Goal: Information Seeking & Learning: Learn about a topic

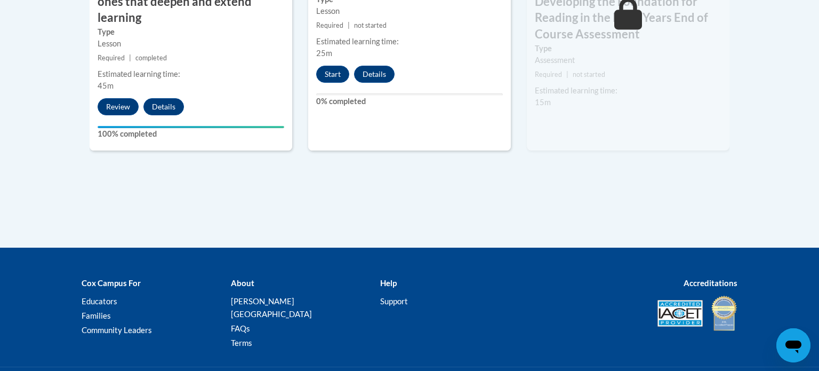
scroll to position [1130, 0]
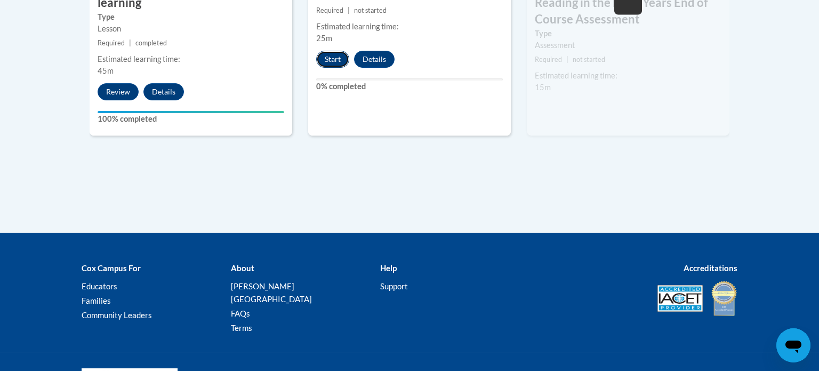
click at [324, 59] on button "Start" at bounding box center [332, 59] width 33 height 17
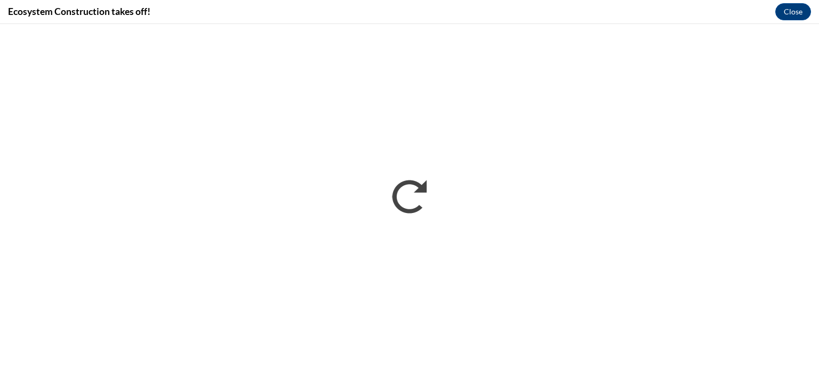
scroll to position [0, 0]
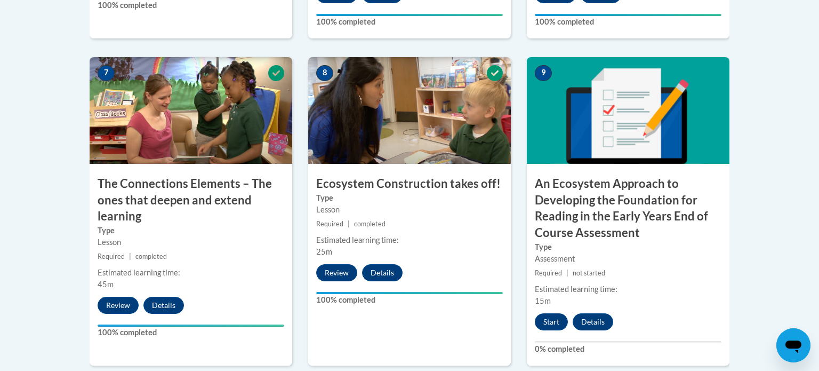
scroll to position [960, 0]
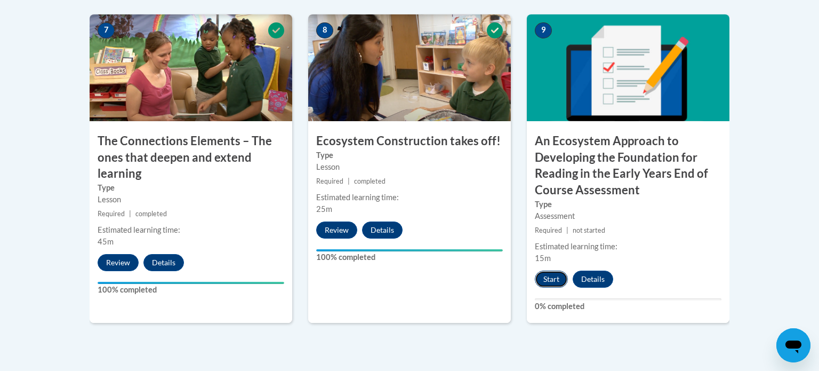
click at [560, 278] on button "Start" at bounding box center [551, 278] width 33 height 17
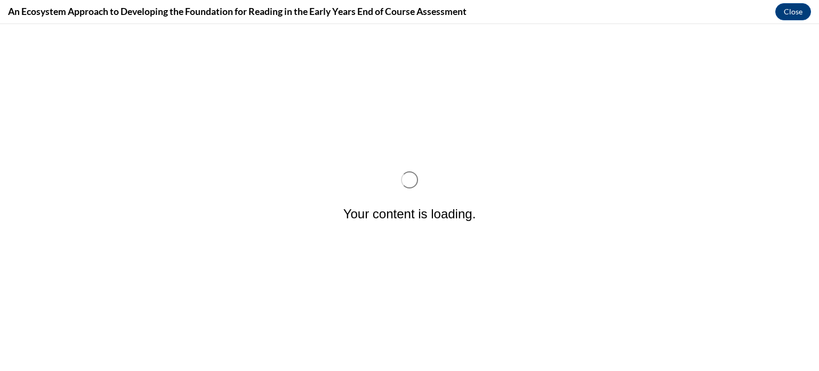
scroll to position [0, 0]
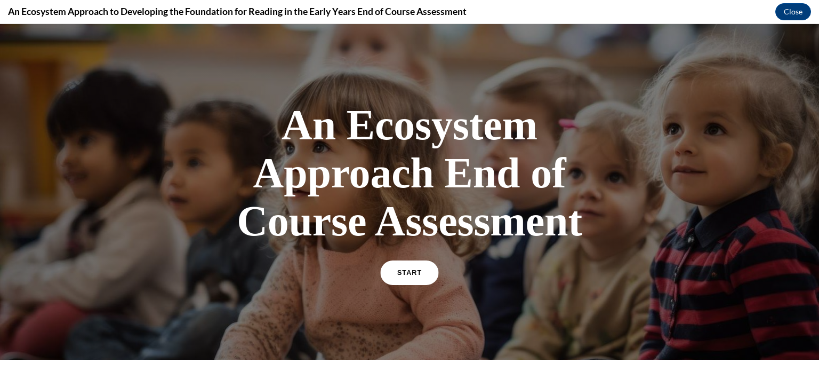
click at [417, 267] on link "START" at bounding box center [409, 272] width 58 height 25
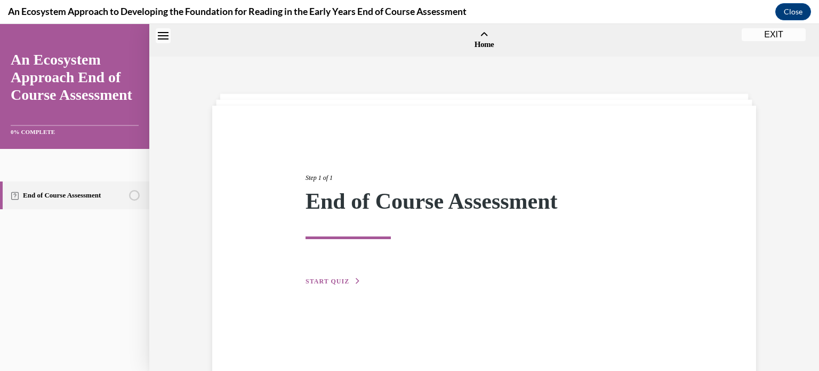
scroll to position [33, 0]
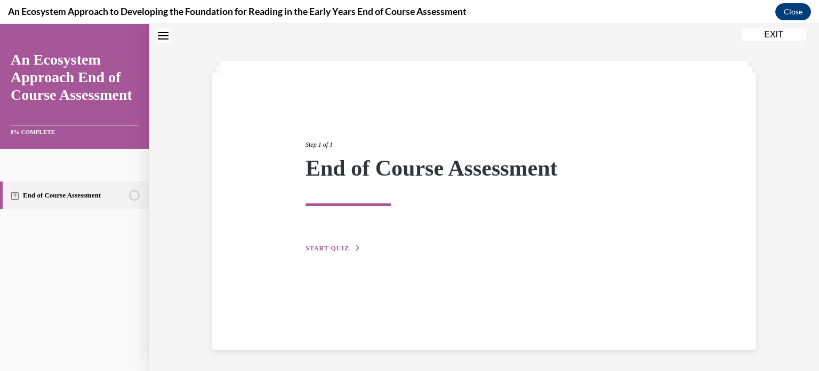
click at [319, 248] on span "START QUIZ" at bounding box center [327, 247] width 44 height 7
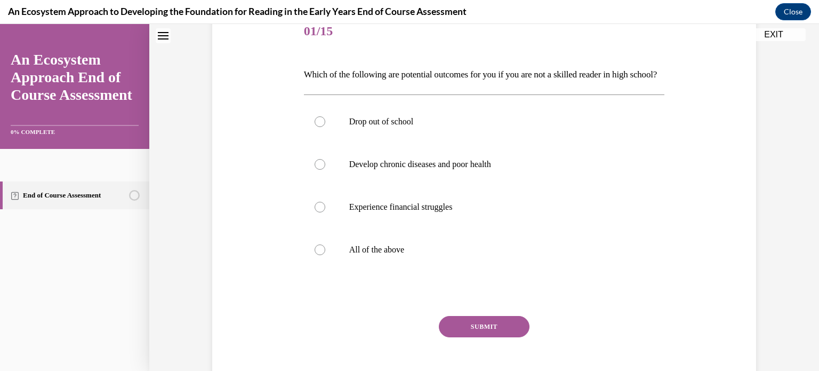
scroll to position [140, 0]
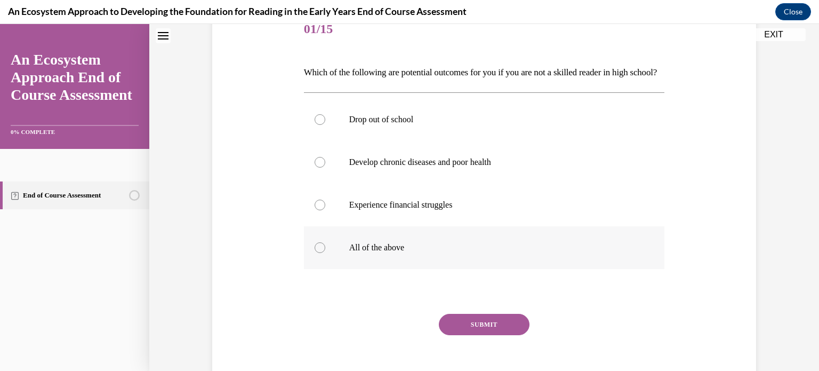
click at [321, 253] on div at bounding box center [320, 247] width 11 height 11
click at [321, 253] on input "All of the above" at bounding box center [320, 247] width 11 height 11
radio input "true"
click at [479, 335] on button "SUBMIT" at bounding box center [484, 323] width 91 height 21
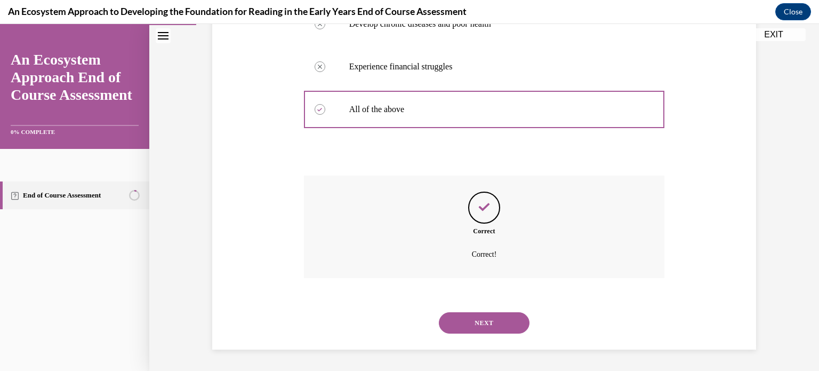
scroll to position [295, 0]
click at [479, 326] on button "NEXT" at bounding box center [484, 322] width 91 height 21
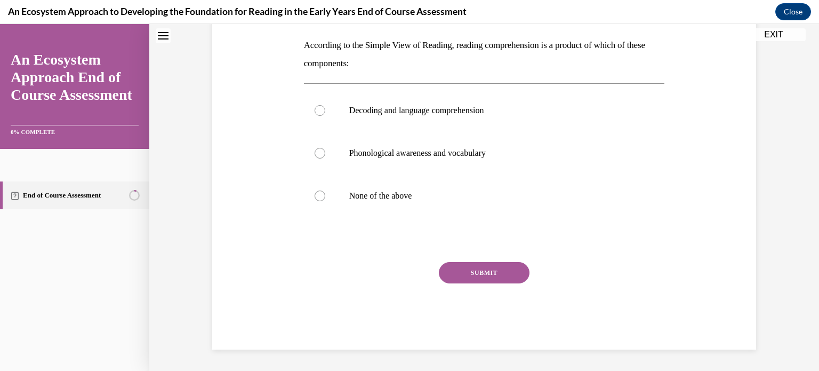
scroll to position [0, 0]
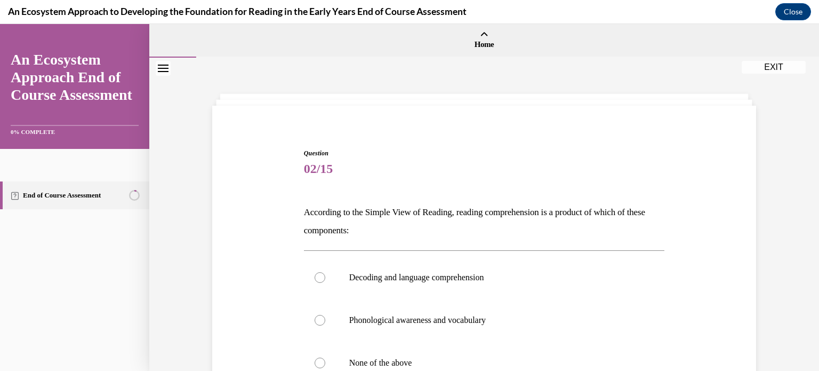
click at [770, 239] on div "Question 02/15 According to the Simple View of Reading, reading comprehension i…" at bounding box center [484, 298] width 670 height 480
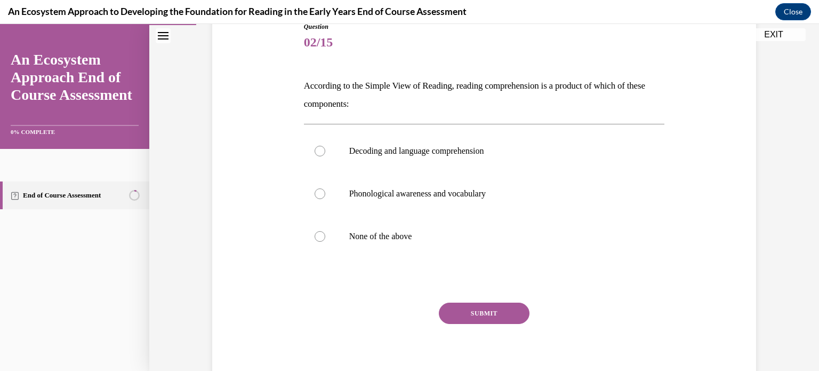
scroll to position [128, 0]
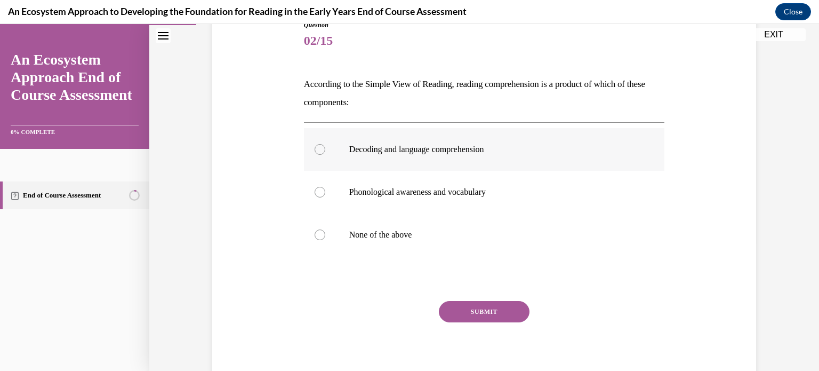
click at [385, 148] on p "Decoding and language comprehension" at bounding box center [493, 149] width 289 height 11
click at [325, 148] on input "Decoding and language comprehension" at bounding box center [320, 149] width 11 height 11
radio input "true"
click at [477, 314] on button "SUBMIT" at bounding box center [484, 311] width 91 height 21
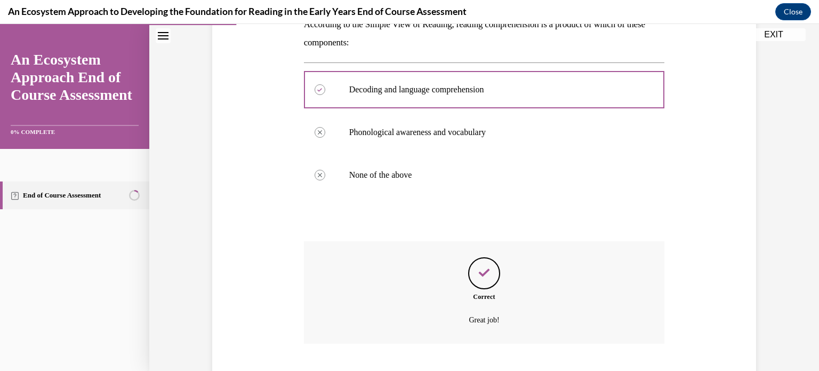
scroll to position [253, 0]
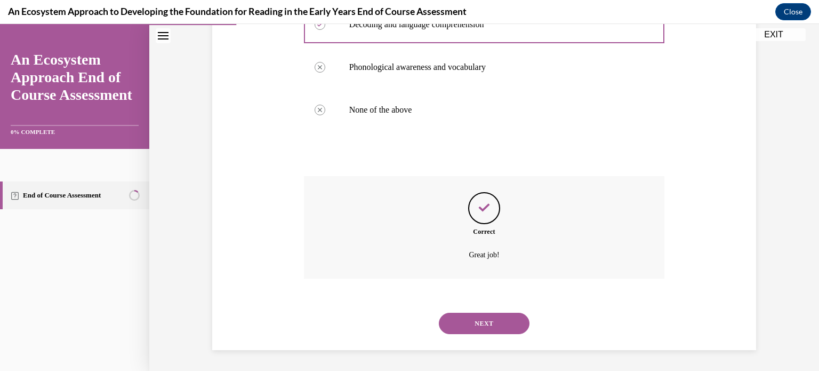
click at [520, 323] on button "NEXT" at bounding box center [484, 322] width 91 height 21
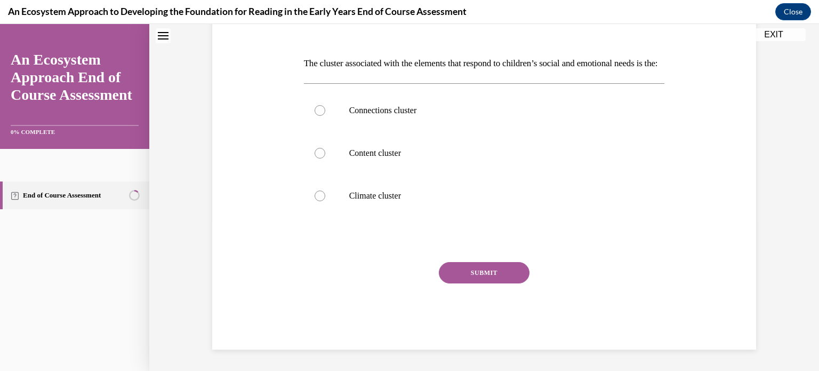
scroll to position [0, 0]
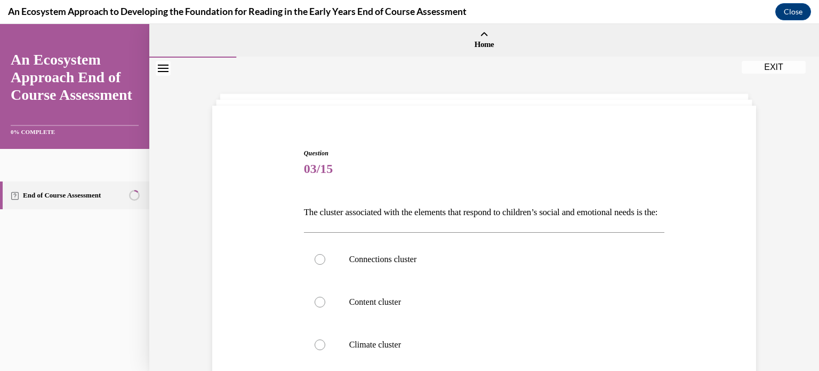
click at [701, 278] on div "Question 03/15 The cluster associated with the elements that respond to childre…" at bounding box center [484, 307] width 549 height 382
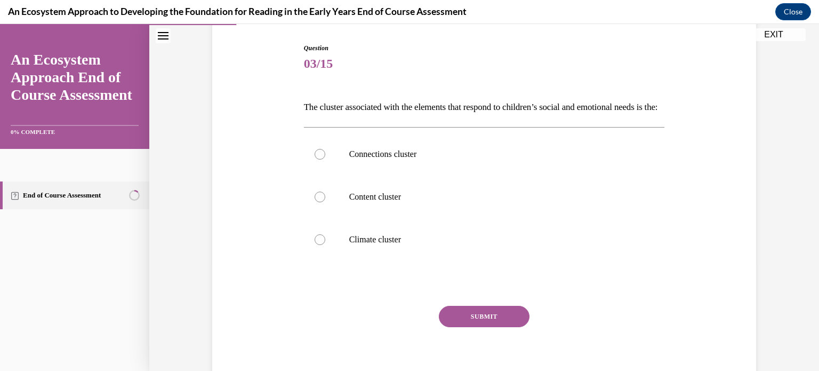
scroll to position [107, 0]
click at [313, 166] on label "Connections cluster" at bounding box center [484, 152] width 361 height 43
click at [315, 158] on input "Connections cluster" at bounding box center [320, 152] width 11 height 11
radio input "true"
click at [466, 325] on button "SUBMIT" at bounding box center [484, 314] width 91 height 21
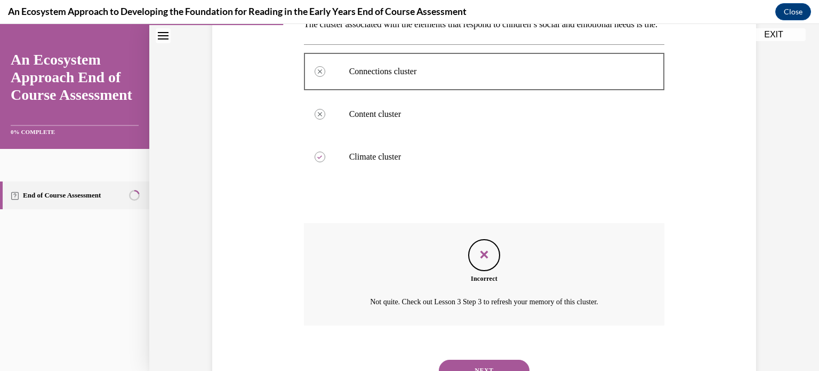
scroll to position [253, 0]
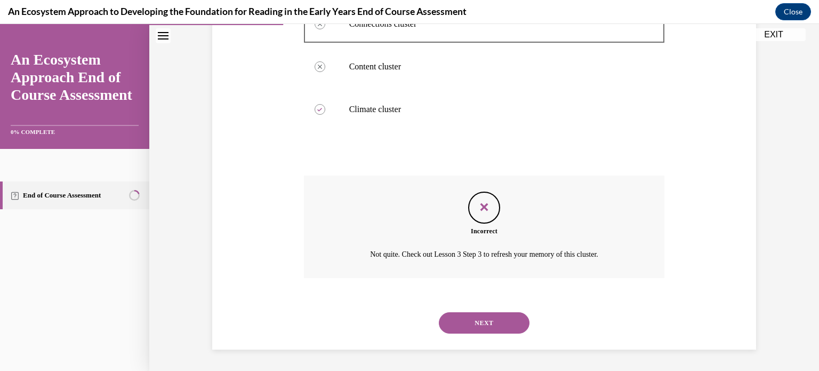
click at [477, 325] on button "NEXT" at bounding box center [484, 322] width 91 height 21
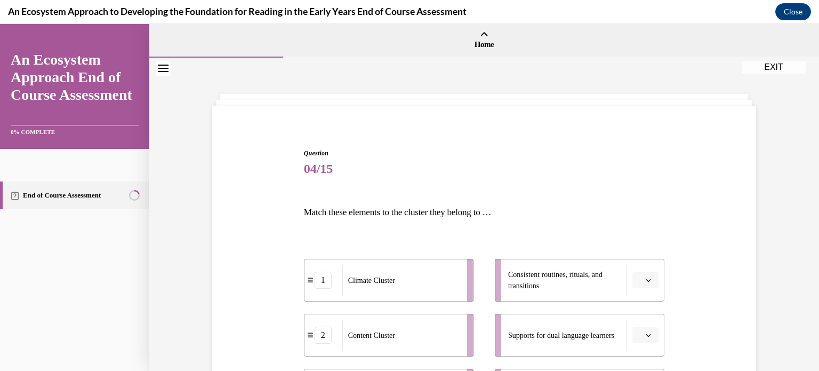
click at [713, 252] on div "Question 04/15 Match these elements to the cluster they belong to … 1 Climate C…" at bounding box center [484, 329] width 549 height 427
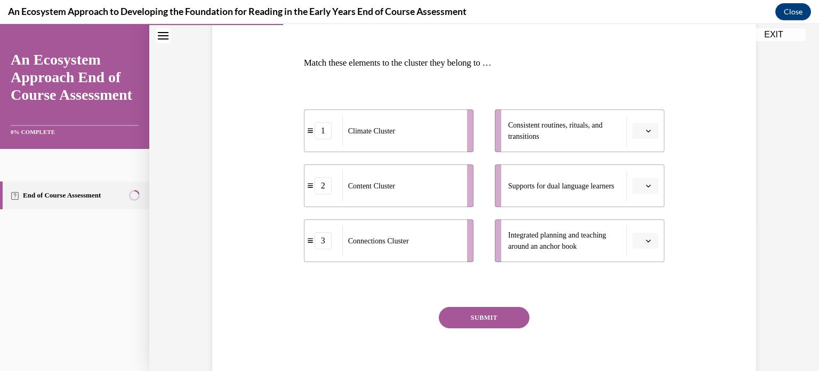
scroll to position [171, 0]
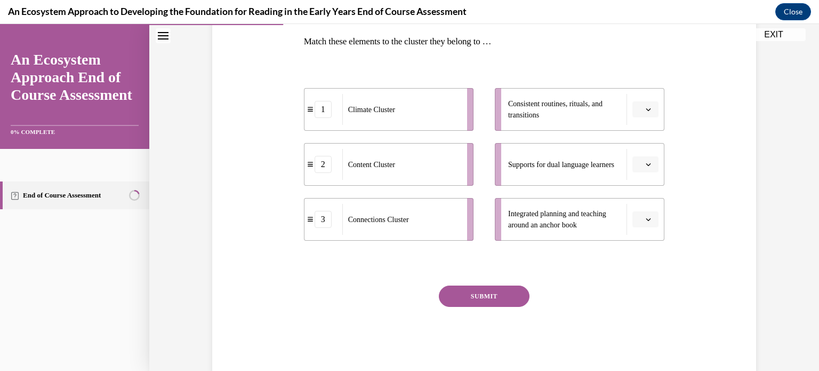
click at [640, 106] on span "Please select an option" at bounding box center [641, 109] width 4 height 11
click at [642, 151] on span "1" at bounding box center [642, 154] width 4 height 9
click at [642, 215] on span "Please select an option" at bounding box center [641, 219] width 4 height 11
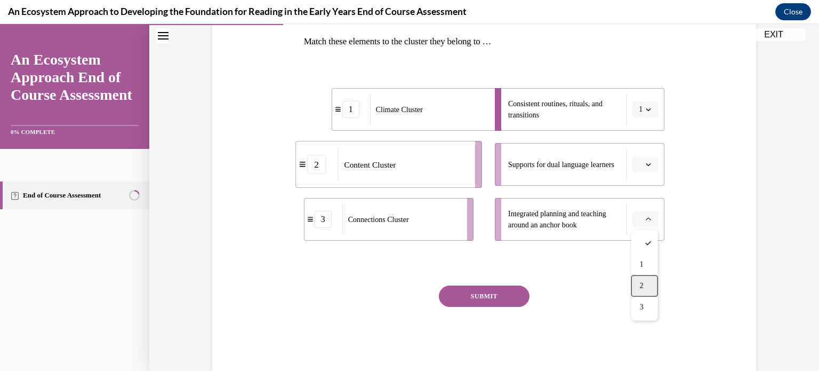
click at [641, 278] on div "2" at bounding box center [644, 285] width 27 height 21
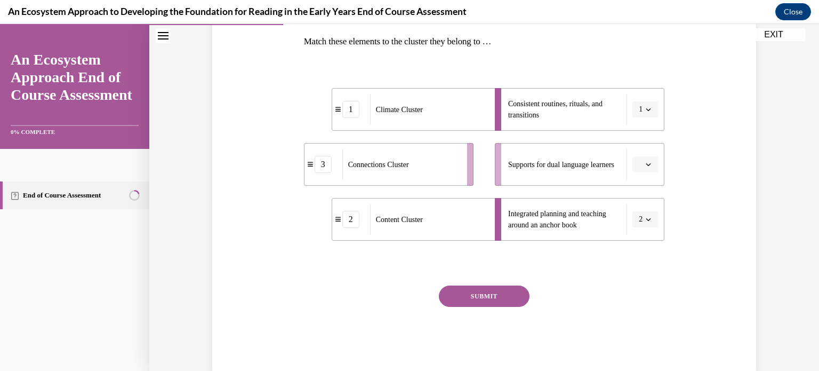
click at [646, 162] on icon "button" at bounding box center [648, 164] width 5 height 5
click at [643, 250] on div "3" at bounding box center [644, 252] width 27 height 21
click at [495, 293] on button "SUBMIT" at bounding box center [484, 295] width 91 height 21
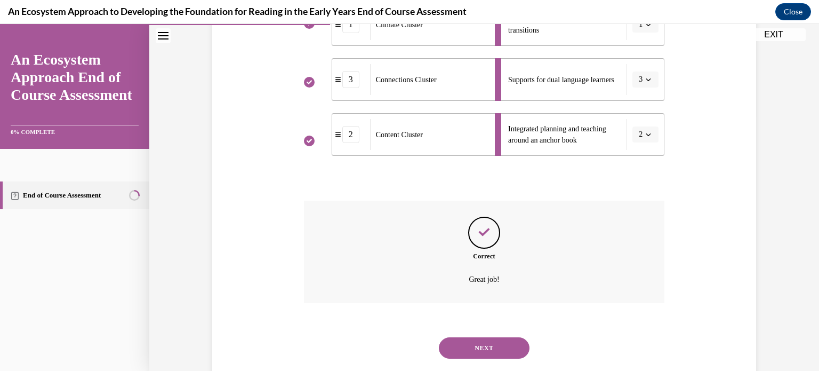
scroll to position [280, 0]
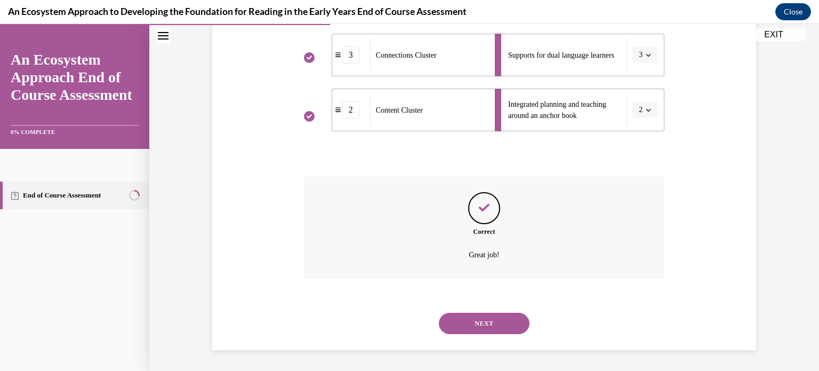
click at [491, 324] on button "NEXT" at bounding box center [484, 322] width 91 height 21
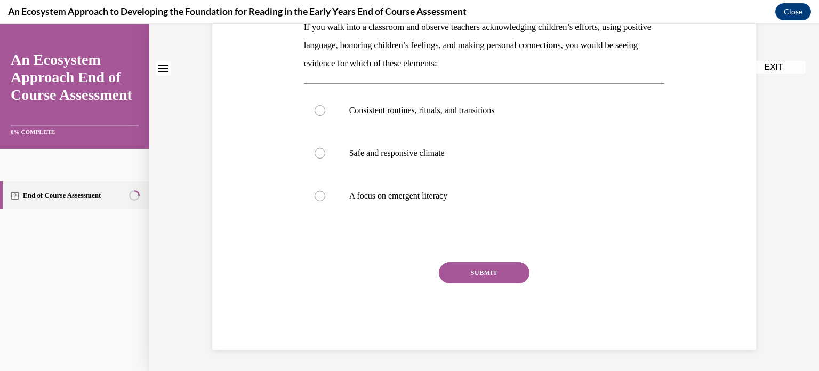
scroll to position [0, 0]
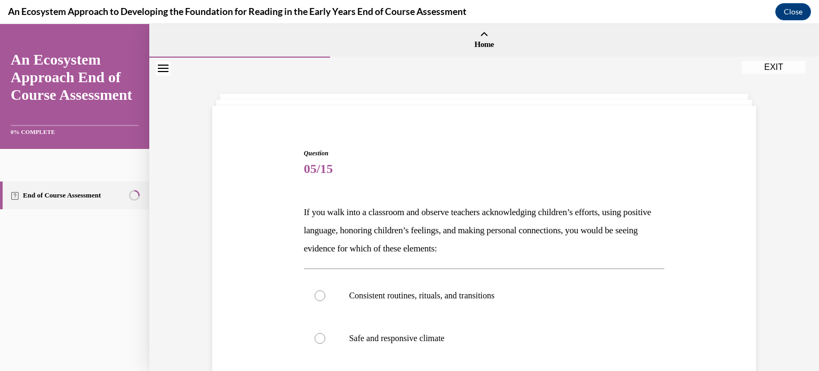
click at [768, 261] on div "Question 05/15 If you walk into a classroom and observe teachers acknowledging …" at bounding box center [484, 307] width 670 height 498
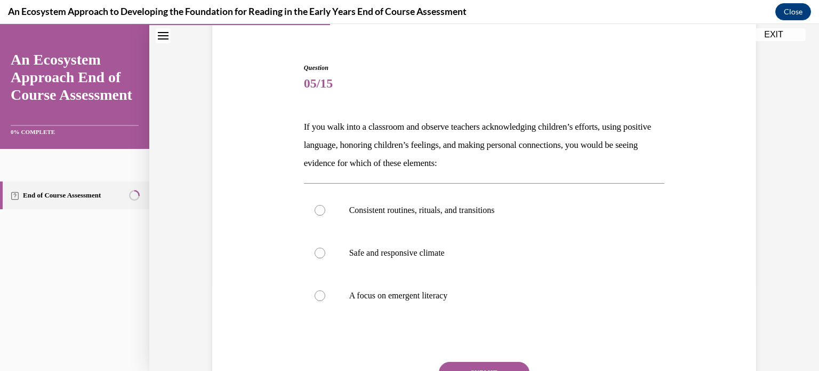
scroll to position [107, 0]
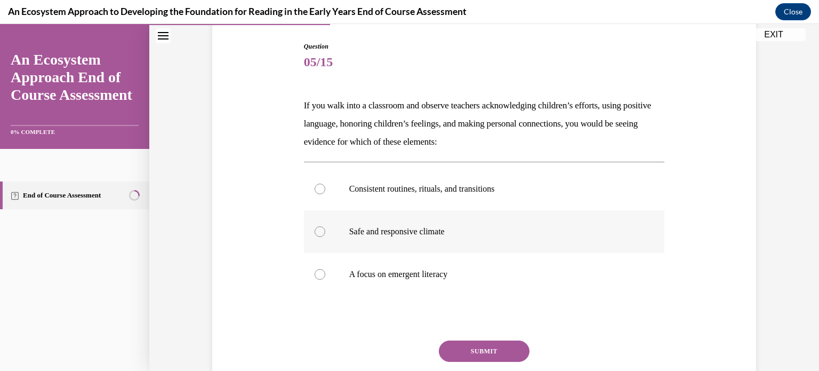
click at [322, 232] on div at bounding box center [320, 231] width 11 height 11
click at [322, 232] on input "Safe and responsive climate" at bounding box center [320, 231] width 11 height 11
radio input "true"
click at [317, 275] on div at bounding box center [320, 274] width 11 height 11
click at [317, 275] on input "A focus on emergent literacy" at bounding box center [320, 274] width 11 height 11
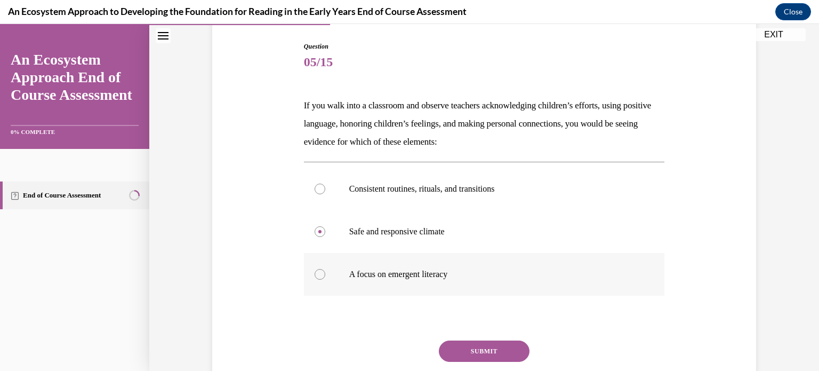
radio input "true"
click at [485, 349] on button "SUBMIT" at bounding box center [484, 350] width 91 height 21
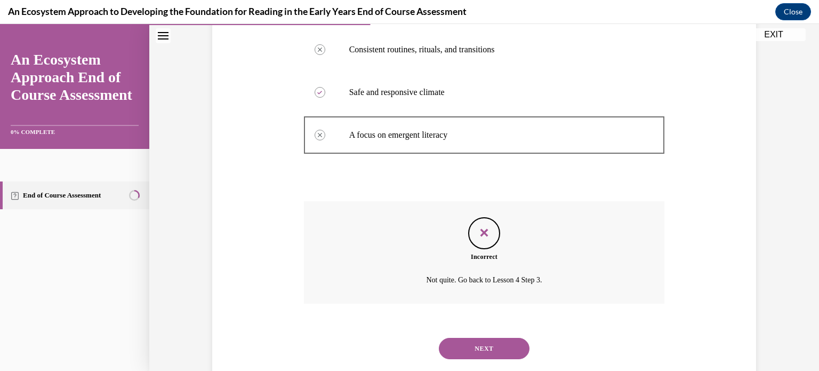
scroll to position [271, 0]
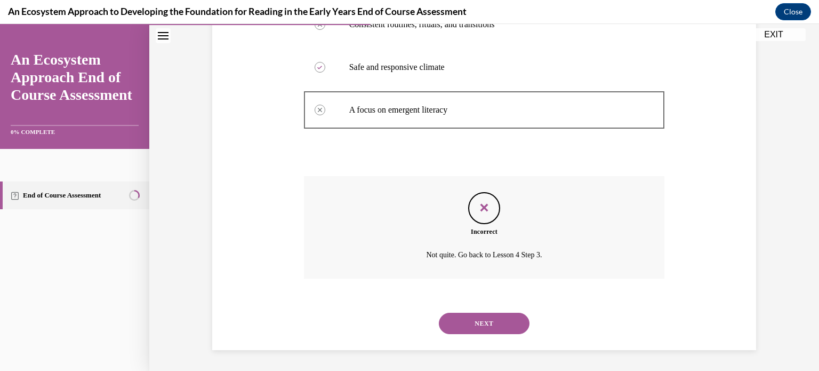
click at [478, 325] on button "NEXT" at bounding box center [484, 322] width 91 height 21
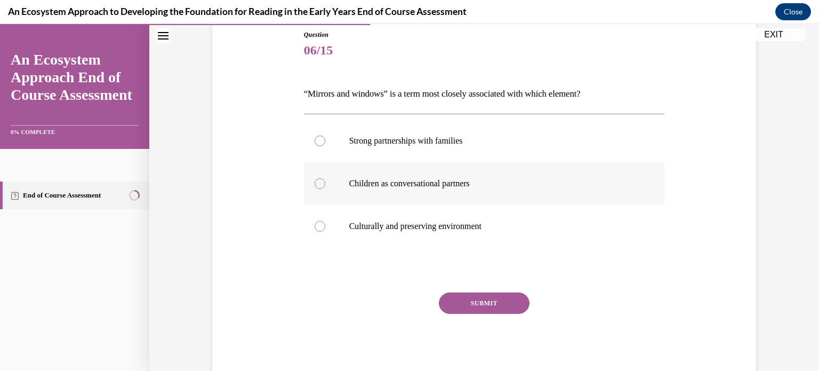
click at [476, 189] on label "Children as conversational partners" at bounding box center [484, 183] width 361 height 43
click at [325, 189] on input "Children as conversational partners" at bounding box center [320, 183] width 11 height 11
radio input "true"
click at [497, 301] on button "SUBMIT" at bounding box center [484, 302] width 91 height 21
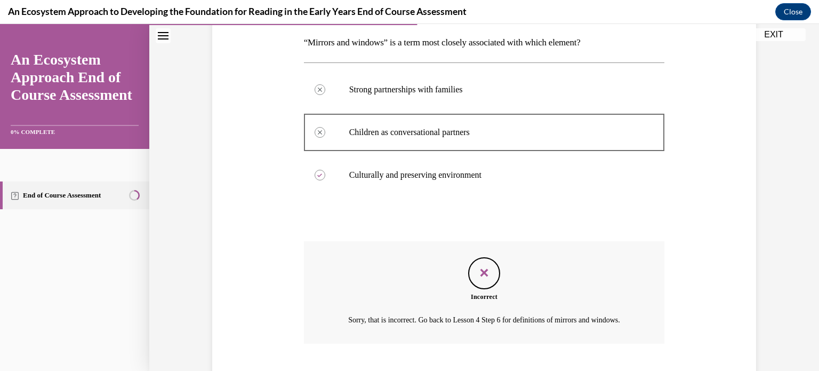
scroll to position [247, 0]
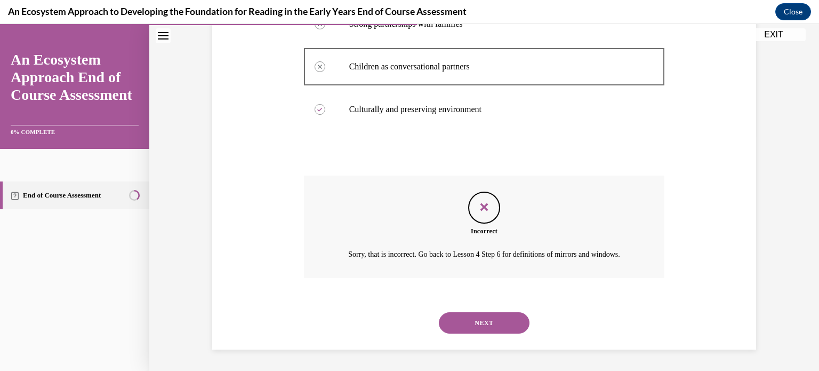
click at [491, 325] on button "NEXT" at bounding box center [484, 322] width 91 height 21
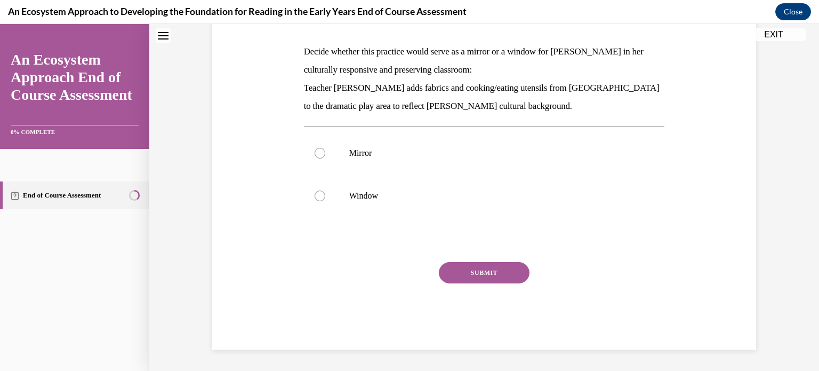
scroll to position [0, 0]
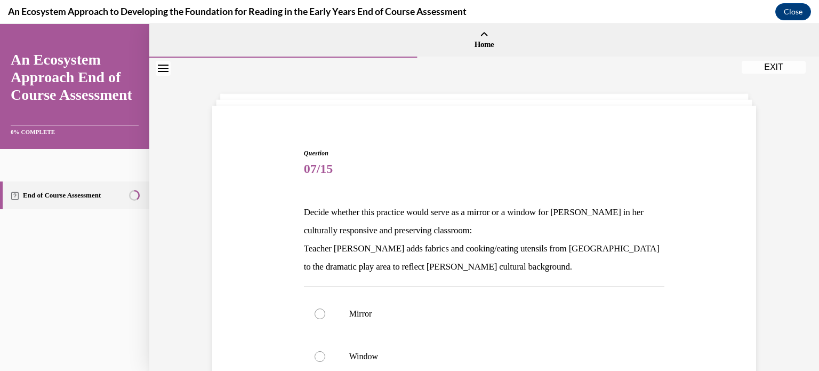
click at [747, 237] on div "Question 07/15 Decide whether this practice would serve as a mirror or a window…" at bounding box center [484, 312] width 549 height 393
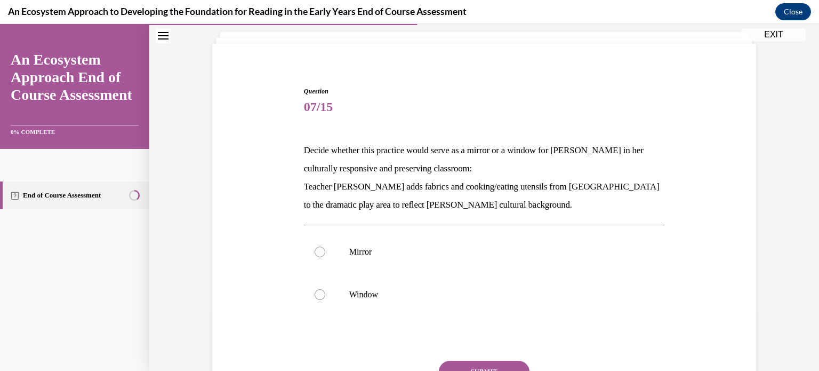
scroll to position [64, 0]
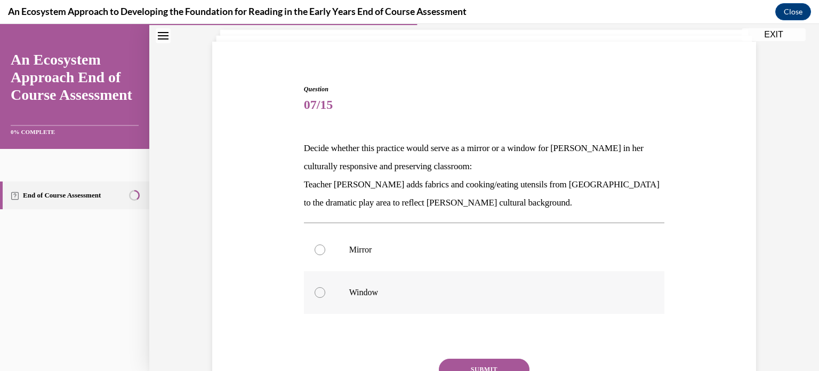
click at [321, 289] on div at bounding box center [320, 292] width 11 height 11
click at [321, 289] on input "Window" at bounding box center [320, 292] width 11 height 11
radio input "true"
click at [453, 363] on button "SUBMIT" at bounding box center [484, 368] width 91 height 21
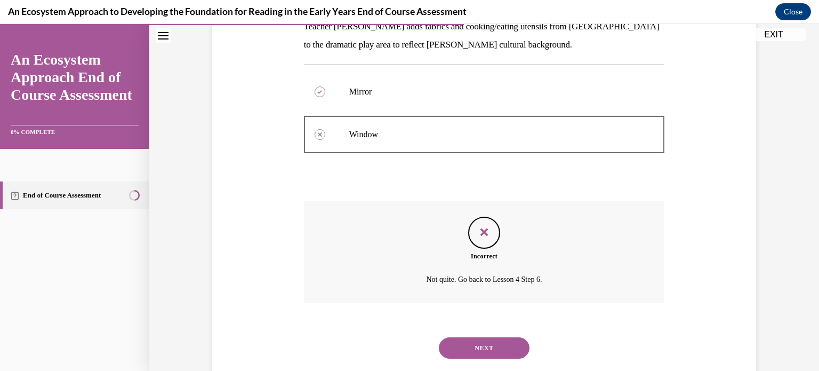
scroll to position [246, 0]
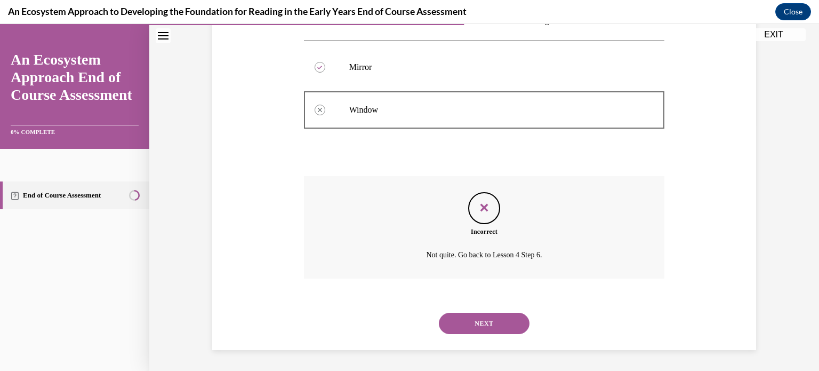
click at [490, 318] on button "NEXT" at bounding box center [484, 322] width 91 height 21
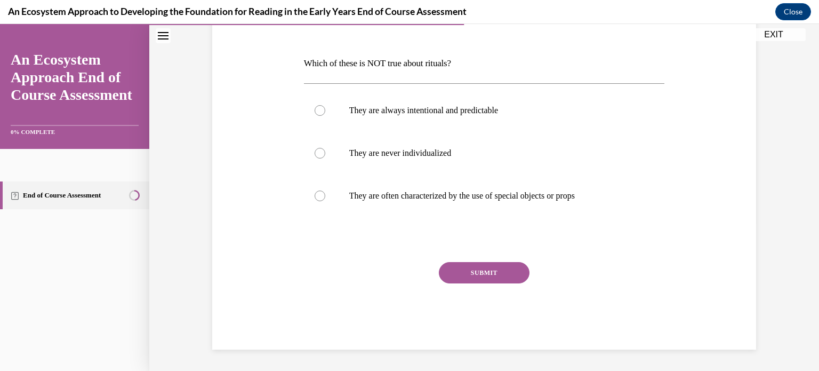
scroll to position [118, 0]
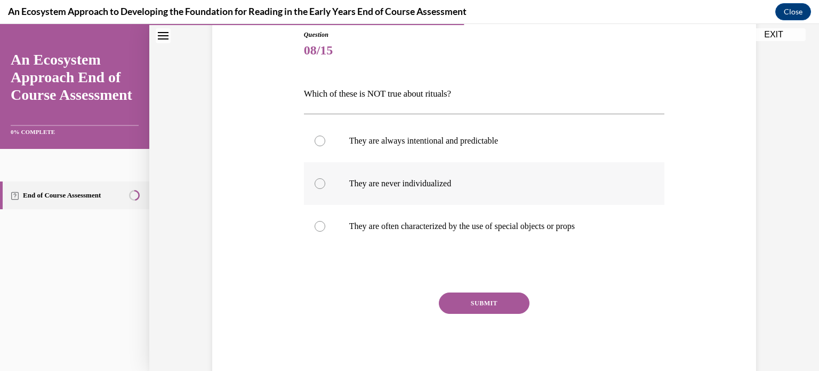
click at [321, 182] on div at bounding box center [320, 183] width 11 height 11
click at [321, 182] on input "They are never individualized" at bounding box center [320, 183] width 11 height 11
radio input "true"
click at [318, 140] on div at bounding box center [320, 140] width 11 height 11
click at [318, 140] on input "They are always intentional and predictable" at bounding box center [320, 140] width 11 height 11
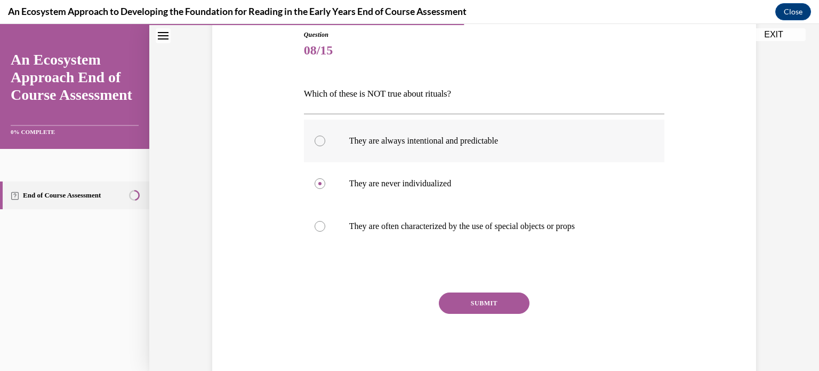
radio input "true"
click at [508, 307] on button "SUBMIT" at bounding box center [484, 302] width 91 height 21
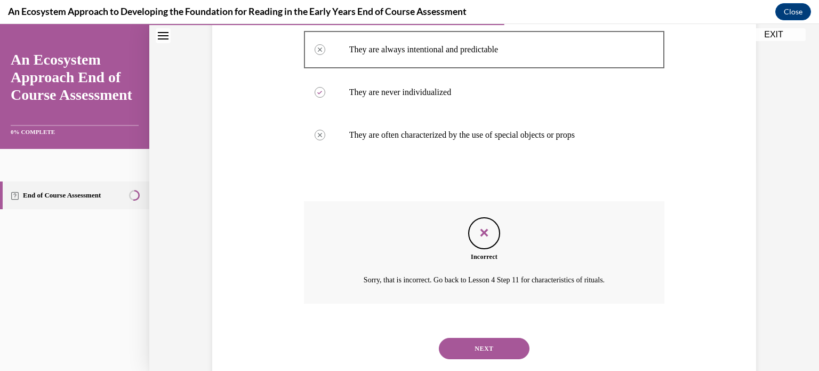
scroll to position [235, 0]
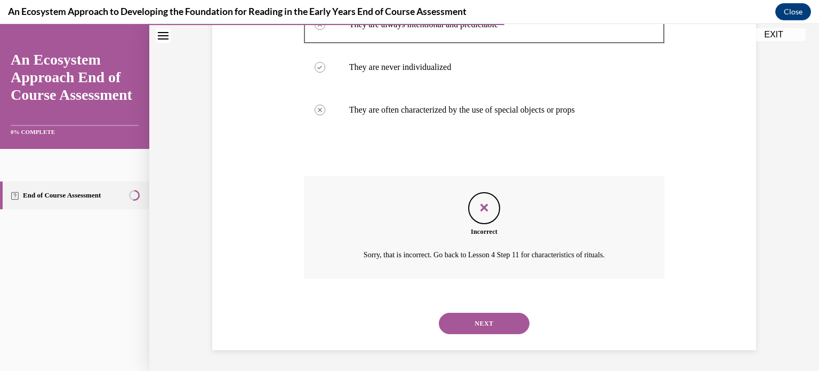
click at [485, 321] on button "NEXT" at bounding box center [484, 322] width 91 height 21
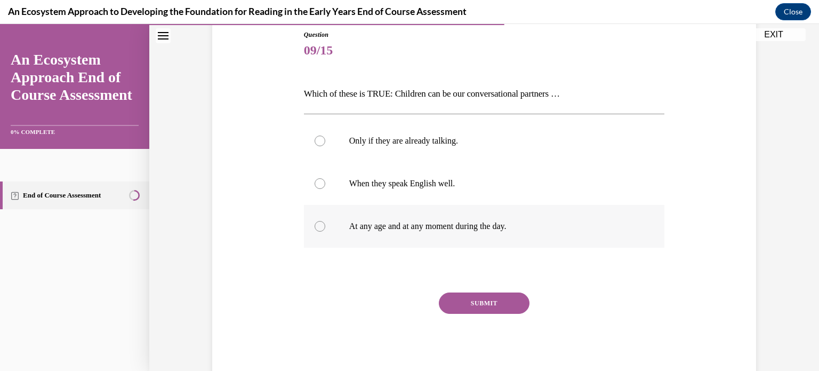
click at [414, 213] on label "At any age and at any moment during the day." at bounding box center [484, 226] width 361 height 43
click at [325, 221] on input "At any age and at any moment during the day." at bounding box center [320, 226] width 11 height 11
radio input "true"
click at [473, 300] on button "SUBMIT" at bounding box center [484, 302] width 91 height 21
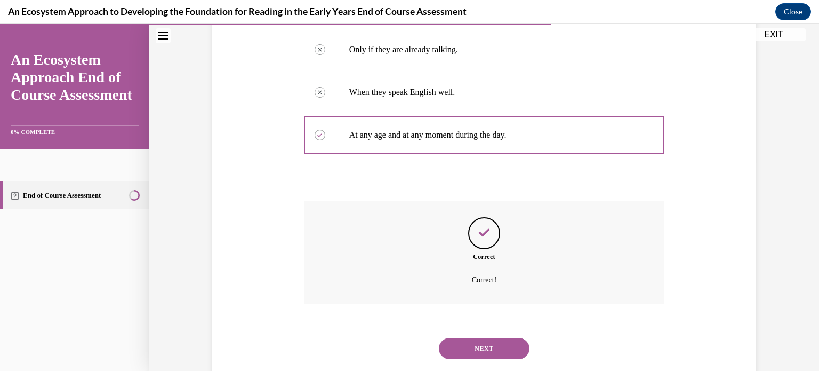
scroll to position [235, 0]
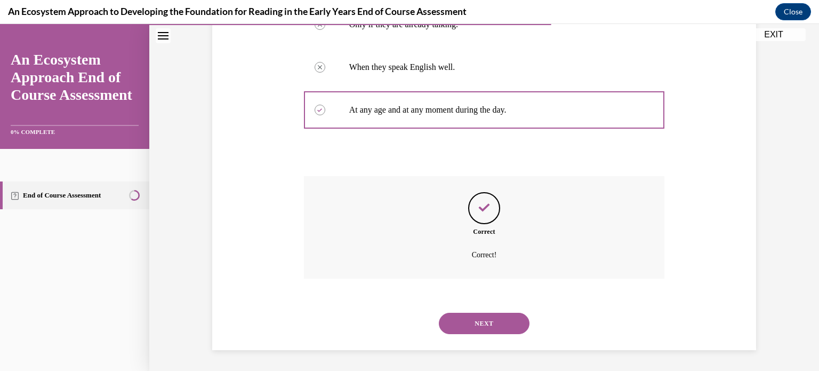
click at [480, 317] on button "NEXT" at bounding box center [484, 322] width 91 height 21
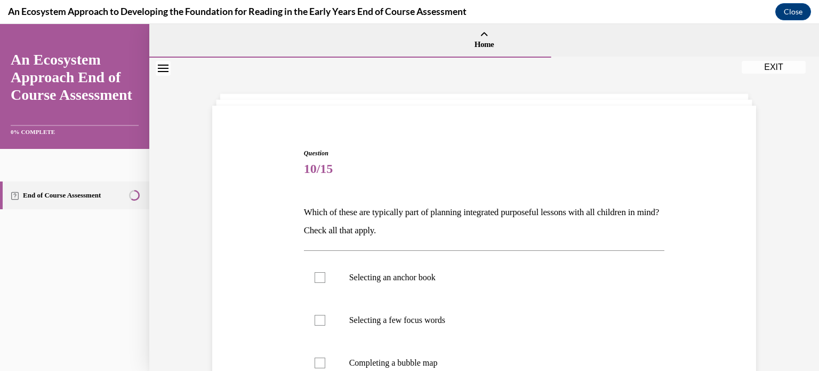
click at [715, 218] on div "Question 10/15 Which of these are typically part of planning integrated purpose…" at bounding box center [484, 337] width 549 height 442
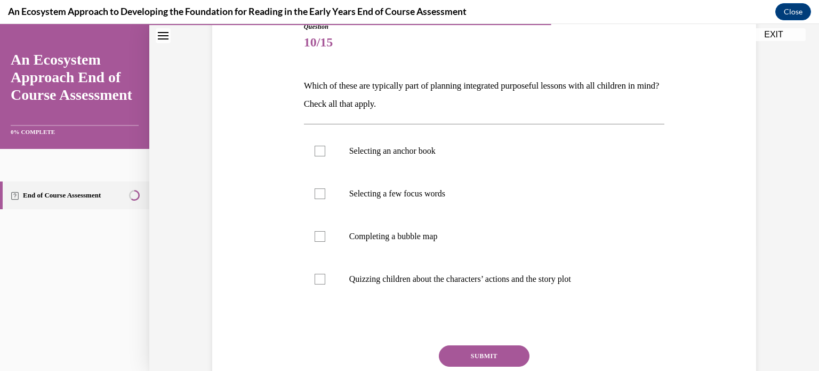
scroll to position [128, 0]
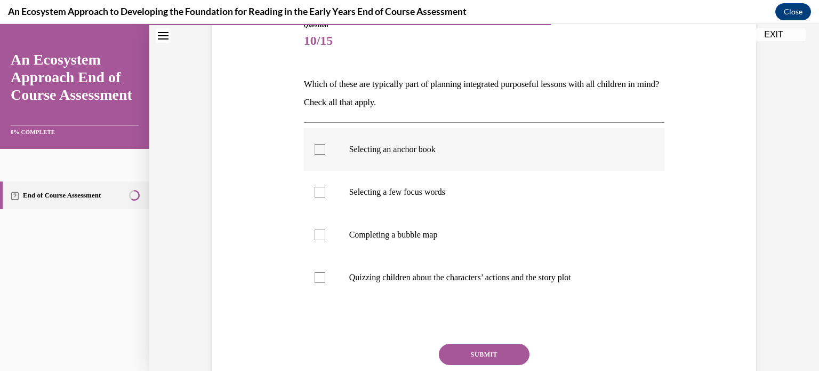
click at [322, 144] on div at bounding box center [320, 149] width 11 height 11
click at [322, 144] on input "Selecting an anchor book" at bounding box center [320, 149] width 11 height 11
checkbox input "true"
click at [320, 191] on div at bounding box center [320, 192] width 11 height 11
click at [320, 191] on input "Selecting a few focus words" at bounding box center [320, 192] width 11 height 11
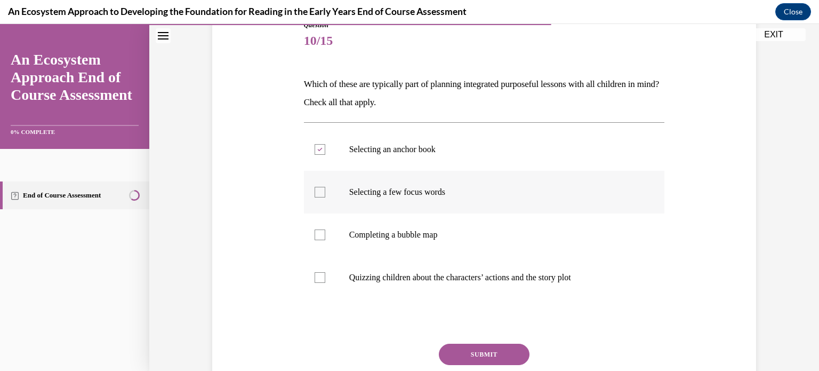
checkbox input "true"
click at [322, 239] on div at bounding box center [320, 234] width 11 height 11
click at [322, 239] on input "Completing a bubble map" at bounding box center [320, 234] width 11 height 11
checkbox input "true"
click at [317, 285] on label "Quizzing children about the characters’ actions and the story plot" at bounding box center [484, 277] width 361 height 43
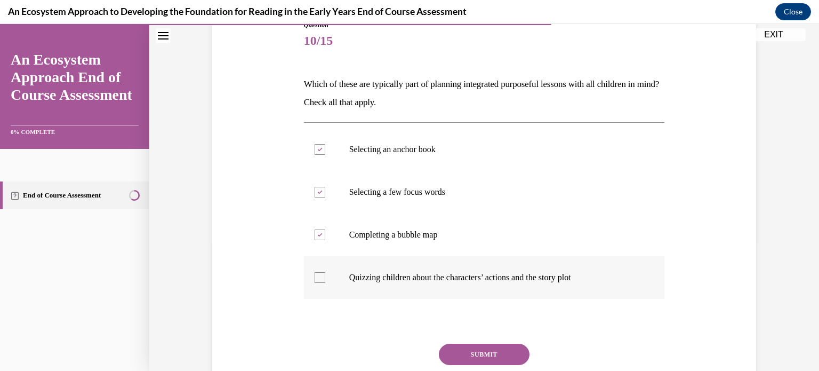
click at [317, 283] on input "Quizzing children about the characters’ actions and the story plot" at bounding box center [320, 277] width 11 height 11
checkbox input "true"
click at [477, 348] on button "SUBMIT" at bounding box center [484, 353] width 91 height 21
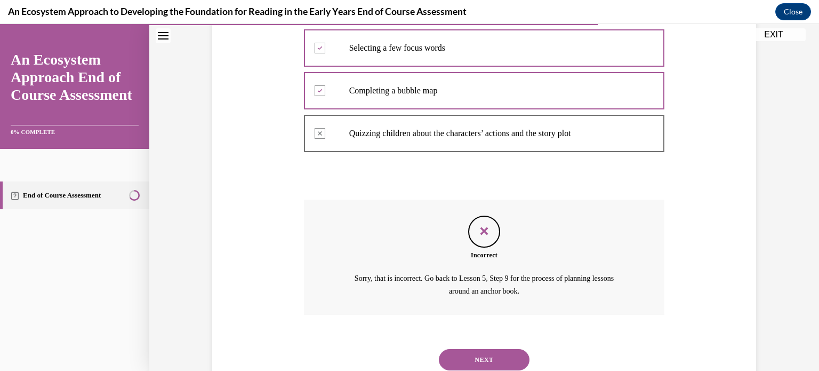
scroll to position [308, 0]
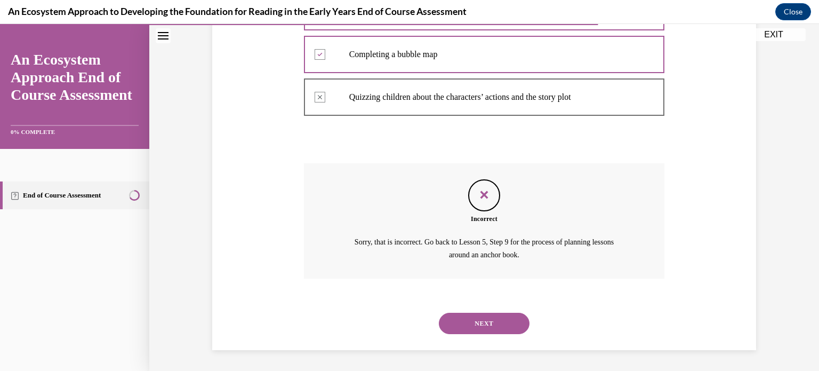
click at [484, 316] on button "NEXT" at bounding box center [484, 322] width 91 height 21
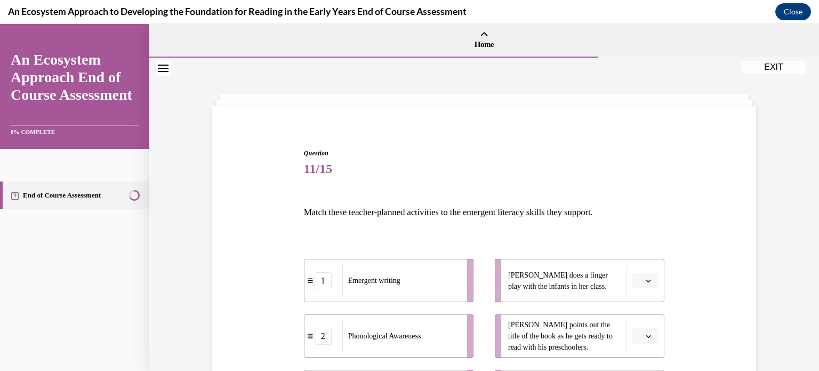
click at [689, 265] on div "Question 11/15 Match these teacher-planned activities to the emergent literacy …" at bounding box center [484, 330] width 549 height 429
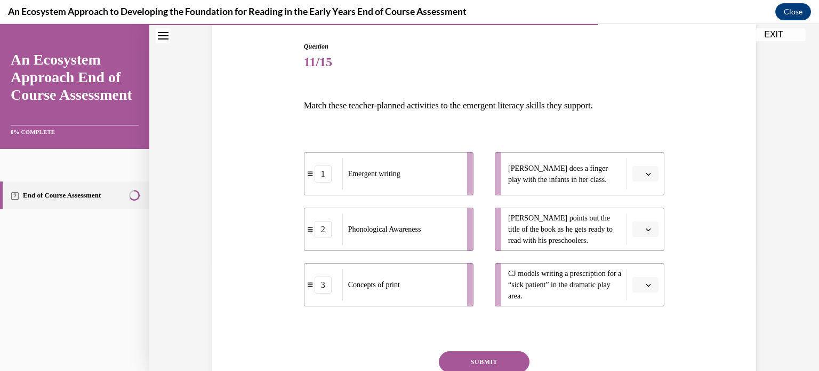
scroll to position [128, 0]
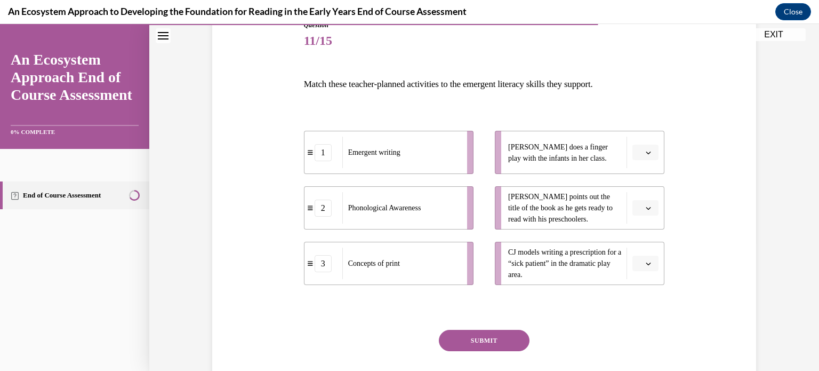
click at [643, 208] on button "button" at bounding box center [645, 208] width 26 height 16
click at [649, 288] on div "3" at bounding box center [644, 295] width 27 height 21
click at [646, 261] on icon "button" at bounding box center [648, 263] width 5 height 5
click at [642, 349] on span "3" at bounding box center [642, 351] width 4 height 9
click at [646, 153] on icon "button" at bounding box center [648, 152] width 5 height 5
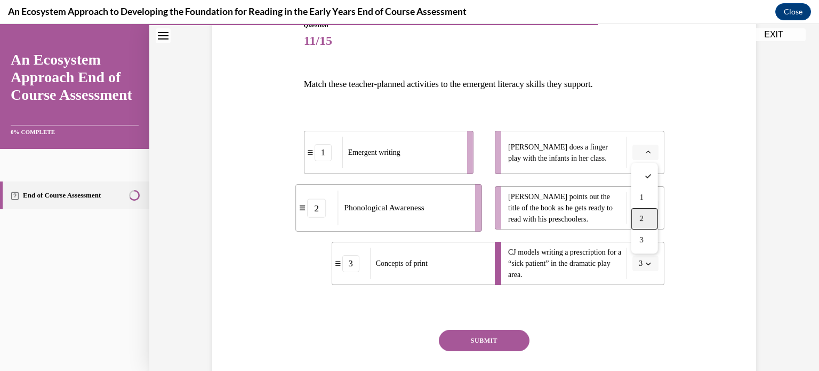
click at [646, 212] on div "2" at bounding box center [644, 218] width 27 height 21
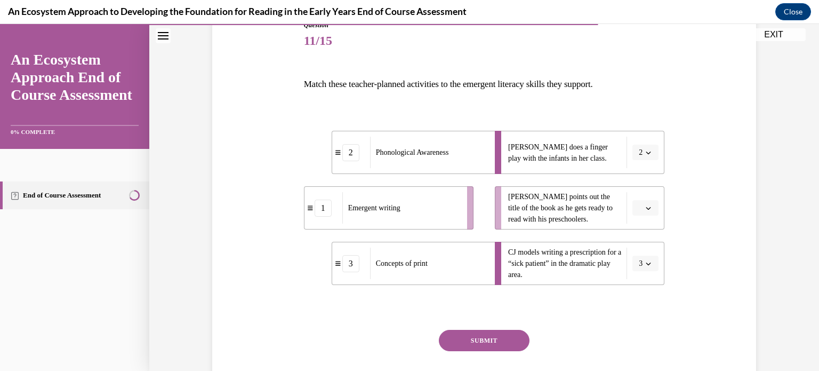
click at [646, 212] on button "button" at bounding box center [645, 208] width 26 height 16
click at [646, 252] on div "1" at bounding box center [644, 252] width 27 height 21
click at [503, 345] on button "SUBMIT" at bounding box center [484, 339] width 91 height 21
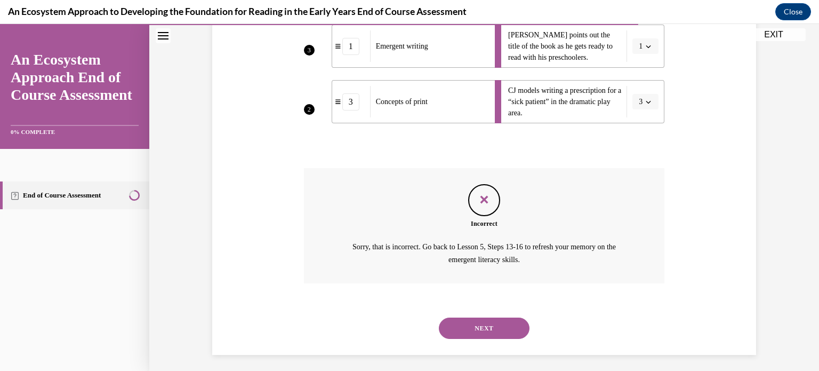
scroll to position [294, 0]
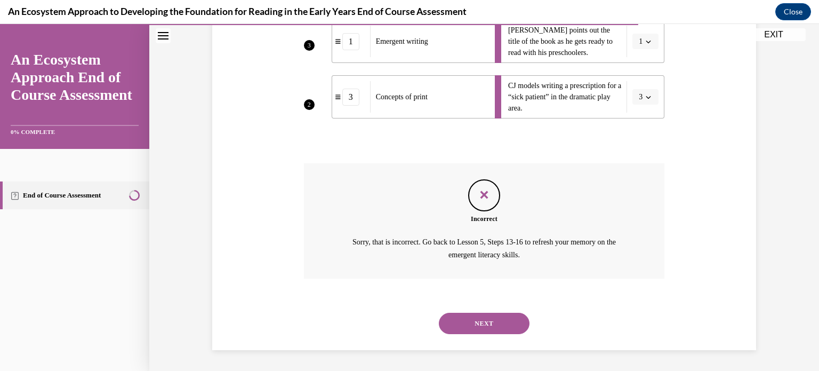
click at [458, 321] on button "NEXT" at bounding box center [484, 322] width 91 height 21
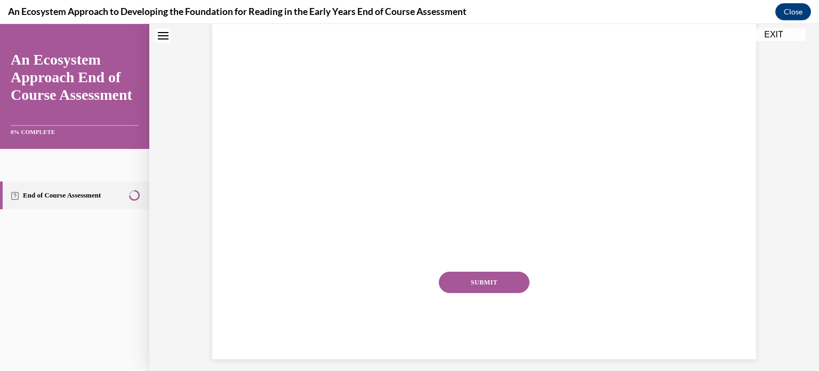
scroll to position [0, 0]
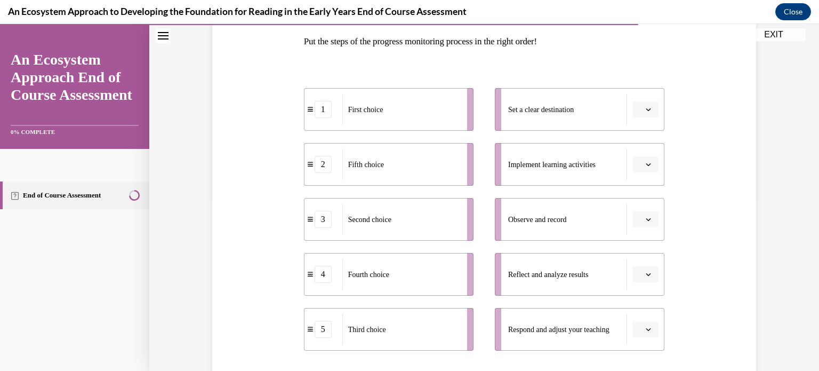
scroll to position [192, 0]
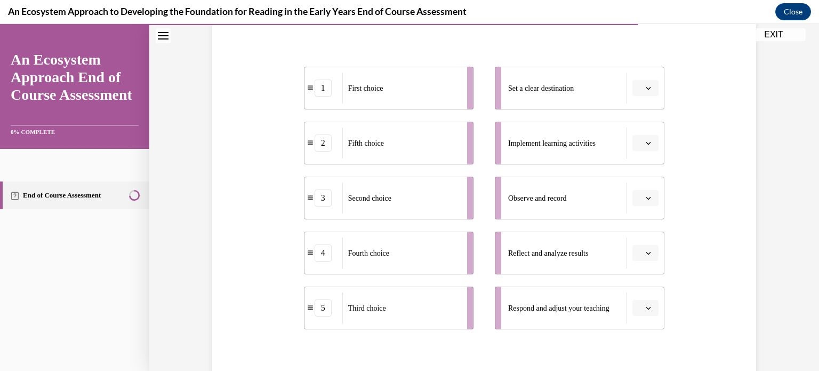
click at [646, 200] on span "button" at bounding box center [648, 197] width 7 height 7
click at [645, 237] on div "1" at bounding box center [644, 242] width 27 height 21
click at [644, 251] on button "button" at bounding box center [645, 253] width 26 height 16
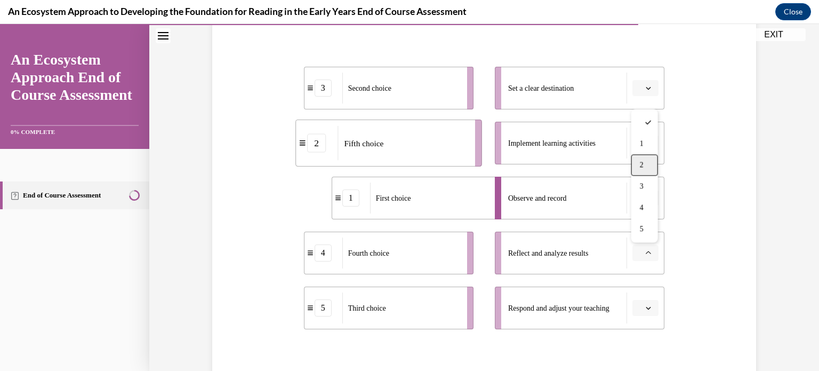
click at [643, 165] on span "2" at bounding box center [642, 164] width 4 height 9
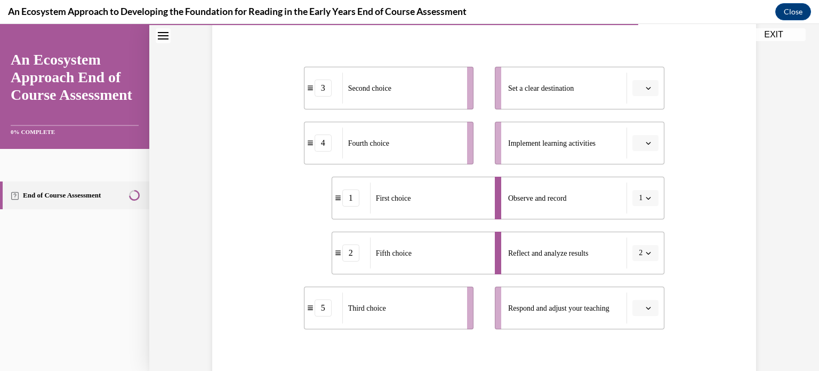
click at [647, 147] on button "button" at bounding box center [645, 143] width 26 height 16
click at [647, 188] on div "1" at bounding box center [644, 188] width 27 height 21
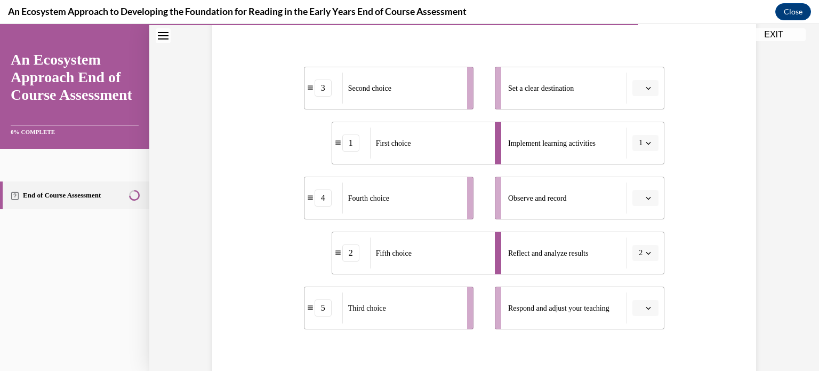
click at [649, 197] on icon "button" at bounding box center [648, 197] width 5 height 5
click at [651, 260] on div "2" at bounding box center [644, 264] width 27 height 21
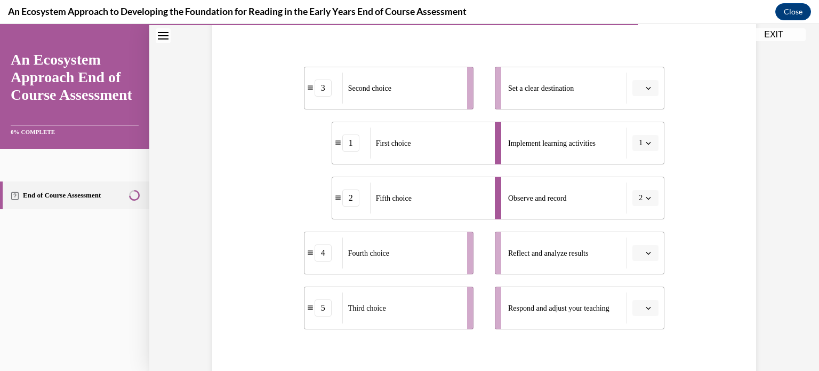
click at [645, 198] on span "button" at bounding box center [648, 197] width 7 height 7
click at [639, 237] on div "1" at bounding box center [642, 242] width 27 height 21
click at [647, 253] on icon "button" at bounding box center [648, 252] width 5 height 5
click at [645, 157] on div "2" at bounding box center [644, 164] width 27 height 21
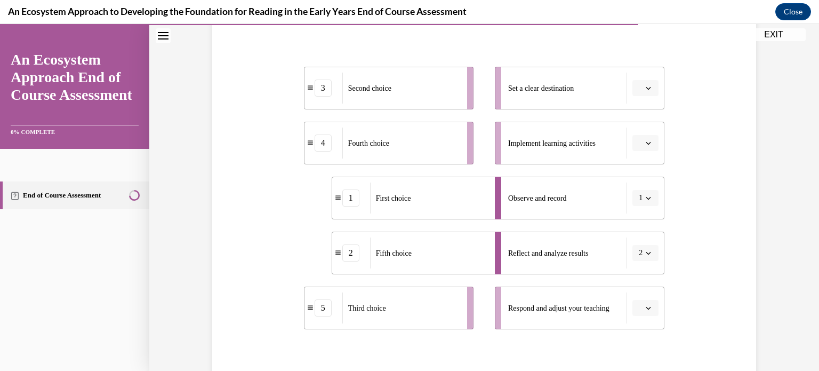
click at [645, 88] on span "button" at bounding box center [648, 87] width 7 height 7
click at [641, 166] on div "3" at bounding box center [644, 175] width 27 height 21
click at [646, 148] on button "button" at bounding box center [645, 143] width 26 height 16
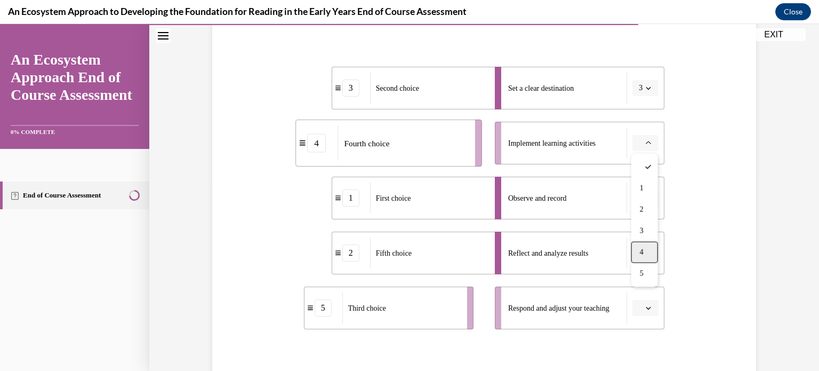
click at [643, 251] on span "4" at bounding box center [642, 252] width 4 height 9
click at [640, 310] on span "Please select an option" at bounding box center [641, 307] width 4 height 11
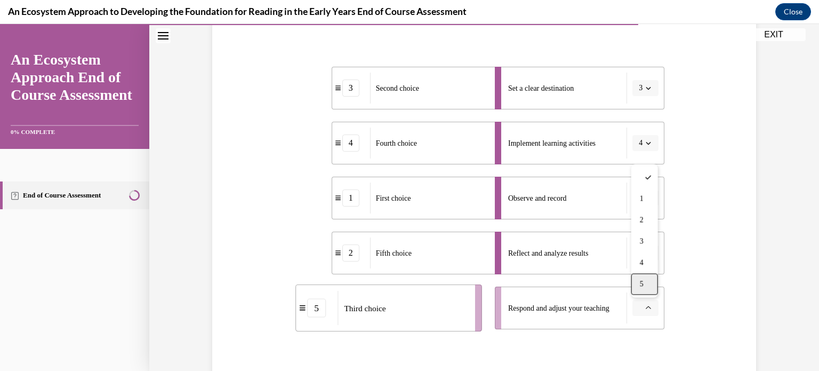
click at [639, 287] on div "5" at bounding box center [644, 283] width 27 height 21
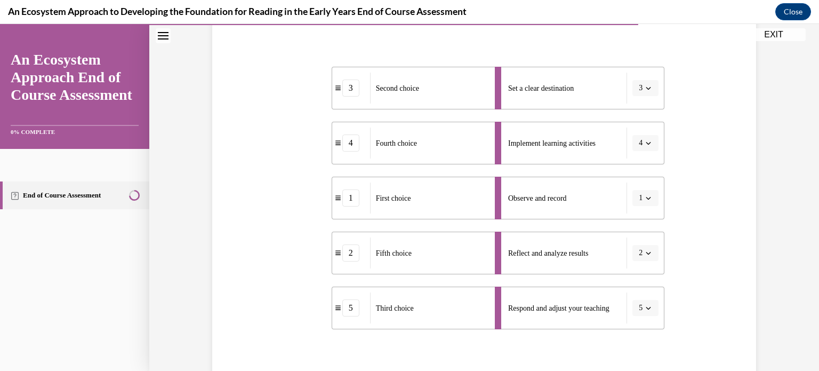
click at [717, 294] on div "Question 12/15 Put the steps of the progress monitoring process in the right or…" at bounding box center [484, 192] width 549 height 537
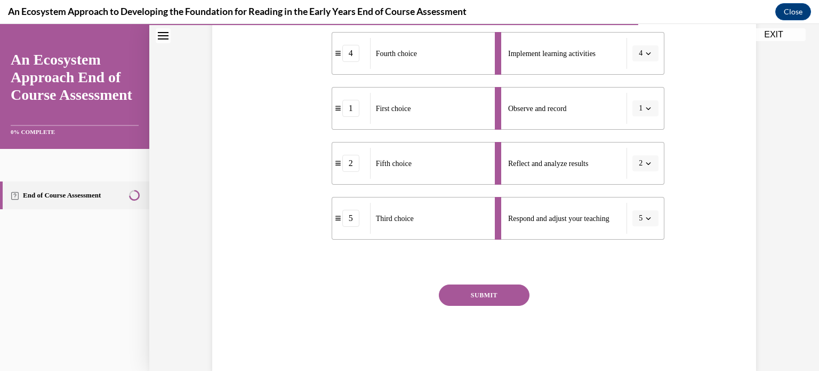
scroll to position [299, 0]
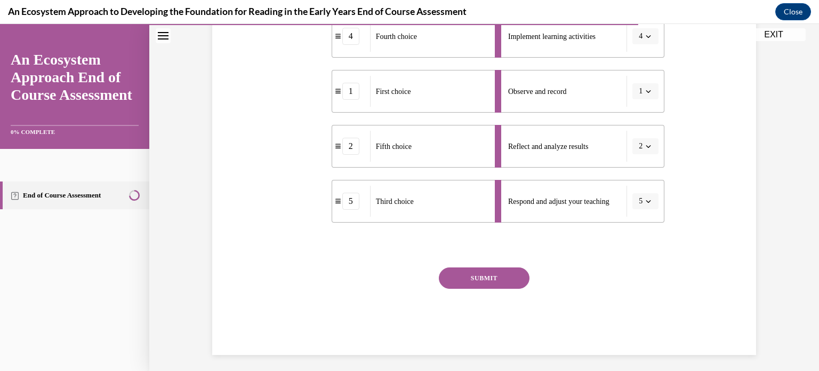
click at [510, 277] on button "SUBMIT" at bounding box center [484, 277] width 91 height 21
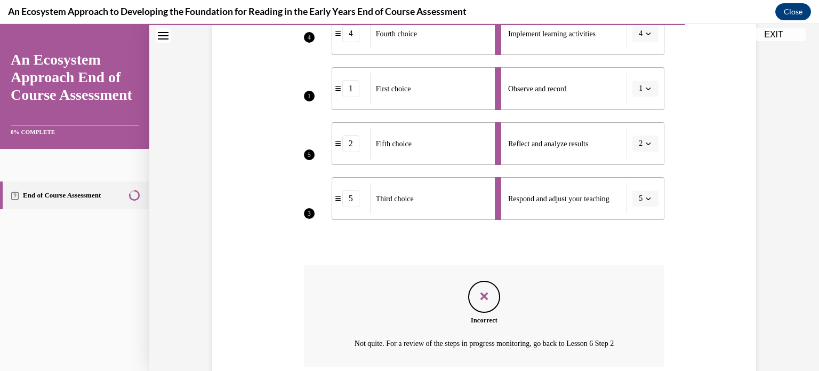
scroll to position [390, 0]
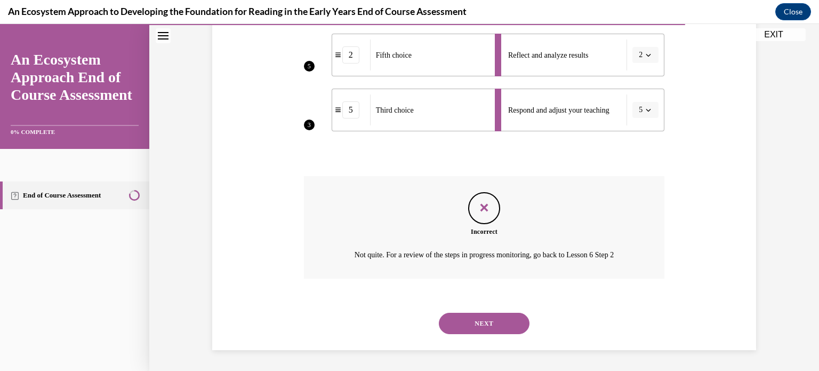
click at [480, 317] on button "NEXT" at bounding box center [484, 322] width 91 height 21
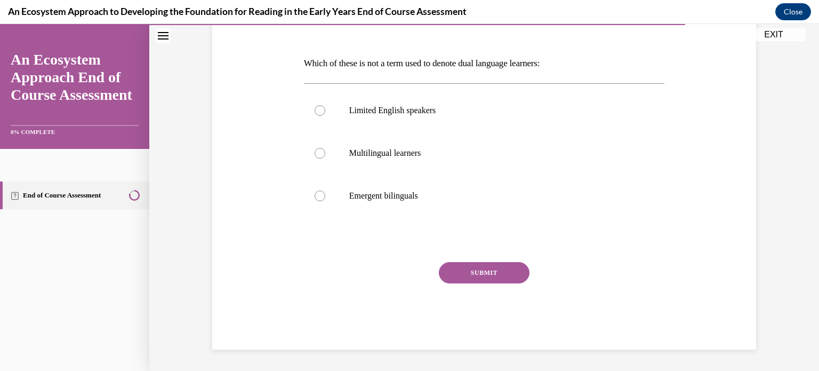
scroll to position [118, 0]
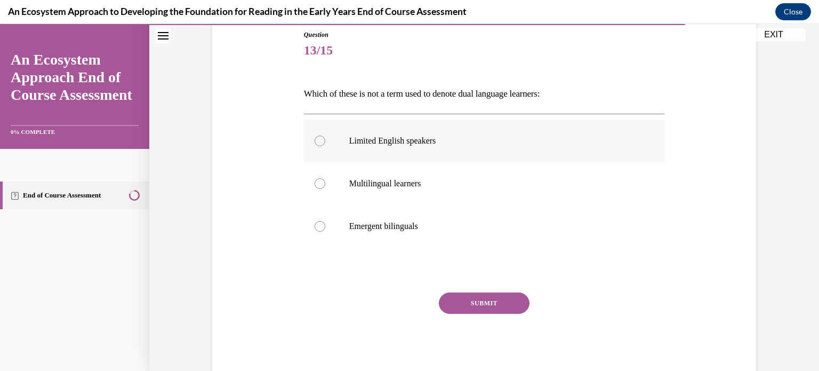
click at [364, 140] on p "Limited English speakers" at bounding box center [493, 140] width 289 height 11
click at [325, 140] on input "Limited English speakers" at bounding box center [320, 140] width 11 height 11
radio input "true"
click at [450, 301] on button "SUBMIT" at bounding box center [484, 302] width 91 height 21
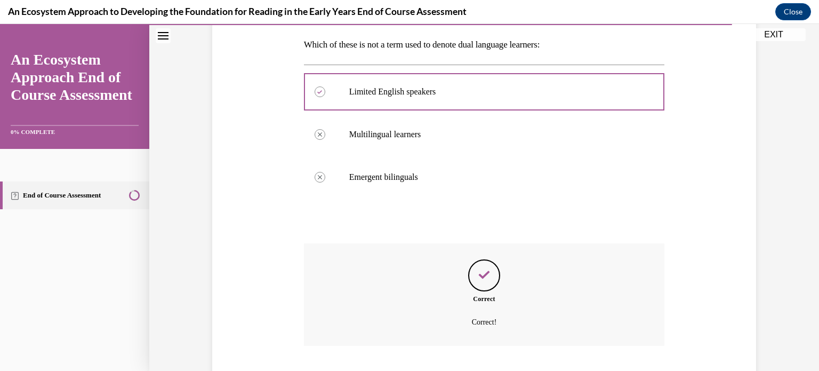
scroll to position [235, 0]
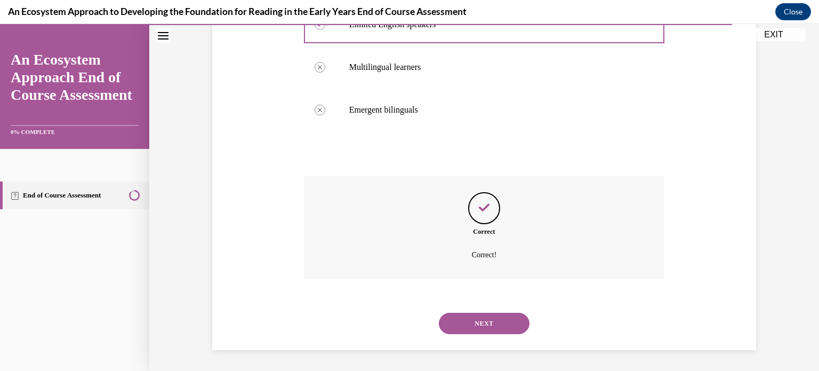
click at [479, 322] on button "NEXT" at bounding box center [484, 322] width 91 height 21
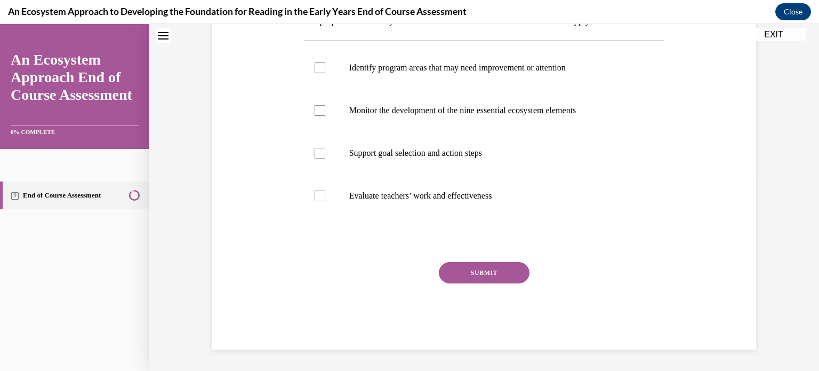
scroll to position [0, 0]
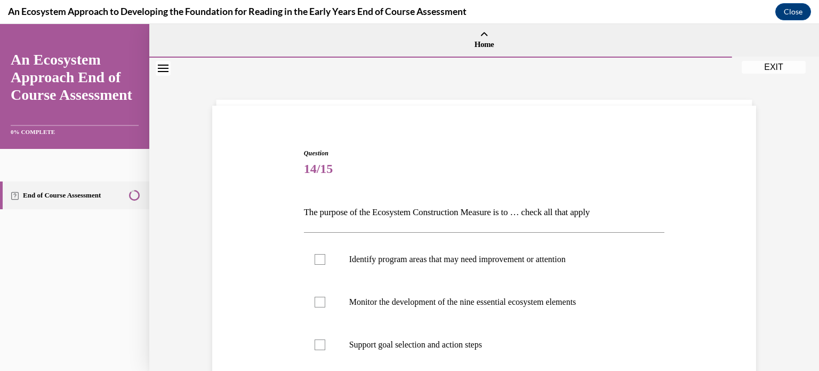
click at [691, 229] on div "Question 14/15 The purpose of the Ecosystem Construction Measure is to … check …" at bounding box center [484, 328] width 549 height 424
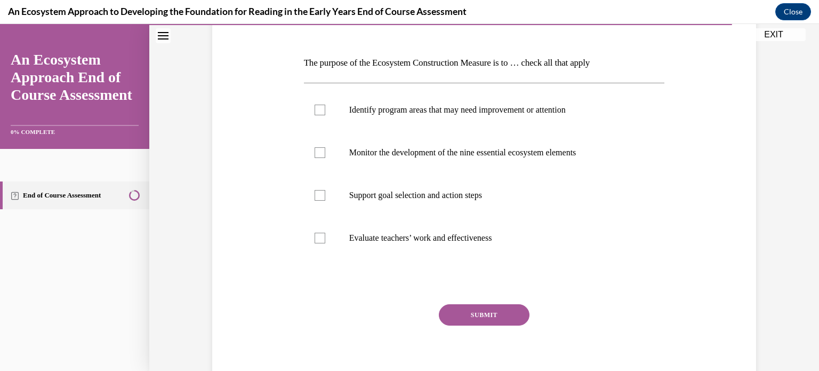
scroll to position [171, 0]
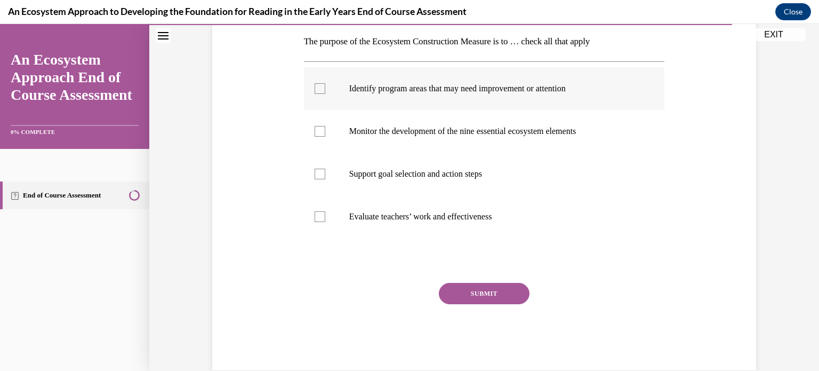
click at [426, 93] on p "Identify program areas that may need improvement or attention" at bounding box center [493, 88] width 289 height 11
click at [325, 93] on input "Identify program areas that may need improvement or attention" at bounding box center [320, 88] width 11 height 11
checkbox input "true"
click at [482, 296] on button "SUBMIT" at bounding box center [484, 293] width 91 height 21
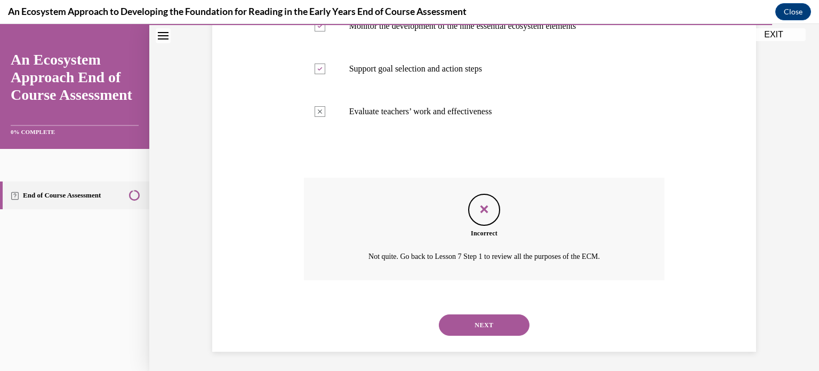
scroll to position [277, 0]
click at [485, 323] on button "NEXT" at bounding box center [484, 322] width 91 height 21
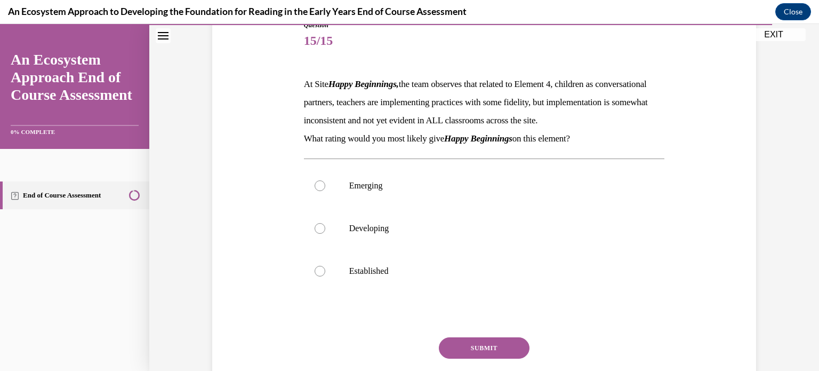
scroll to position [149, 0]
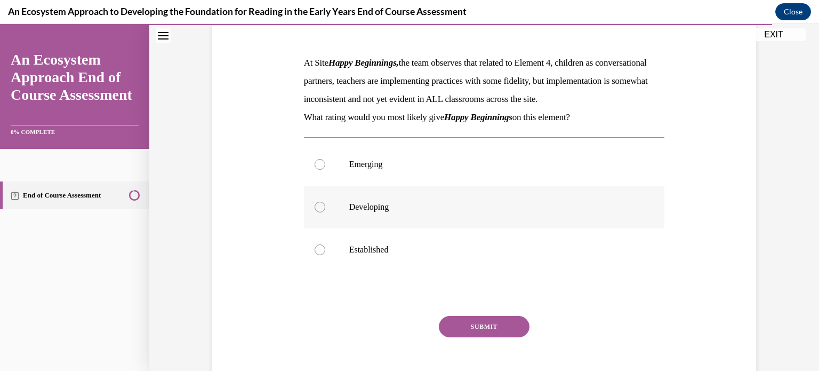
click at [402, 228] on label "Developing" at bounding box center [484, 207] width 361 height 43
click at [325, 212] on input "Developing" at bounding box center [320, 207] width 11 height 11
radio input "true"
click at [476, 337] on button "SUBMIT" at bounding box center [484, 326] width 91 height 21
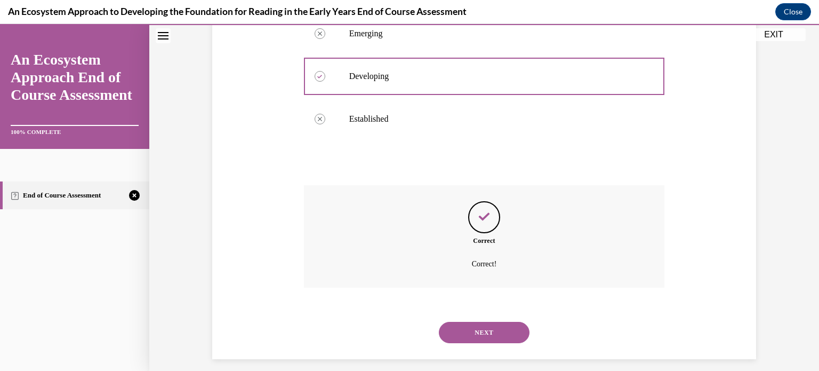
scroll to position [307, 0]
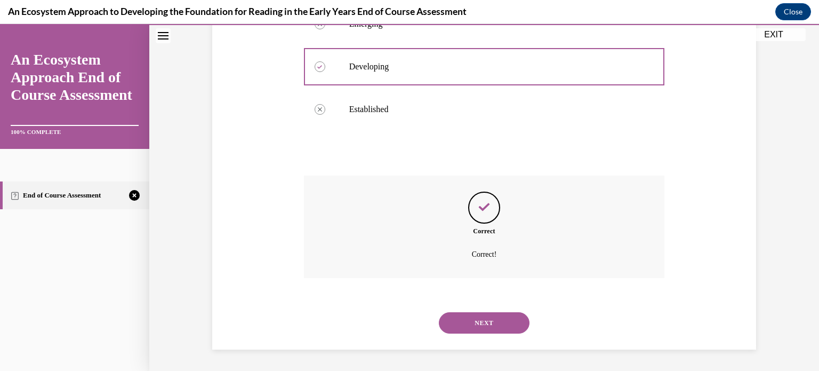
click at [512, 320] on button "NEXT" at bounding box center [484, 322] width 91 height 21
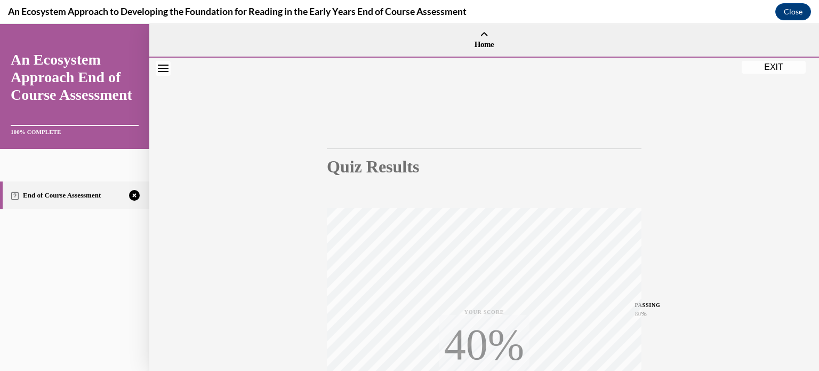
click at [797, 256] on div "Quiz Results PASSING 80% Your score 40% Failed PASSING 80% Your score Your scor…" at bounding box center [484, 314] width 670 height 513
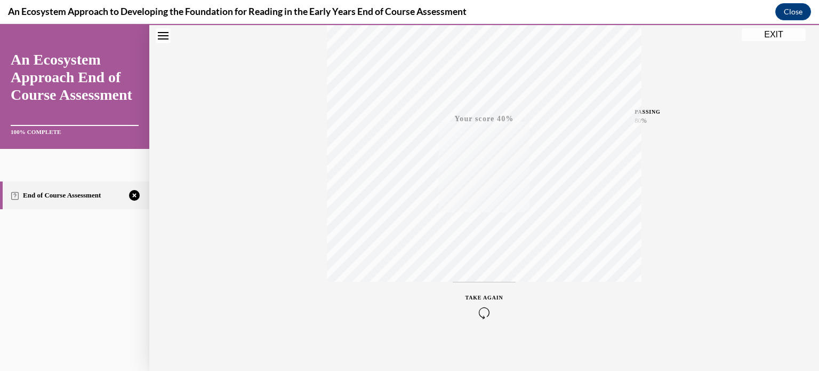
scroll to position [199, 0]
click at [486, 305] on icon "button" at bounding box center [484, 306] width 38 height 12
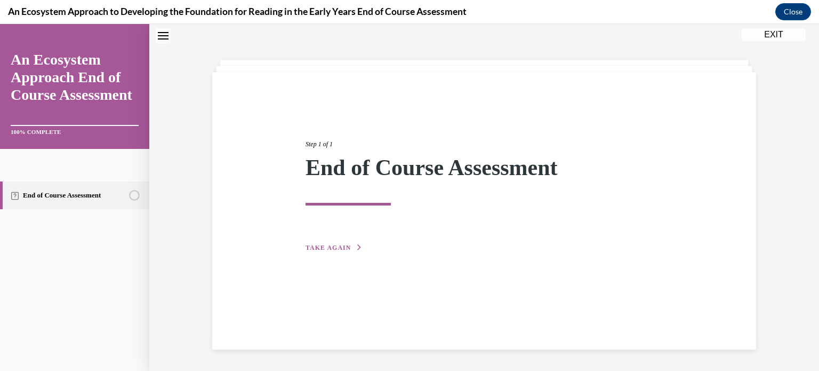
scroll to position [34, 0]
click at [337, 244] on span "TAKE AGAIN" at bounding box center [327, 247] width 45 height 7
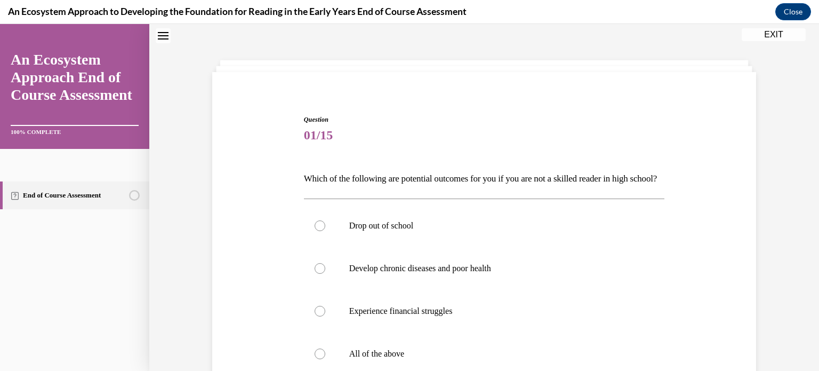
click at [728, 239] on div "Question 01/15 Which of the following are potential outcomes for you if you are…" at bounding box center [484, 295] width 549 height 424
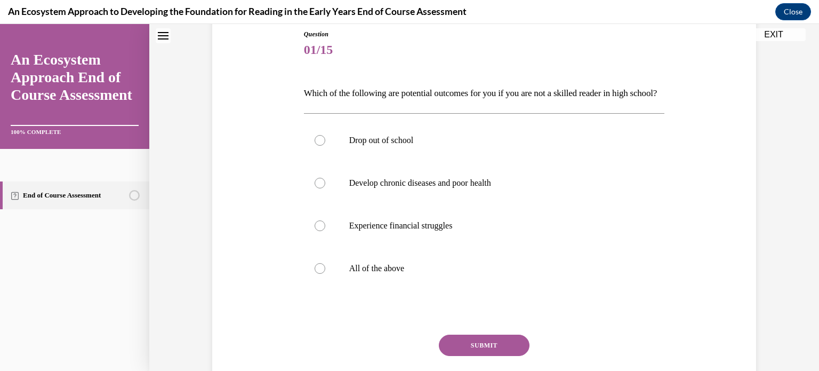
scroll to position [140, 0]
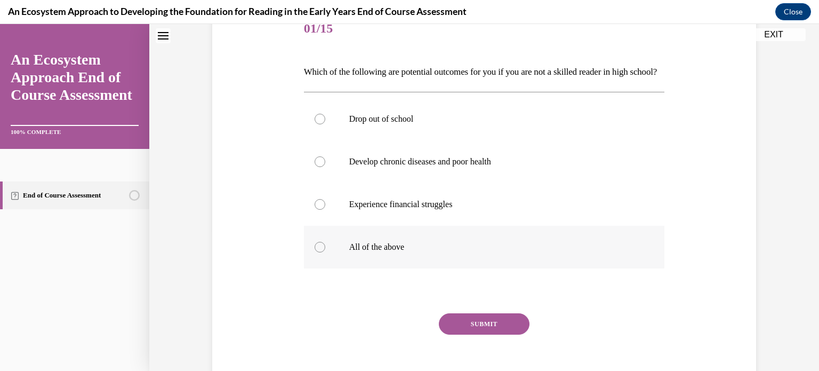
click at [437, 252] on p "All of the above" at bounding box center [493, 247] width 289 height 11
click at [325, 252] on input "All of the above" at bounding box center [320, 247] width 11 height 11
radio input "true"
click at [493, 334] on button "SUBMIT" at bounding box center [484, 323] width 91 height 21
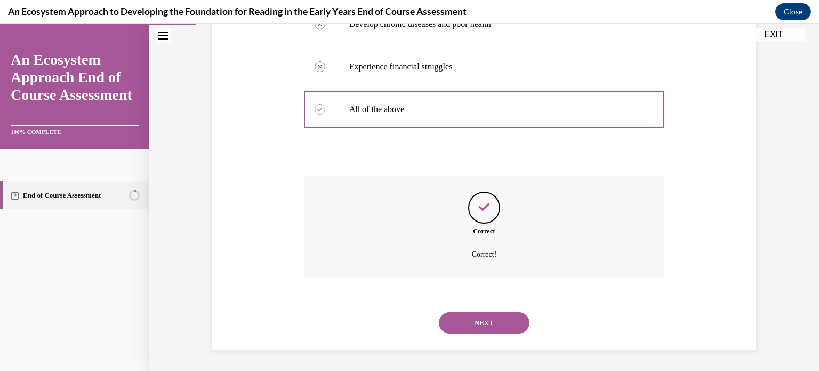
scroll to position [295, 0]
click at [485, 328] on button "NEXT" at bounding box center [484, 322] width 91 height 21
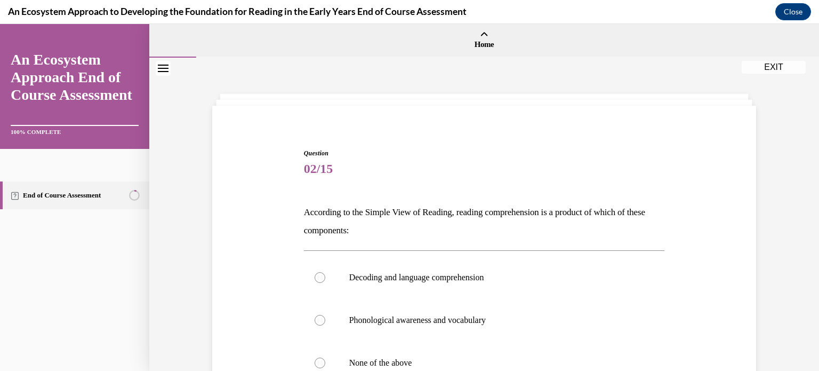
click at [739, 242] on div "Question 02/15 According to the Simple View of Reading, reading comprehension i…" at bounding box center [484, 316] width 549 height 400
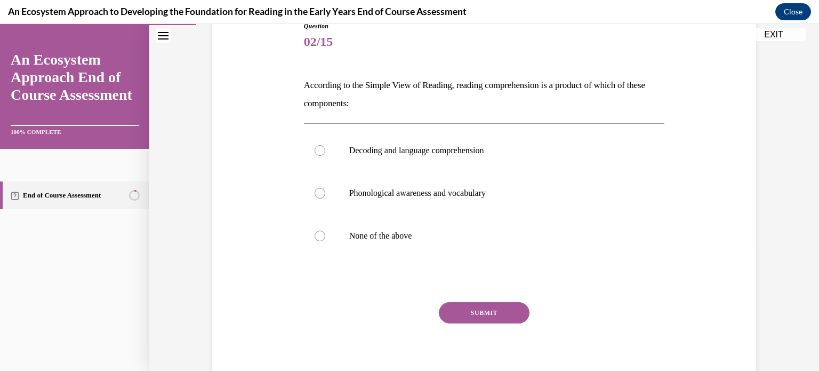
scroll to position [128, 0]
click at [475, 155] on label "Decoding and language comprehension" at bounding box center [484, 149] width 361 height 43
click at [325, 155] on input "Decoding and language comprehension" at bounding box center [320, 149] width 11 height 11
radio input "true"
click at [498, 311] on button "SUBMIT" at bounding box center [484, 311] width 91 height 21
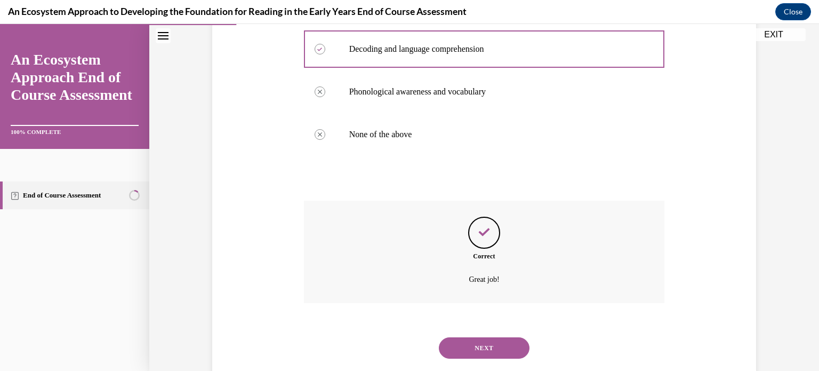
scroll to position [253, 0]
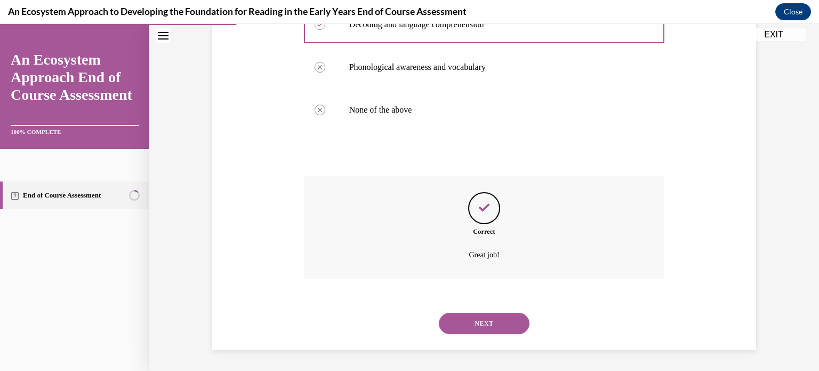
click at [492, 323] on button "NEXT" at bounding box center [484, 322] width 91 height 21
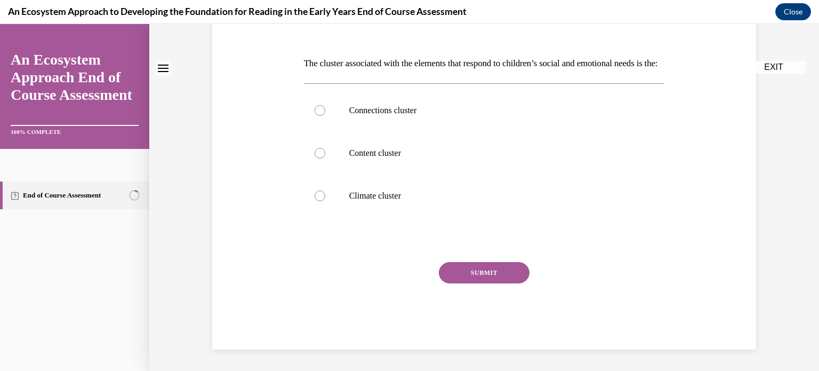
scroll to position [0, 0]
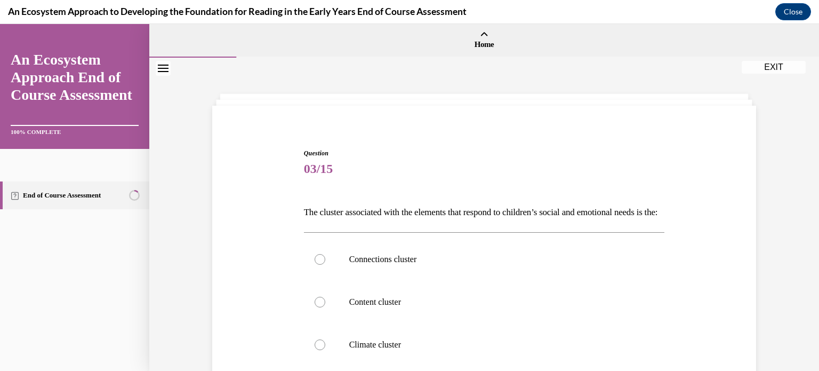
click at [712, 264] on div "Question 03/15 The cluster associated with the elements that respond to childre…" at bounding box center [484, 307] width 549 height 382
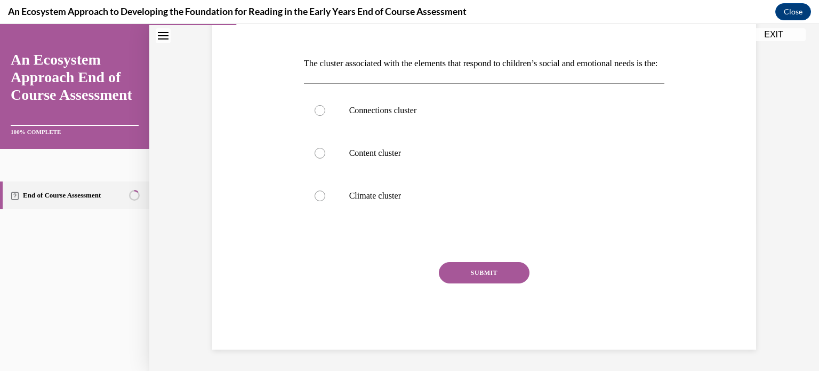
scroll to position [166, 0]
click at [395, 118] on label "Connections cluster" at bounding box center [484, 110] width 361 height 43
click at [325, 116] on input "Connections cluster" at bounding box center [320, 110] width 11 height 11
radio input "true"
click at [481, 272] on button "SUBMIT" at bounding box center [484, 272] width 91 height 21
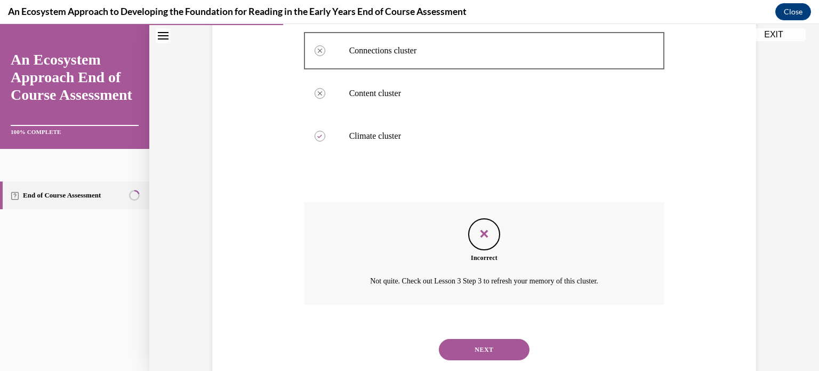
scroll to position [253, 0]
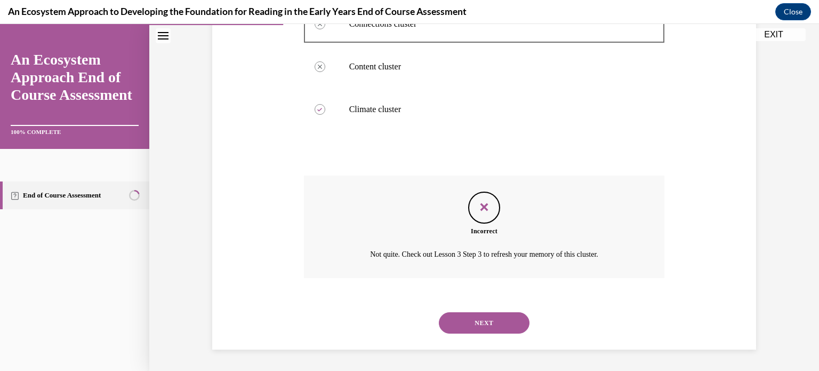
click at [493, 324] on button "NEXT" at bounding box center [484, 322] width 91 height 21
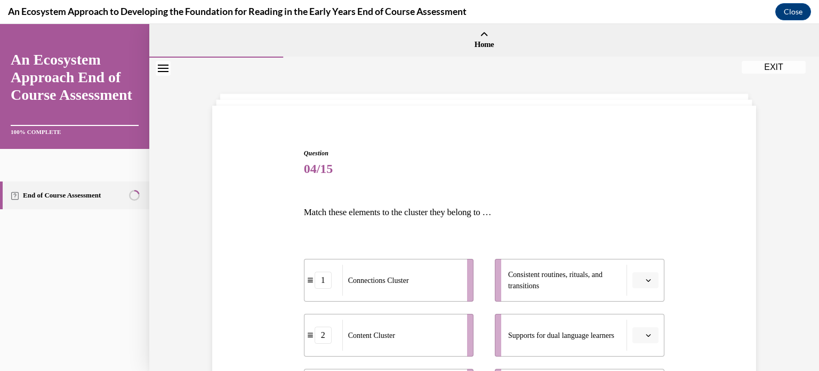
click at [710, 277] on div "Question 04/15 Match these elements to the cluster they belong to … 1 Connectio…" at bounding box center [484, 329] width 549 height 427
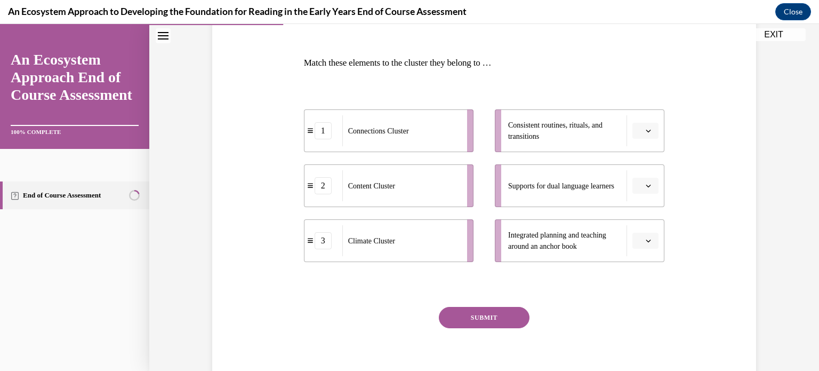
scroll to position [171, 0]
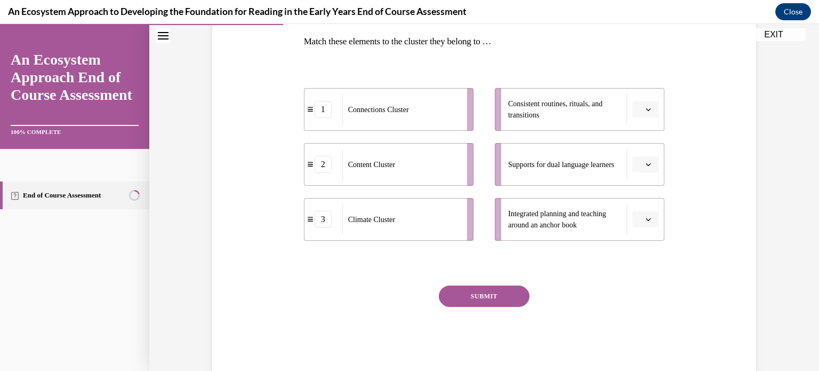
click at [646, 107] on icon "button" at bounding box center [648, 109] width 5 height 5
click at [641, 193] on span "3" at bounding box center [642, 197] width 4 height 9
click at [652, 218] on button "button" at bounding box center [645, 219] width 26 height 16
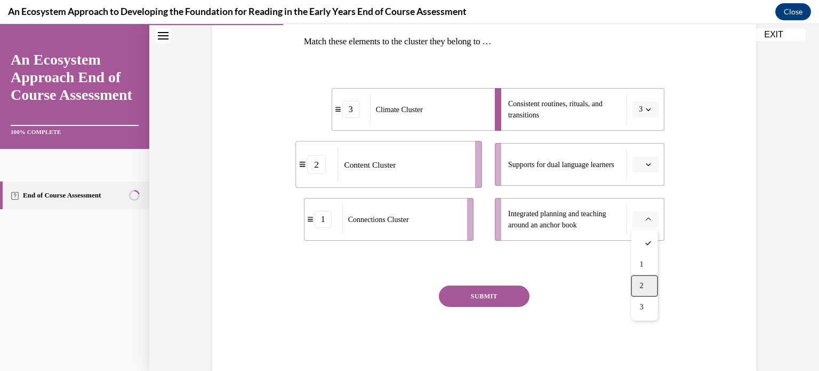
click at [646, 276] on div "2" at bounding box center [644, 285] width 27 height 21
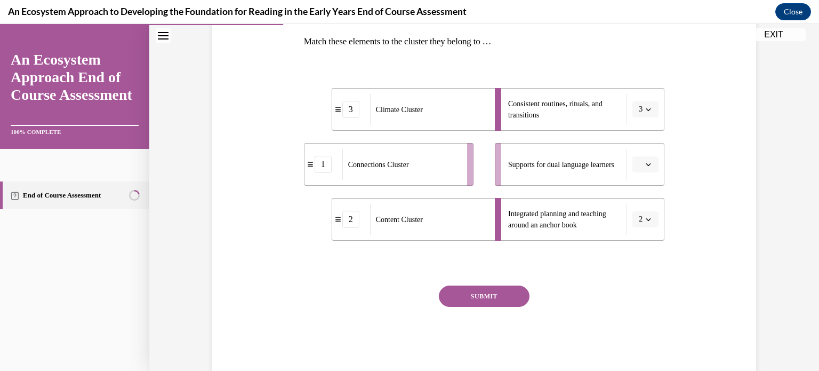
click at [650, 163] on icon "button" at bounding box center [648, 164] width 5 height 5
click at [649, 206] on div "1" at bounding box center [644, 209] width 27 height 21
click at [501, 297] on button "SUBMIT" at bounding box center [484, 295] width 91 height 21
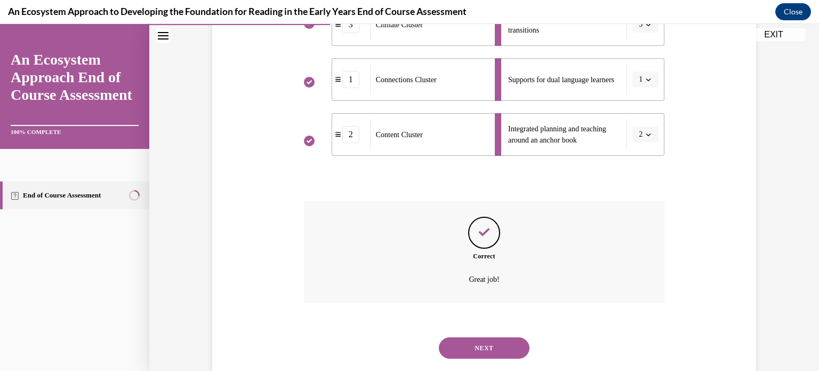
scroll to position [280, 0]
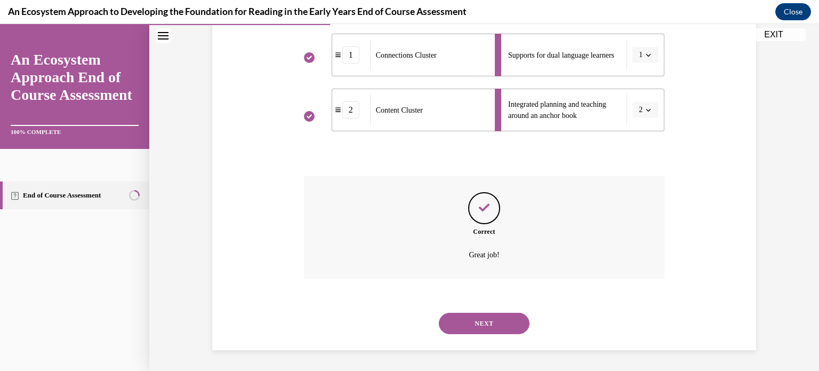
click at [492, 319] on button "NEXT" at bounding box center [484, 322] width 91 height 21
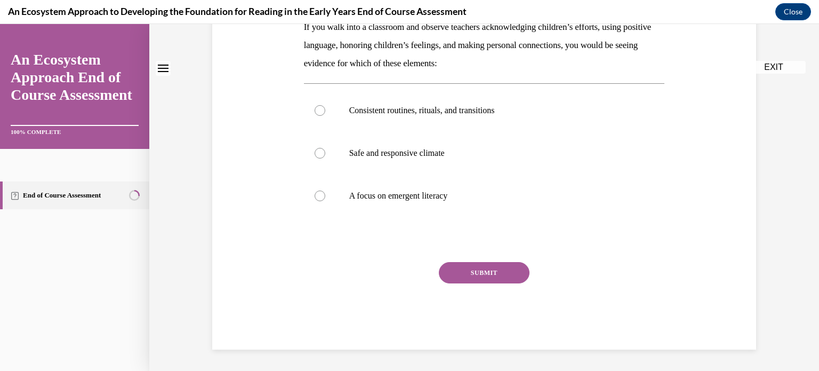
scroll to position [0, 0]
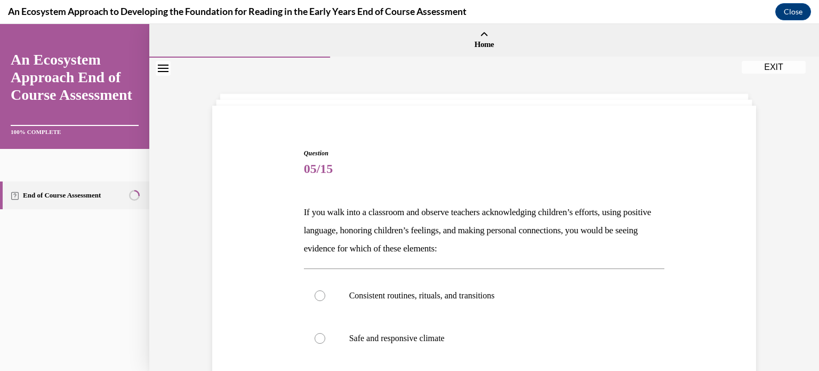
click at [710, 246] on div "Question 05/15 If you walk into a classroom and observe teachers acknowledging …" at bounding box center [484, 325] width 549 height 418
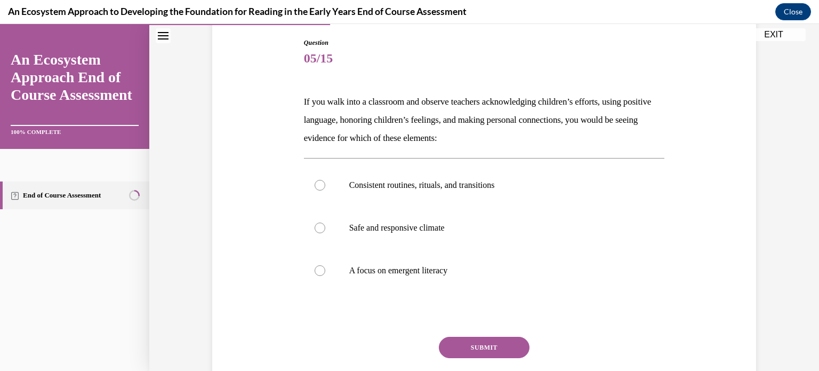
scroll to position [128, 0]
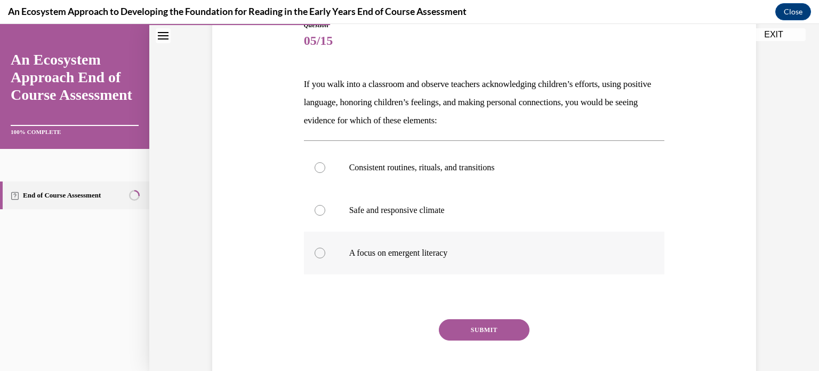
click at [380, 253] on p "A focus on emergent literacy" at bounding box center [493, 252] width 289 height 11
click at [325, 253] on input "A focus on emergent literacy" at bounding box center [320, 252] width 11 height 11
radio input "true"
click at [485, 333] on button "SUBMIT" at bounding box center [484, 329] width 91 height 21
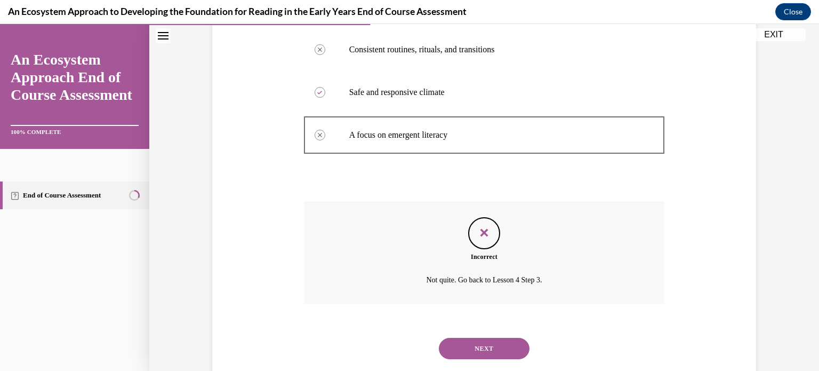
scroll to position [271, 0]
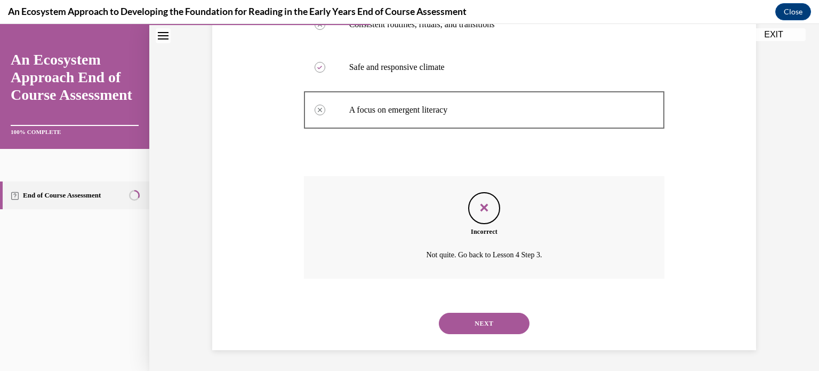
click at [480, 323] on button "NEXT" at bounding box center [484, 322] width 91 height 21
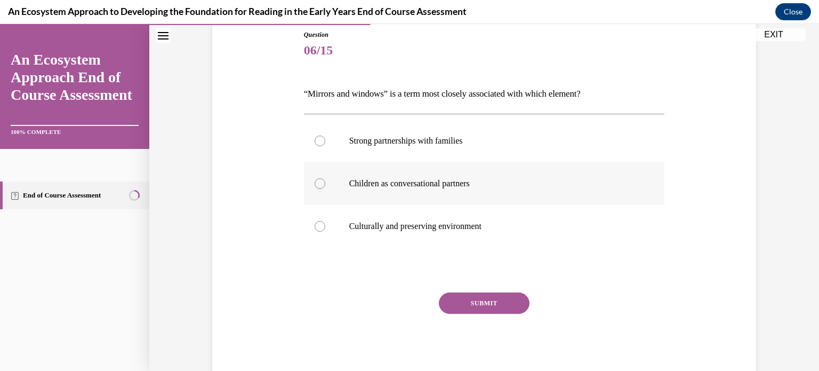
click at [564, 173] on label "Children as conversational partners" at bounding box center [484, 183] width 361 height 43
click at [325, 178] on input "Children as conversational partners" at bounding box center [320, 183] width 11 height 11
radio input "true"
click at [502, 298] on button "SUBMIT" at bounding box center [484, 302] width 91 height 21
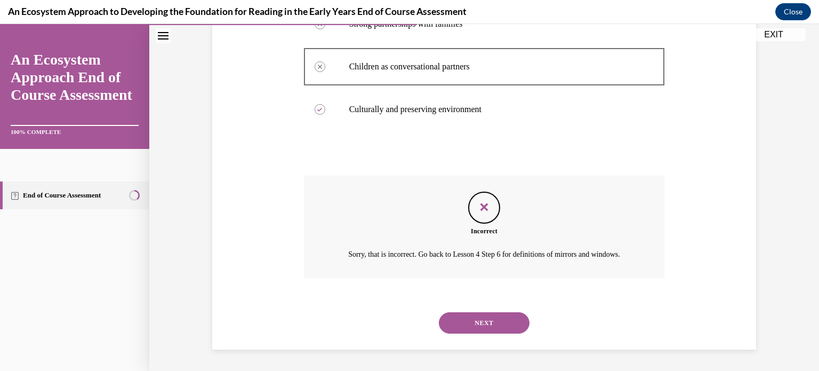
scroll to position [247, 0]
click at [497, 317] on button "NEXT" at bounding box center [484, 322] width 91 height 21
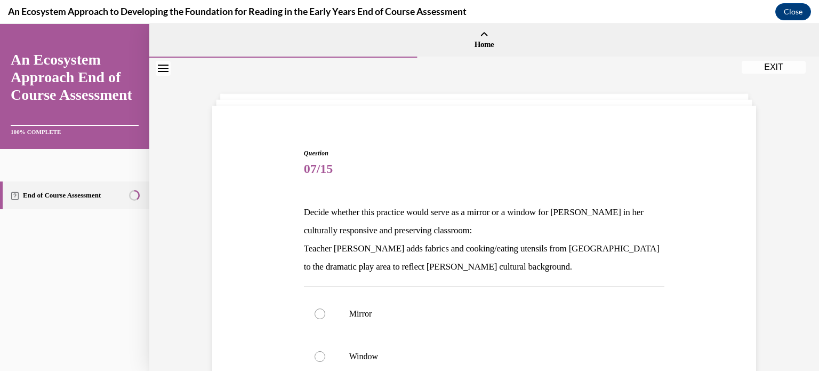
click at [709, 231] on div "Question 07/15 Decide whether this practice would serve as a mirror or a window…" at bounding box center [484, 312] width 549 height 393
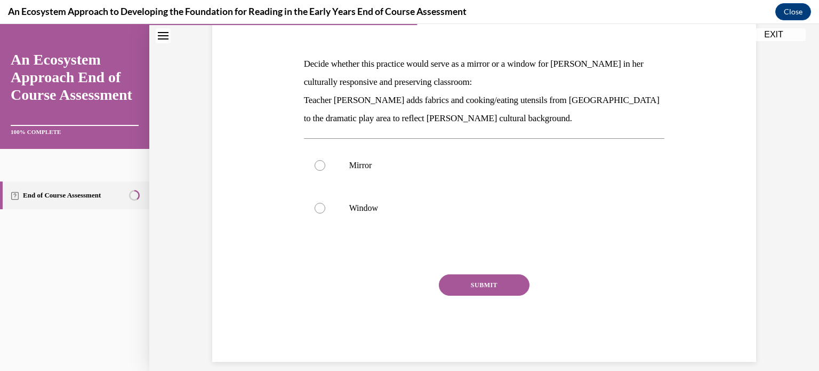
scroll to position [149, 0]
click at [372, 196] on label "Window" at bounding box center [484, 207] width 361 height 43
click at [325, 202] on input "Window" at bounding box center [320, 207] width 11 height 11
radio input "true"
click at [475, 280] on button "SUBMIT" at bounding box center [484, 283] width 91 height 21
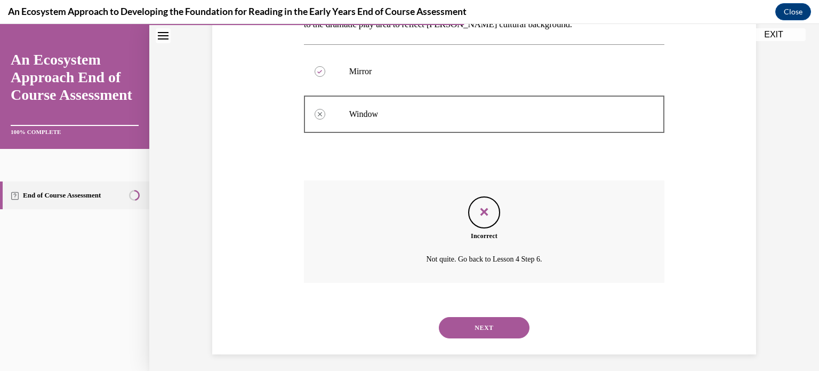
scroll to position [246, 0]
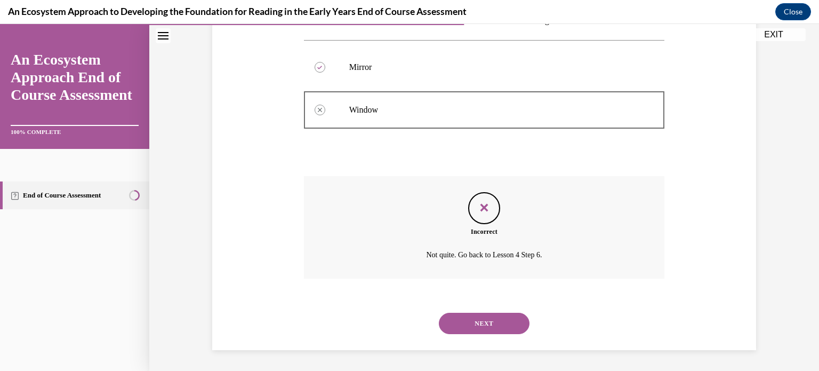
click at [480, 321] on button "NEXT" at bounding box center [484, 322] width 91 height 21
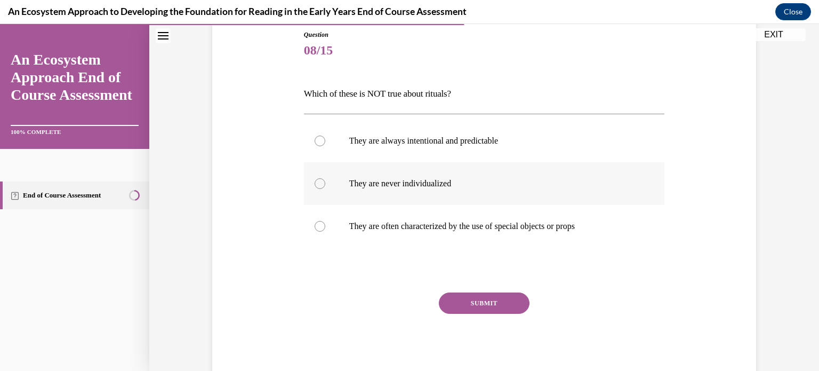
click at [319, 184] on div at bounding box center [320, 183] width 11 height 11
click at [319, 184] on input "They are never individualized" at bounding box center [320, 183] width 11 height 11
radio input "true"
click at [496, 298] on button "SUBMIT" at bounding box center [484, 302] width 91 height 21
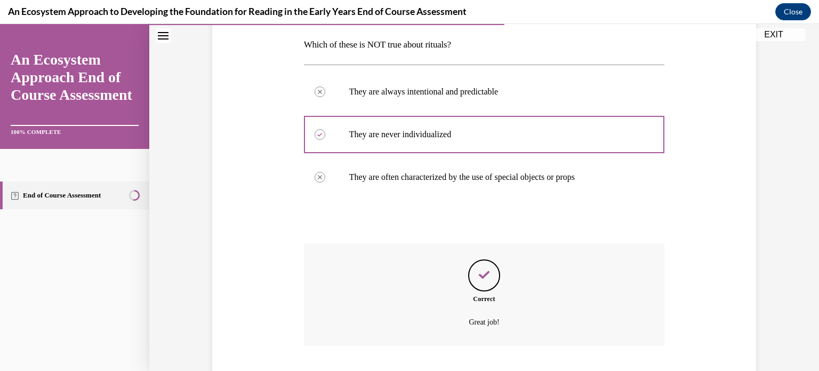
scroll to position [235, 0]
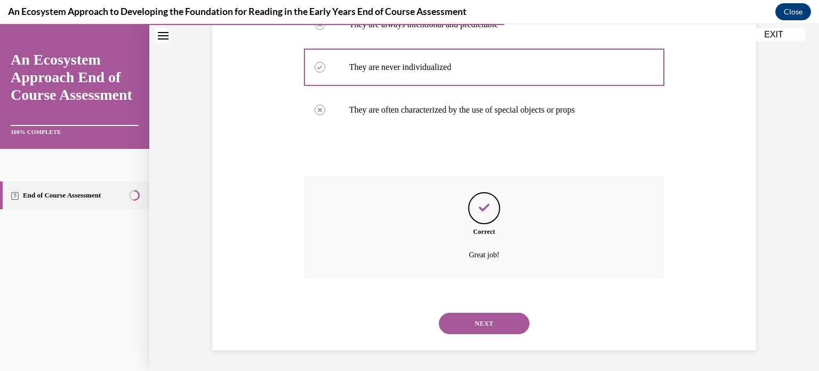
click at [491, 318] on button "NEXT" at bounding box center [484, 322] width 91 height 21
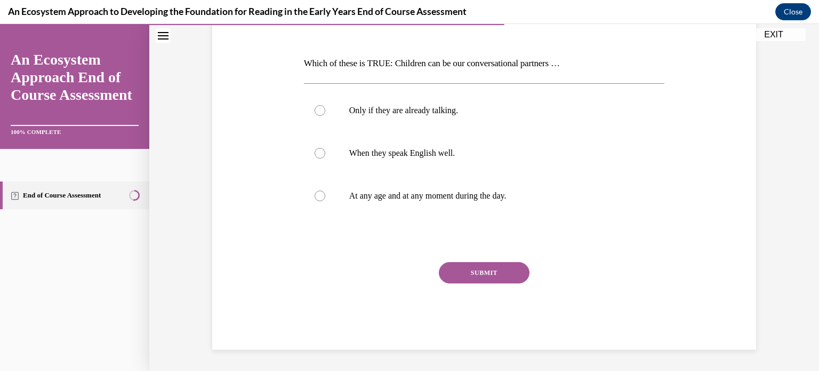
scroll to position [118, 0]
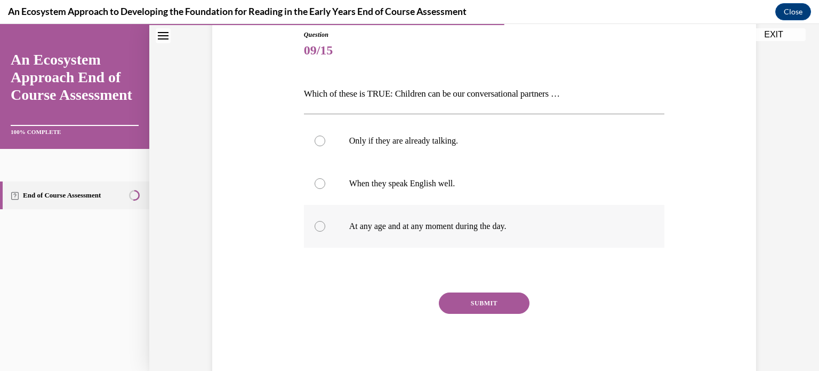
click at [439, 221] on p "At any age and at any moment during the day." at bounding box center [493, 226] width 289 height 11
click at [325, 221] on input "At any age and at any moment during the day." at bounding box center [320, 226] width 11 height 11
radio input "true"
click at [480, 305] on button "SUBMIT" at bounding box center [484, 302] width 91 height 21
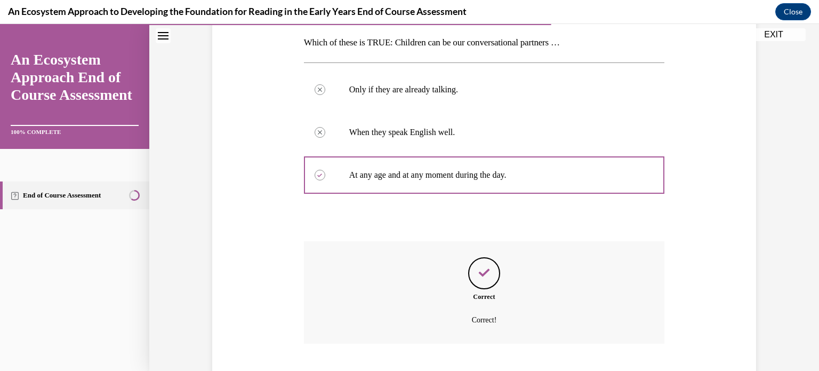
scroll to position [235, 0]
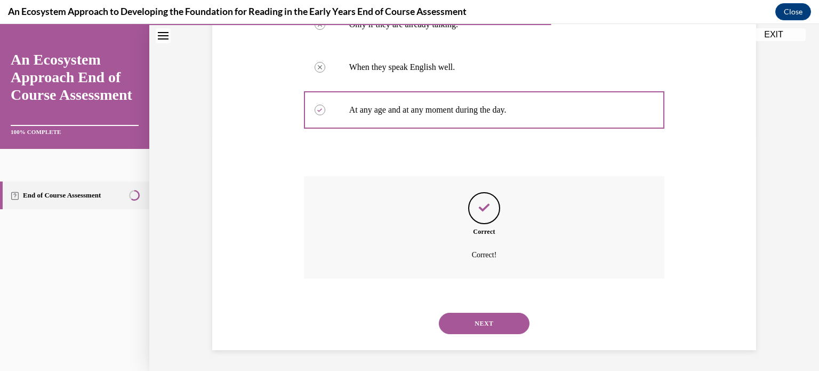
click at [484, 318] on button "NEXT" at bounding box center [484, 322] width 91 height 21
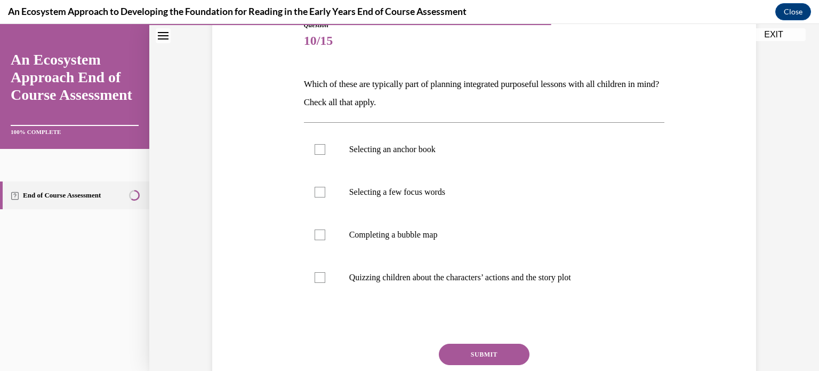
scroll to position [149, 0]
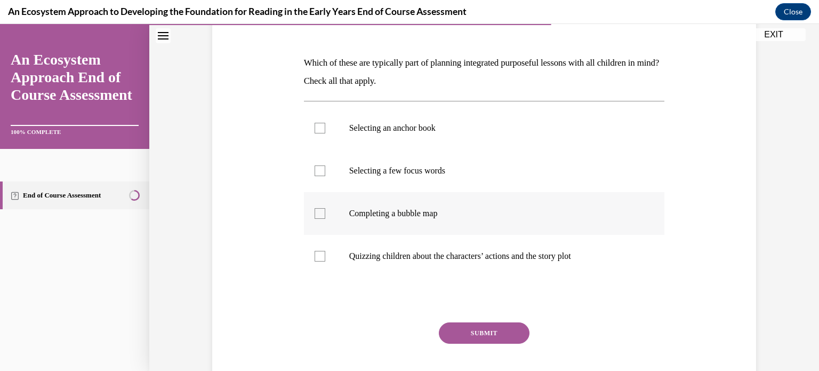
click at [445, 213] on p "Completing a bubble map" at bounding box center [493, 213] width 289 height 11
click at [325, 213] on input "Completing a bubble map" at bounding box center [320, 213] width 11 height 11
checkbox input "true"
click at [440, 166] on p "Selecting a few focus words" at bounding box center [493, 170] width 289 height 11
click at [325, 166] on input "Selecting a few focus words" at bounding box center [320, 170] width 11 height 11
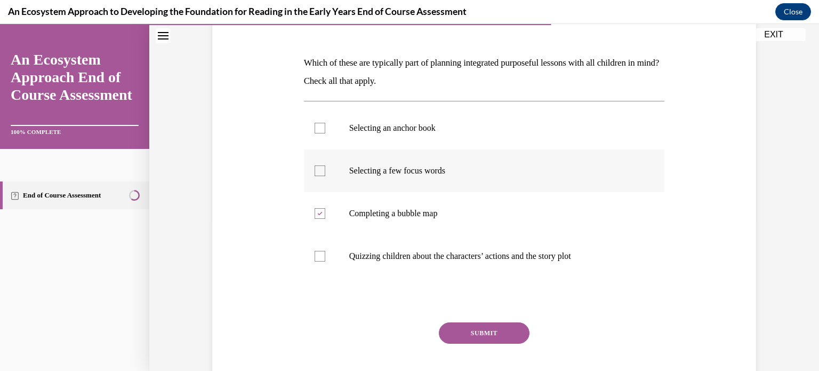
checkbox input "true"
click at [445, 115] on label "Selecting an anchor book" at bounding box center [484, 128] width 361 height 43
click at [325, 123] on input "Selecting an anchor book" at bounding box center [320, 128] width 11 height 11
checkbox input "true"
click at [484, 331] on button "SUBMIT" at bounding box center [484, 332] width 91 height 21
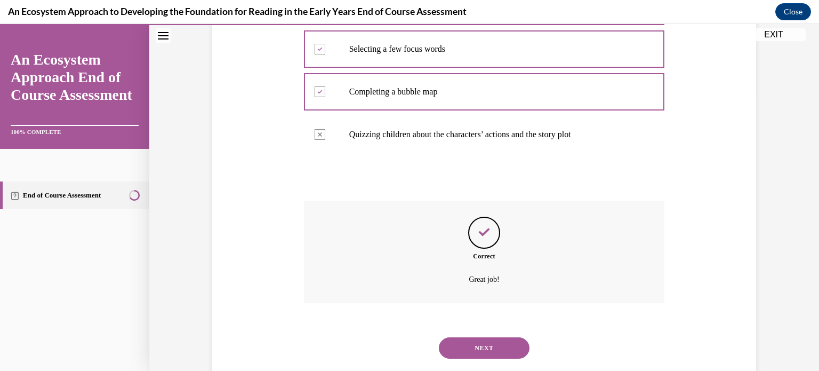
scroll to position [295, 0]
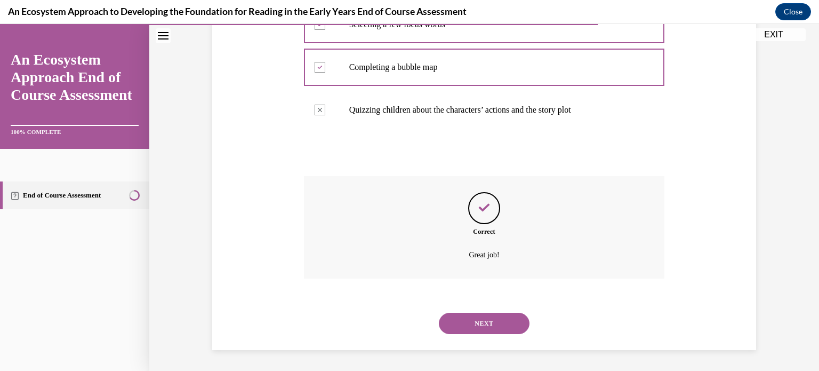
click at [484, 331] on button "NEXT" at bounding box center [484, 322] width 91 height 21
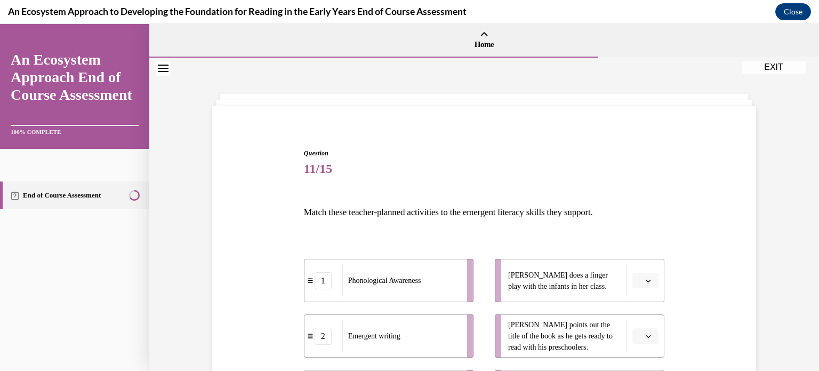
click at [704, 245] on div "Question 11/15 Match these teacher-planned activities to the emergent literacy …" at bounding box center [484, 330] width 549 height 429
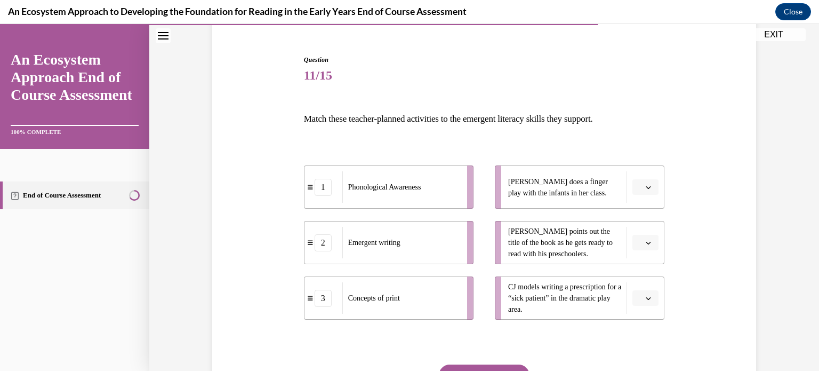
scroll to position [107, 0]
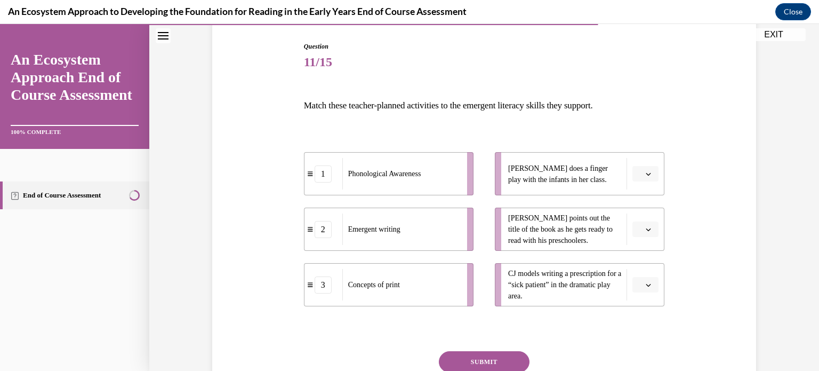
click at [647, 284] on icon "button" at bounding box center [648, 285] width 5 height 3
click at [638, 243] on div "2" at bounding box center [644, 239] width 27 height 21
click at [642, 230] on span "Please select an option" at bounding box center [641, 229] width 4 height 11
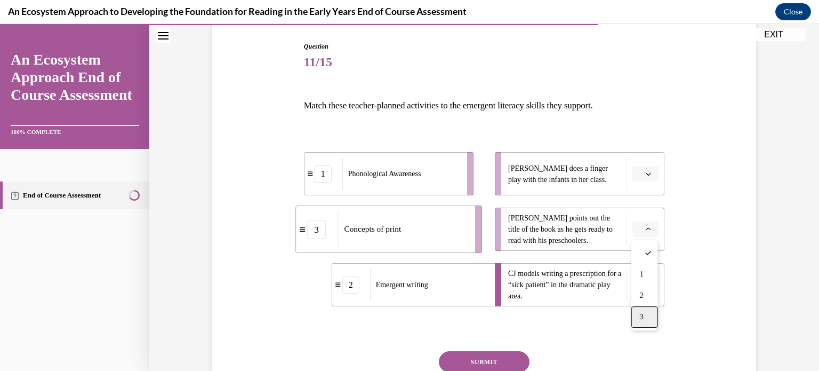
click at [648, 317] on div "3" at bounding box center [644, 316] width 27 height 21
click at [647, 175] on icon "button" at bounding box center [648, 173] width 5 height 5
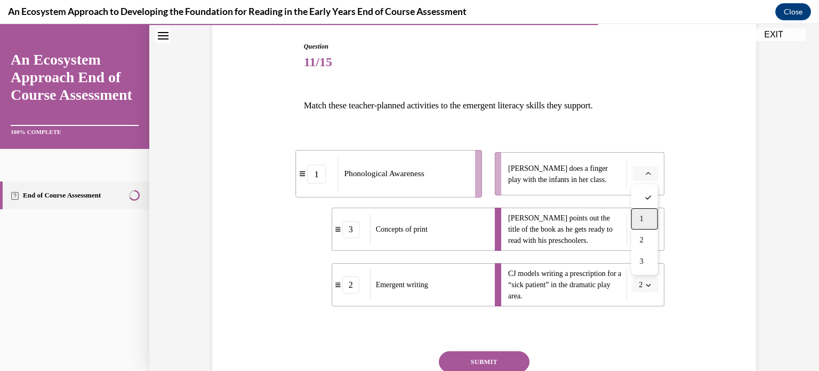
click at [646, 216] on div "1" at bounding box center [644, 218] width 27 height 21
click at [509, 359] on button "SUBMIT" at bounding box center [484, 361] width 91 height 21
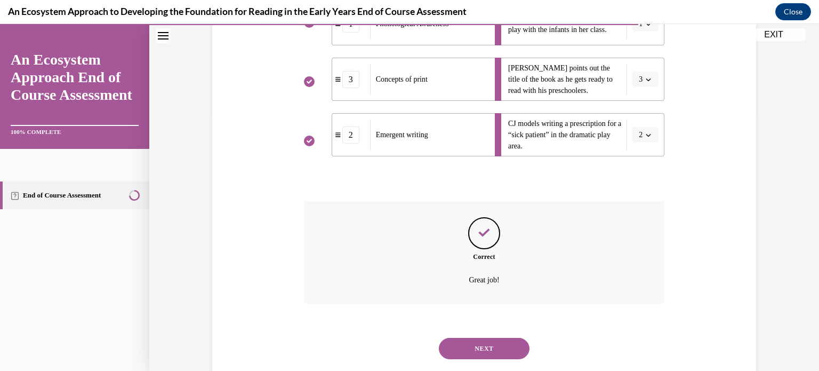
scroll to position [281, 0]
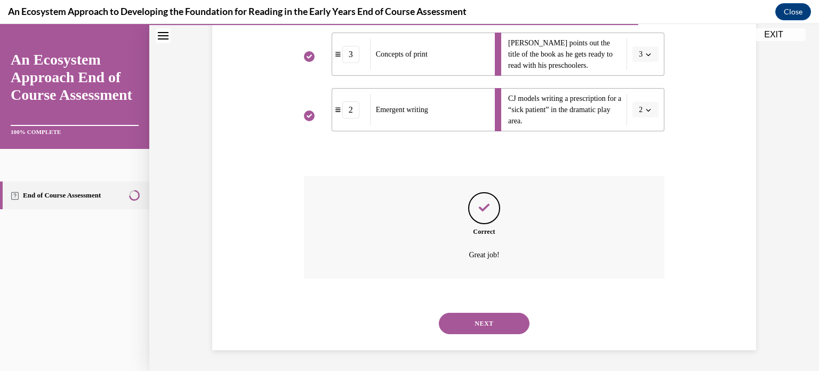
click at [489, 326] on button "NEXT" at bounding box center [484, 322] width 91 height 21
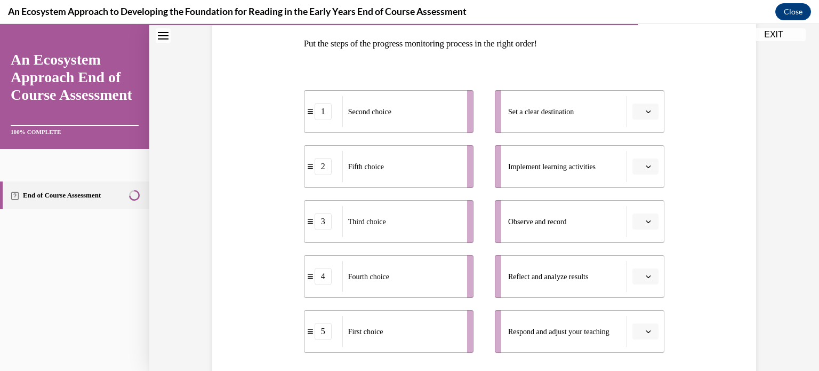
scroll to position [171, 0]
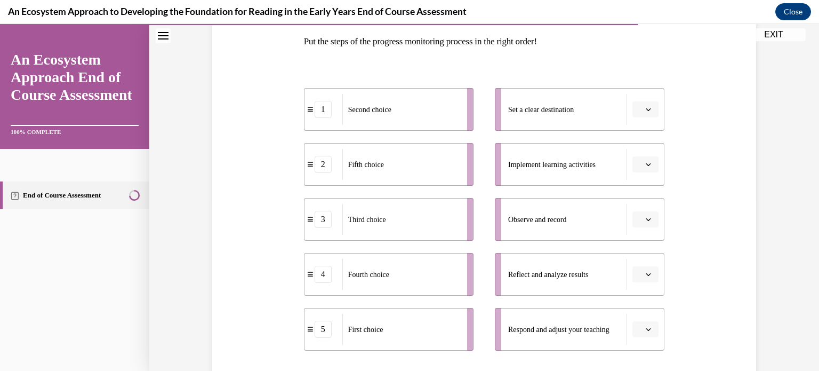
click at [641, 169] on button "button" at bounding box center [645, 164] width 26 height 16
click at [643, 203] on div "1" at bounding box center [644, 209] width 27 height 21
click at [647, 218] on icon "button" at bounding box center [648, 218] width 5 height 5
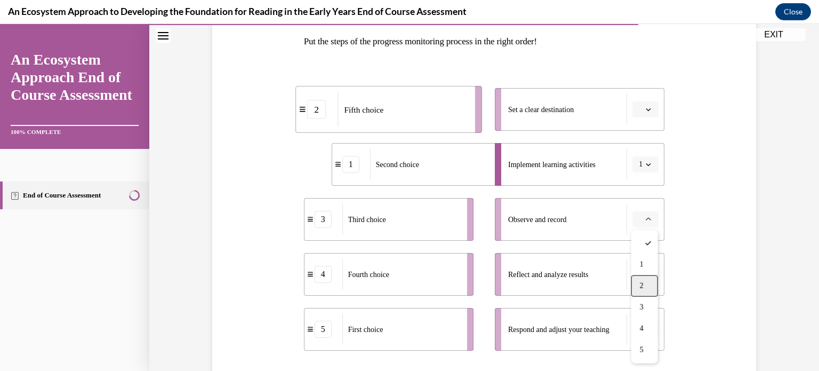
click at [648, 280] on div "2" at bounding box center [644, 285] width 27 height 21
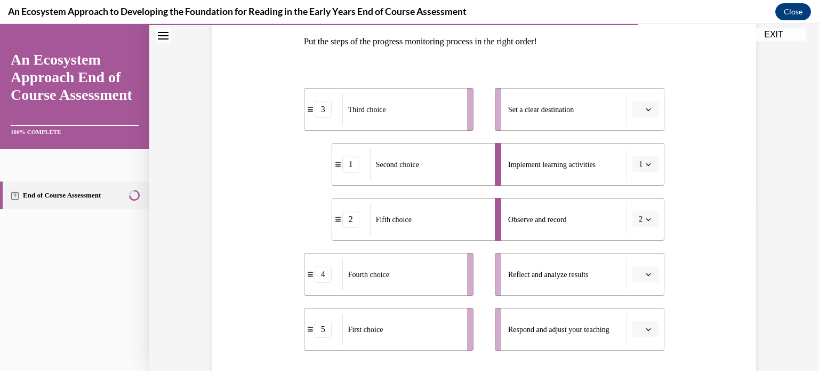
click at [648, 280] on button "button" at bounding box center [645, 274] width 26 height 16
click at [654, 110] on button "button" at bounding box center [645, 109] width 26 height 16
click at [646, 150] on div "1" at bounding box center [644, 154] width 27 height 21
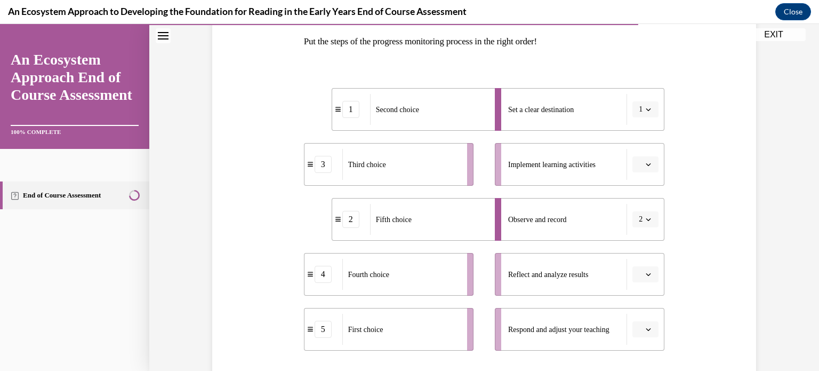
click at [650, 164] on icon "button" at bounding box center [648, 164] width 5 height 5
click at [649, 225] on div "2" at bounding box center [644, 230] width 27 height 21
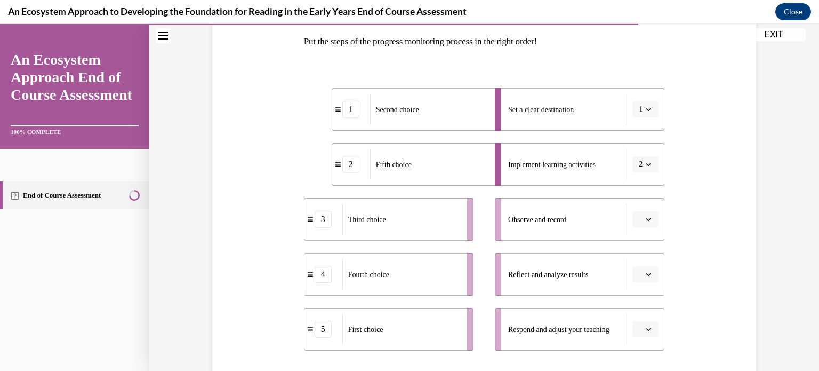
click at [649, 225] on button "button" at bounding box center [645, 219] width 26 height 16
click at [647, 303] on div "3" at bounding box center [644, 306] width 27 height 21
click at [646, 274] on icon "button" at bounding box center [648, 273] width 5 height 5
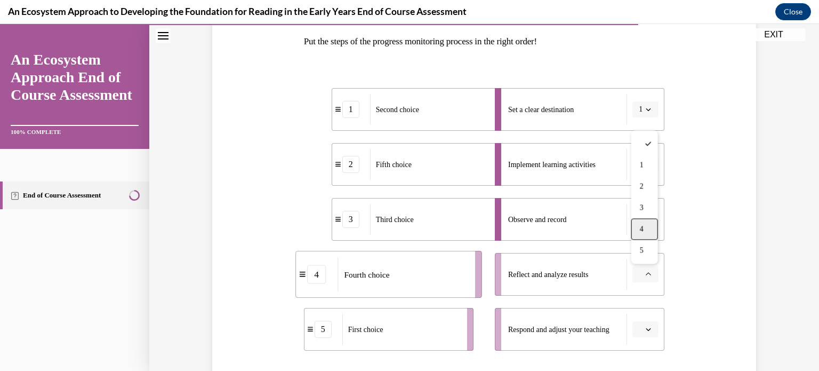
click at [635, 231] on div "4" at bounding box center [644, 228] width 27 height 21
click at [655, 328] on button "button" at bounding box center [645, 329] width 26 height 16
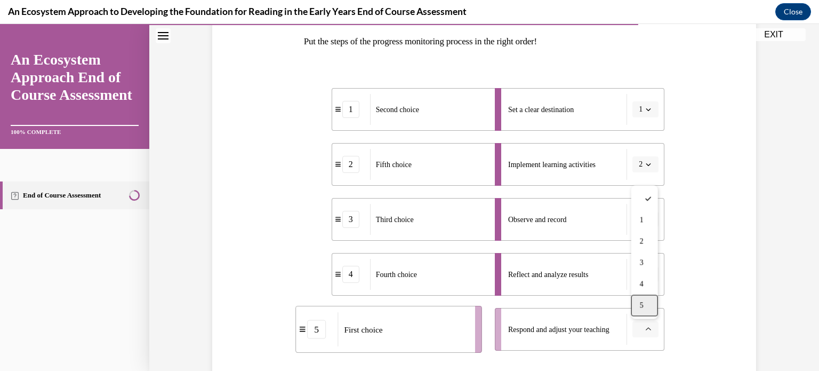
click at [649, 301] on div "5" at bounding box center [644, 304] width 27 height 21
click at [695, 286] on div "Question 12/15 Put the steps of the progress monitoring process in the right or…" at bounding box center [484, 214] width 549 height 537
click at [640, 112] on span "1" at bounding box center [641, 109] width 4 height 11
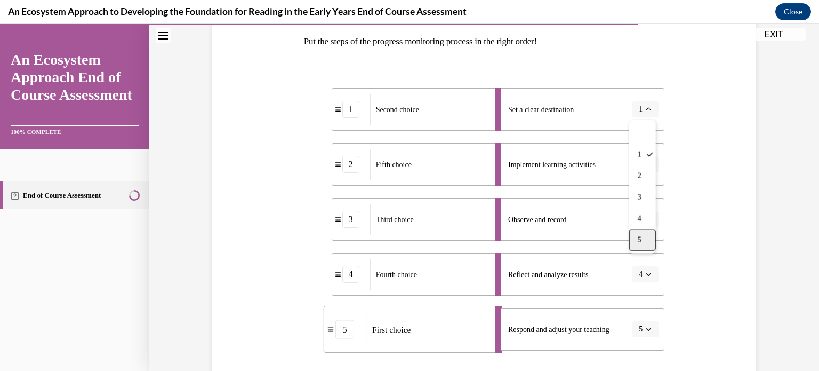
click at [642, 237] on div "5" at bounding box center [642, 239] width 27 height 21
click at [646, 108] on icon "button" at bounding box center [648, 109] width 5 height 5
click at [741, 99] on div "Question 12/15 Put the steps of the progress monitoring process in the right or…" at bounding box center [484, 214] width 549 height 537
click at [649, 107] on icon "button" at bounding box center [648, 109] width 5 height 5
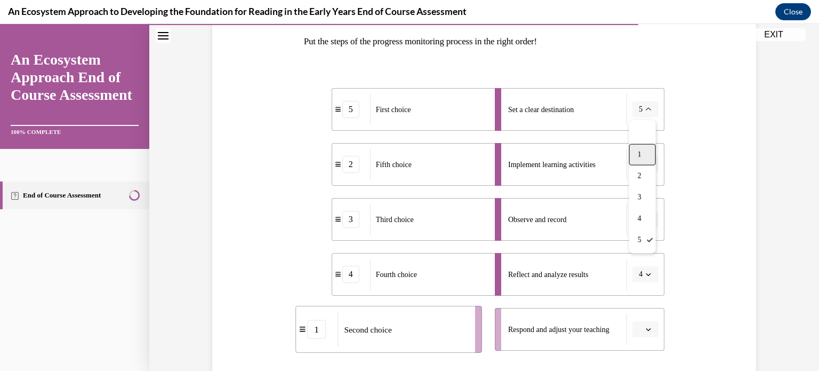
click at [643, 156] on div "1" at bounding box center [642, 154] width 27 height 21
click at [650, 113] on button "1" at bounding box center [645, 109] width 26 height 16
click at [643, 236] on div "5" at bounding box center [642, 239] width 27 height 21
click at [648, 163] on icon "button" at bounding box center [648, 164] width 5 height 5
click at [642, 209] on div "1" at bounding box center [642, 209] width 27 height 21
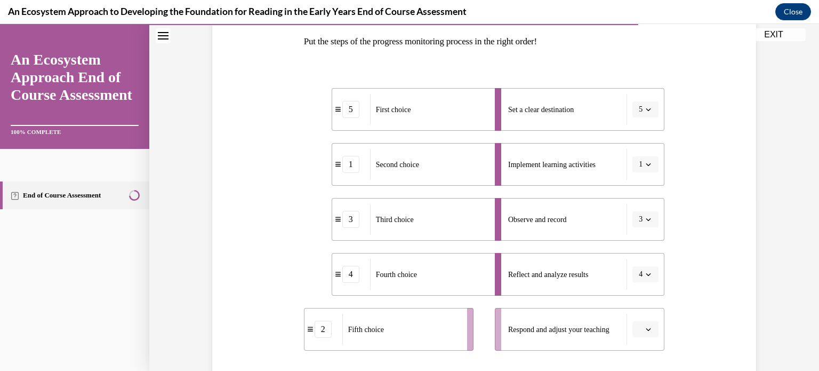
click at [687, 272] on div "Question 12/15 Put the steps of the progress monitoring process in the right or…" at bounding box center [484, 214] width 549 height 537
click at [720, 296] on div "Question 12/15 Put the steps of the progress monitoring process in the right or…" at bounding box center [484, 214] width 549 height 537
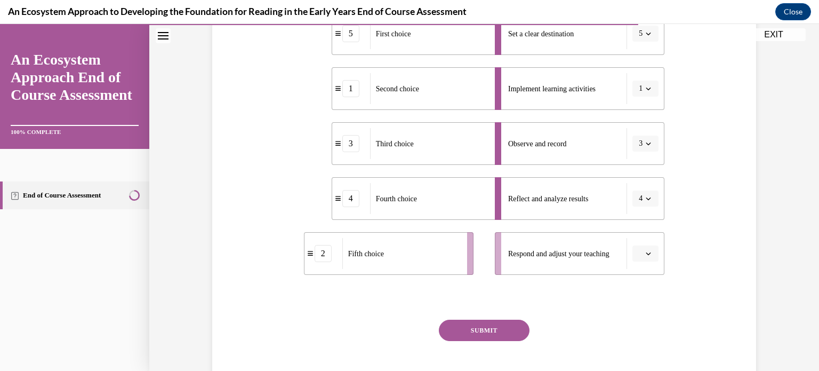
scroll to position [303, 0]
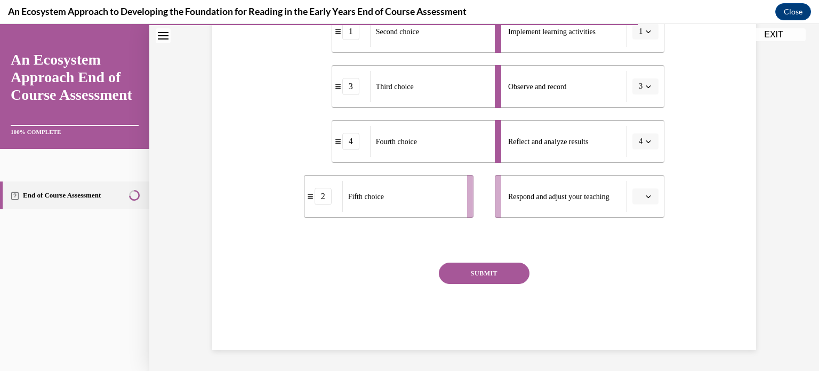
click at [462, 270] on button "SUBMIT" at bounding box center [484, 272] width 91 height 21
click at [648, 195] on icon "button" at bounding box center [648, 196] width 5 height 5
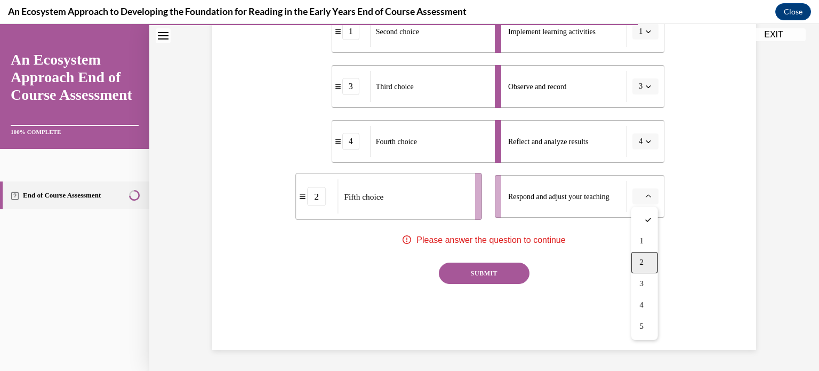
click at [647, 261] on div "2" at bounding box center [644, 262] width 27 height 21
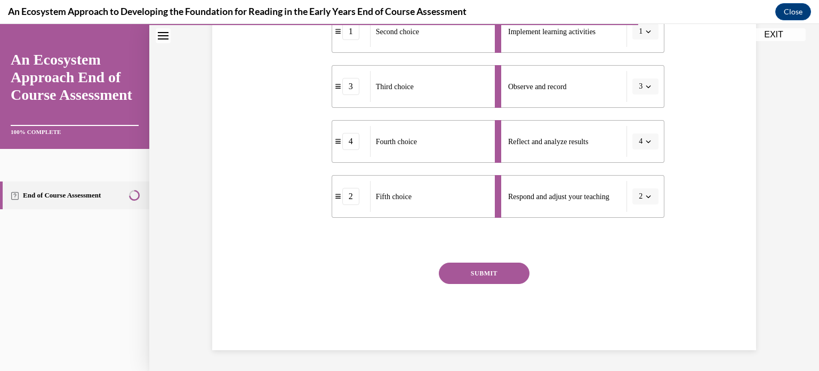
click at [506, 278] on button "SUBMIT" at bounding box center [484, 272] width 91 height 21
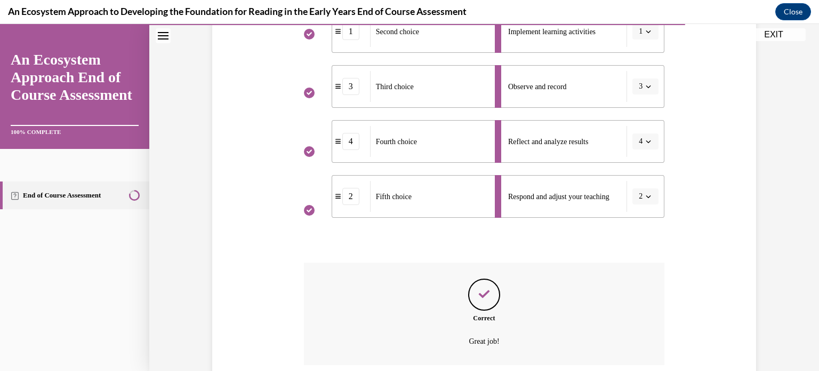
scroll to position [390, 0]
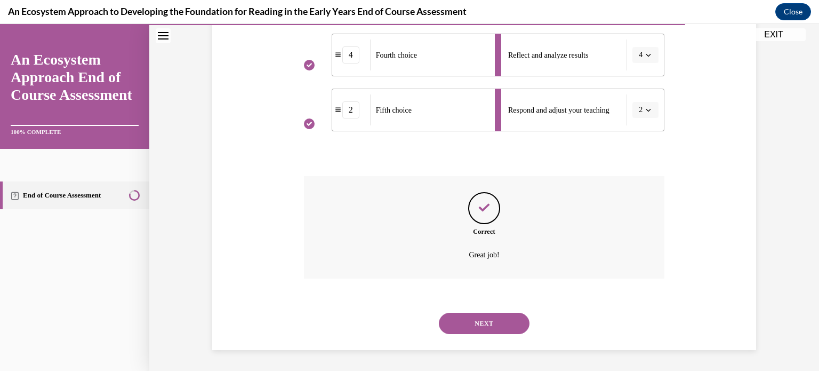
click at [490, 315] on button "NEXT" at bounding box center [484, 322] width 91 height 21
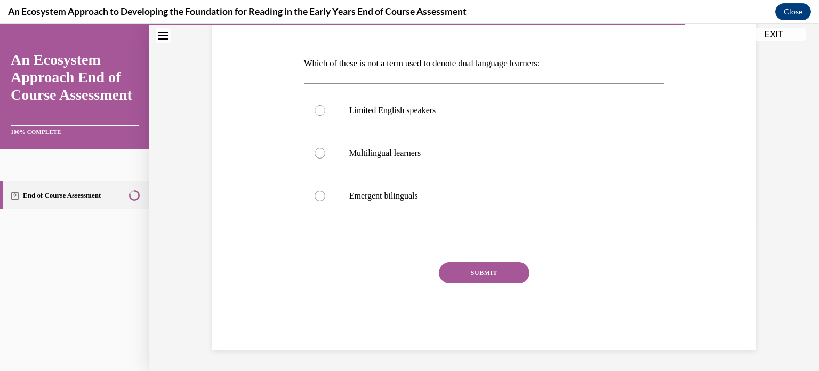
scroll to position [118, 0]
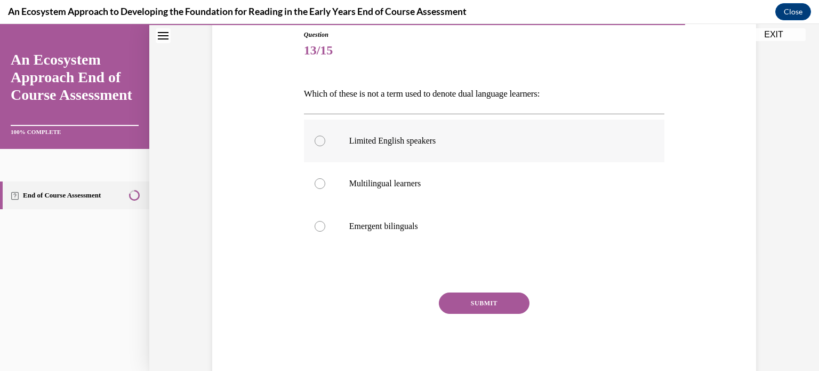
click at [450, 146] on label "Limited English speakers" at bounding box center [484, 140] width 361 height 43
click at [325, 146] on input "Limited English speakers" at bounding box center [320, 140] width 11 height 11
radio input "true"
click at [480, 294] on button "SUBMIT" at bounding box center [484, 302] width 91 height 21
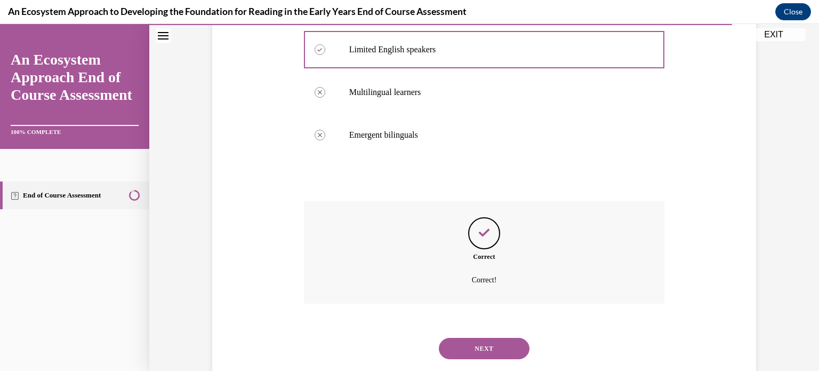
scroll to position [235, 0]
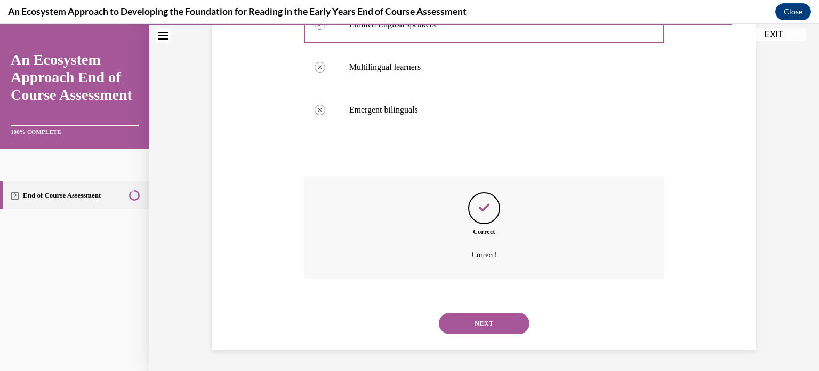
click at [485, 320] on button "NEXT" at bounding box center [484, 322] width 91 height 21
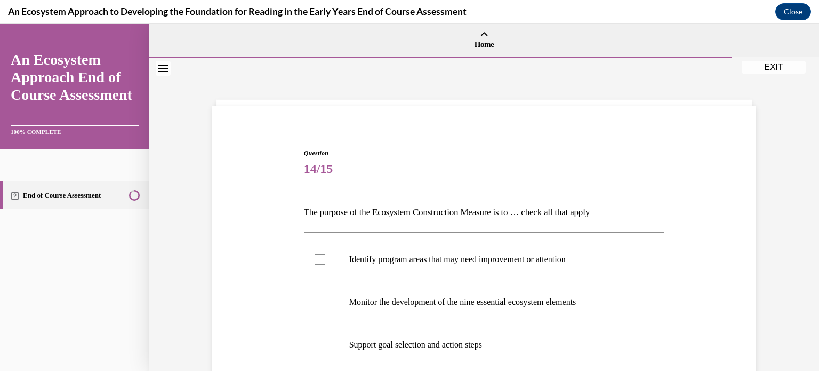
click at [702, 232] on div "Question 14/15 The purpose of the Ecosystem Construction Measure is to … check …" at bounding box center [484, 328] width 549 height 424
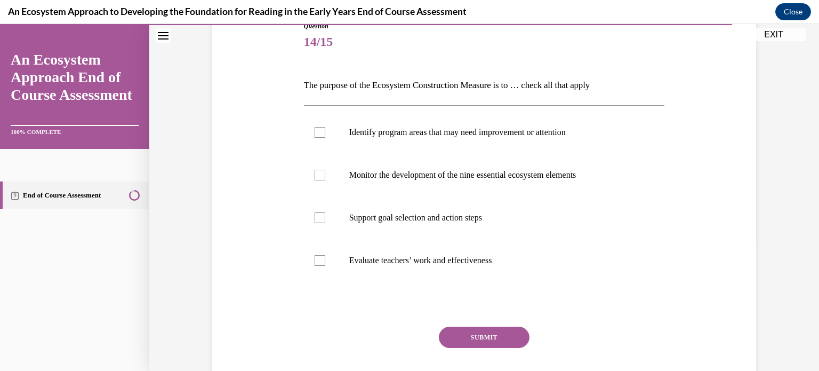
scroll to position [128, 0]
click at [409, 136] on label "Identify program areas that may need improvement or attention" at bounding box center [484, 131] width 361 height 43
click at [325, 136] on input "Identify program areas that may need improvement or attention" at bounding box center [320, 131] width 11 height 11
checkbox input "true"
click at [409, 165] on label "Monitor the development of the nine essential ecosystem elements" at bounding box center [484, 173] width 361 height 43
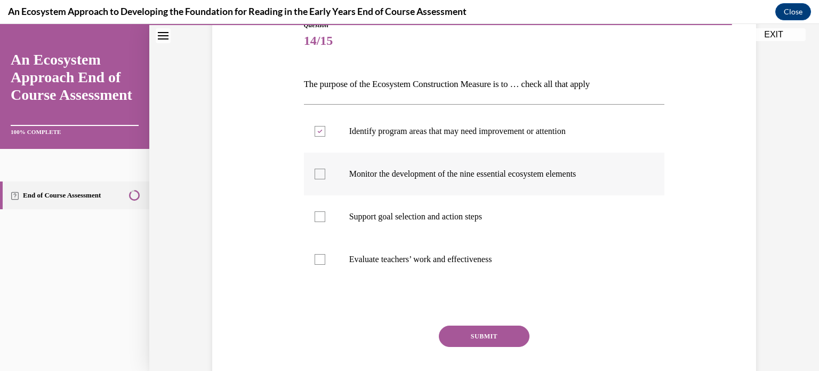
click at [325, 168] on input "Monitor the development of the nine essential ecosystem elements" at bounding box center [320, 173] width 11 height 11
checkbox input "true"
click at [408, 207] on label "Support goal selection and action steps" at bounding box center [484, 216] width 361 height 43
click at [325, 211] on input "Support goal selection and action steps" at bounding box center [320, 216] width 11 height 11
checkbox input "true"
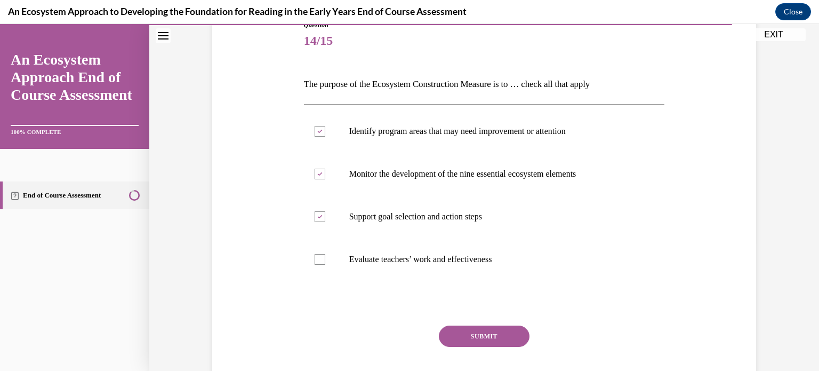
click at [483, 336] on button "SUBMIT" at bounding box center [484, 335] width 91 height 21
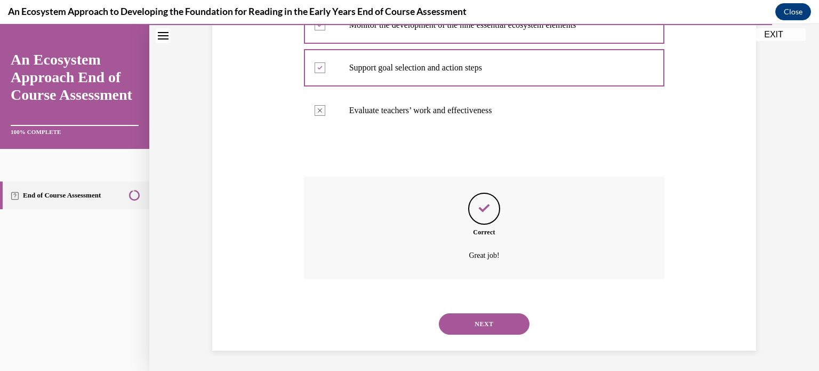
scroll to position [277, 0]
click at [480, 326] on button "NEXT" at bounding box center [484, 322] width 91 height 21
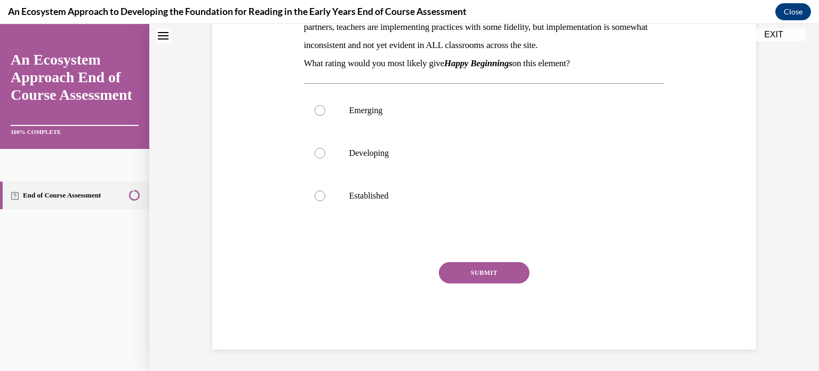
scroll to position [0, 0]
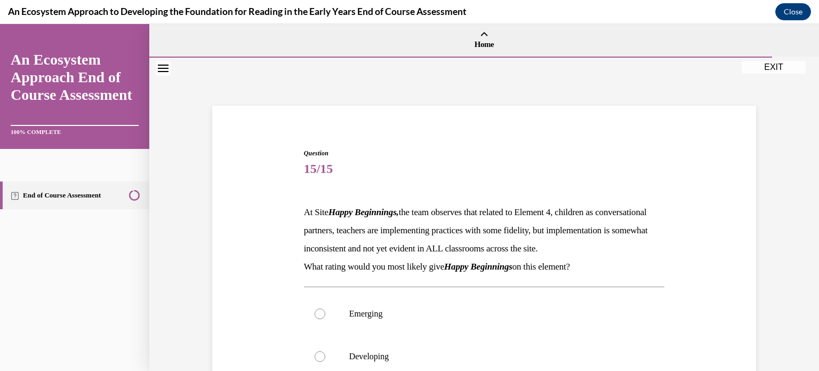
click at [730, 215] on div "Question 15/15 At Site Happy Beginnings, the team observes that related to Elem…" at bounding box center [484, 334] width 549 height 436
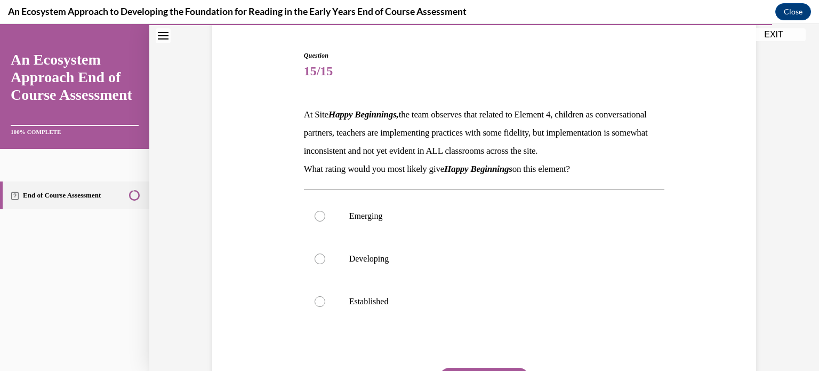
scroll to position [107, 0]
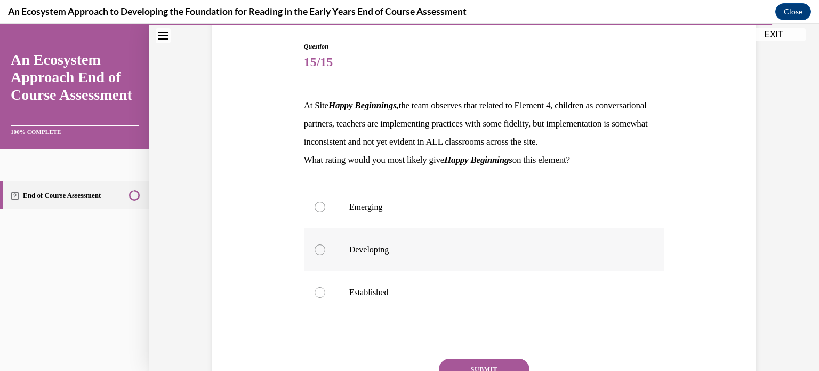
click at [415, 255] on p "Developing" at bounding box center [493, 249] width 289 height 11
click at [325, 255] on input "Developing" at bounding box center [320, 249] width 11 height 11
radio input "true"
click at [736, 308] on div "Question 15/15 At Site Happy Beginnings, the team observes that related to Elem…" at bounding box center [484, 228] width 549 height 436
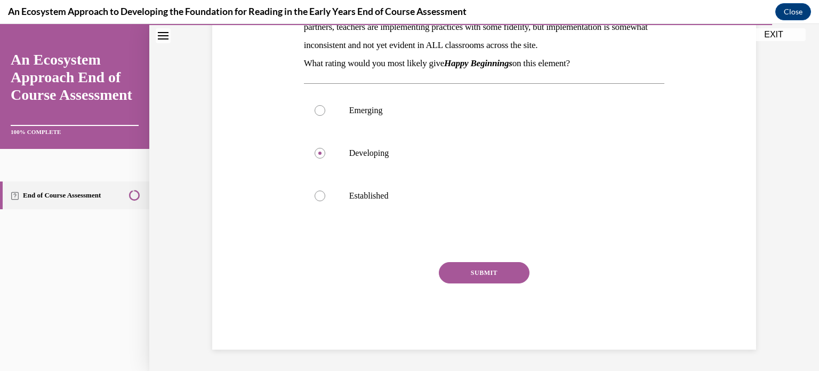
scroll to position [221, 0]
click at [513, 275] on button "SUBMIT" at bounding box center [484, 272] width 91 height 21
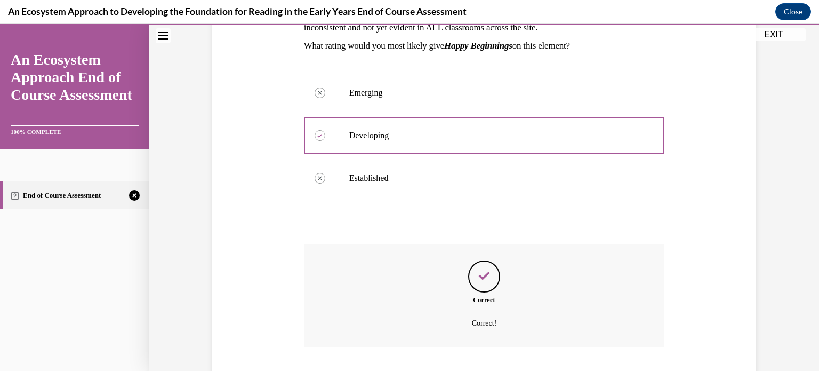
scroll to position [307, 0]
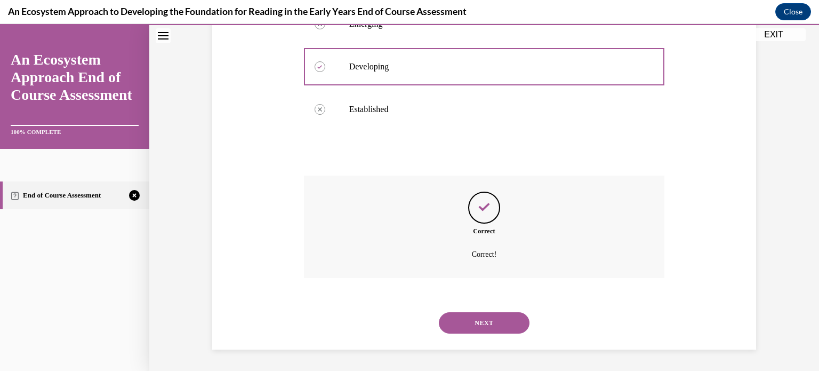
click at [501, 321] on button "NEXT" at bounding box center [484, 322] width 91 height 21
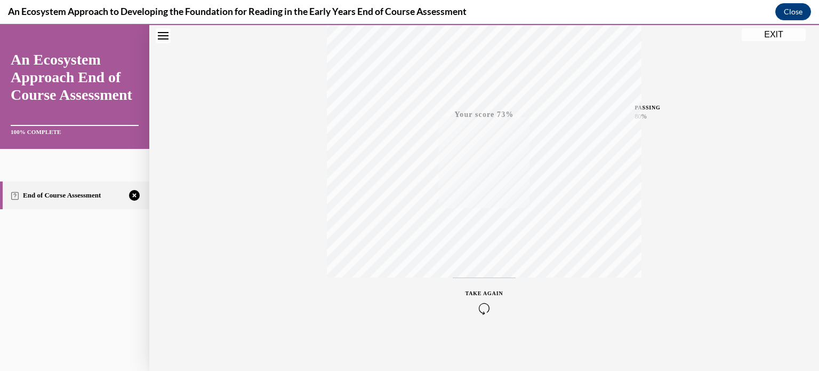
scroll to position [199, 0]
click at [485, 308] on icon "button" at bounding box center [484, 306] width 38 height 12
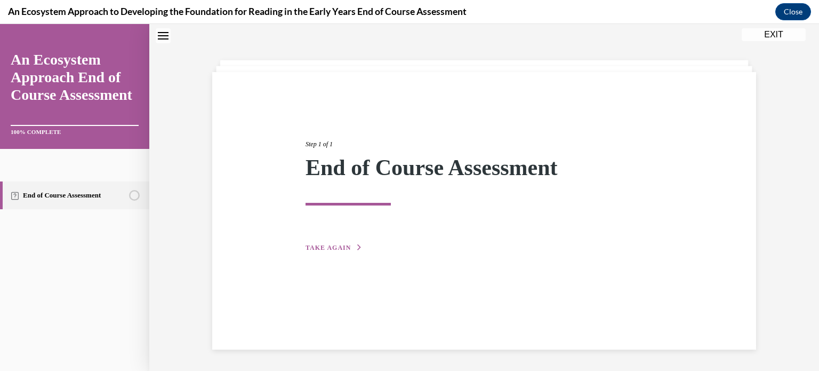
scroll to position [34, 0]
click at [319, 247] on span "TAKE AGAIN" at bounding box center [327, 247] width 45 height 7
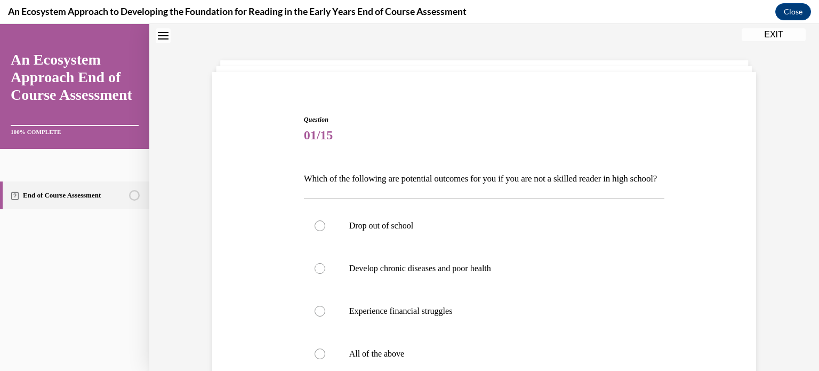
click at [697, 267] on div "Question 01/15 Which of the following are potential outcomes for you if you are…" at bounding box center [484, 295] width 549 height 424
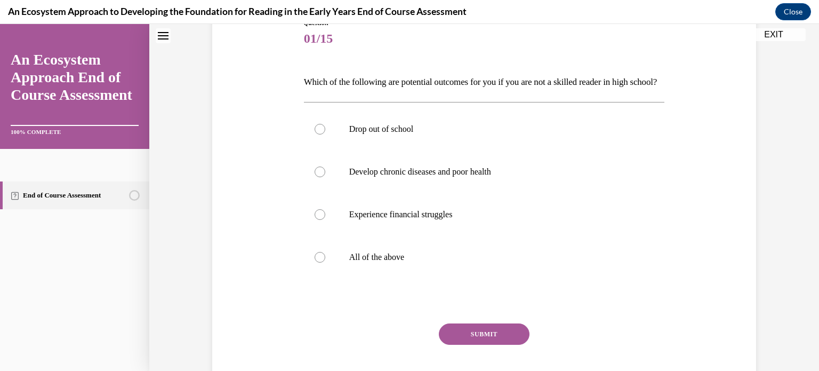
scroll to position [140, 0]
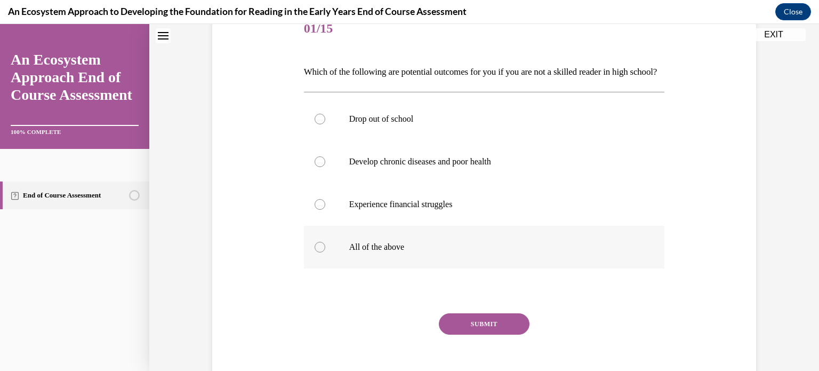
click at [405, 252] on p "All of the above" at bounding box center [493, 247] width 289 height 11
click at [325, 252] on input "All of the above" at bounding box center [320, 247] width 11 height 11
radio input "true"
click at [474, 334] on button "SUBMIT" at bounding box center [484, 323] width 91 height 21
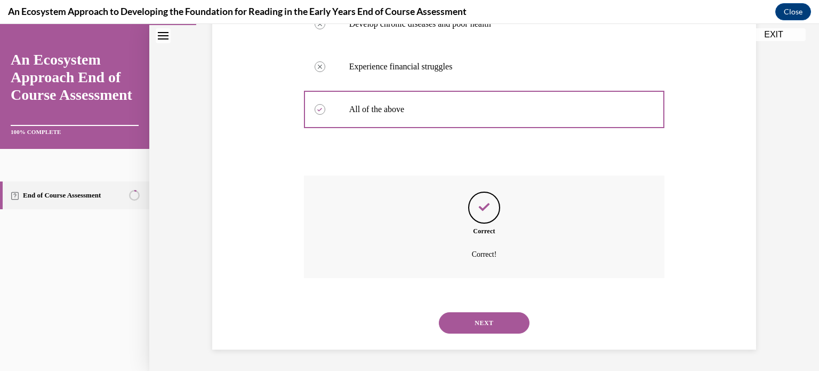
scroll to position [295, 0]
click at [476, 324] on button "NEXT" at bounding box center [484, 322] width 91 height 21
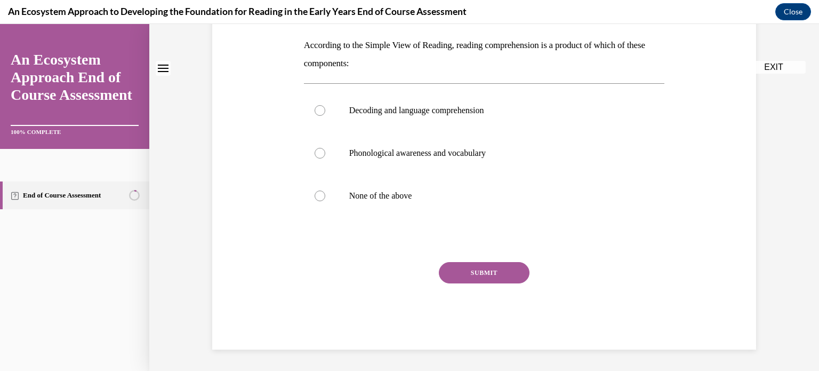
scroll to position [0, 0]
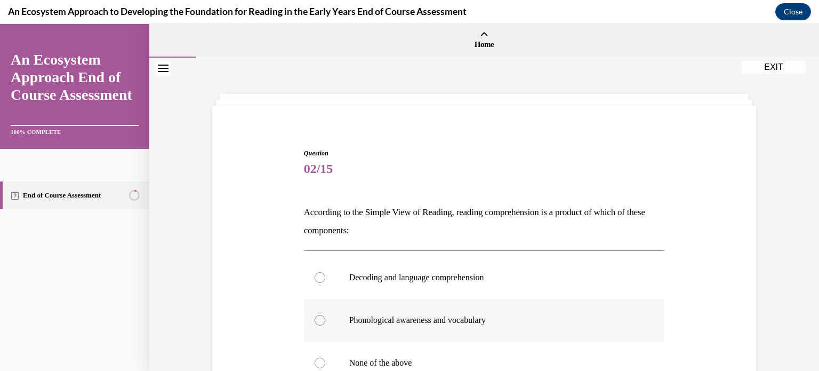
click at [487, 315] on p "Phonological awareness and vocabulary" at bounding box center [493, 320] width 289 height 11
click at [325, 315] on input "Phonological awareness and vocabulary" at bounding box center [320, 320] width 11 height 11
radio input "true"
click at [479, 278] on p "Decoding and language comprehension" at bounding box center [493, 277] width 289 height 11
click at [325, 278] on input "Decoding and language comprehension" at bounding box center [320, 277] width 11 height 11
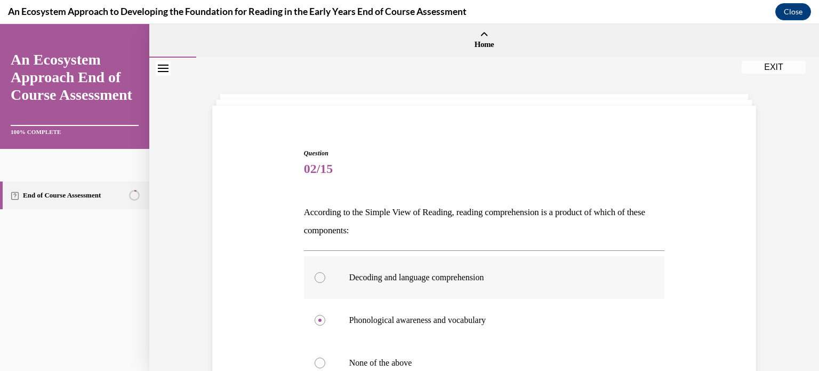
radio input "true"
click at [715, 275] on div "Question 02/15 According to the Simple View of Reading, reading comprehension i…" at bounding box center [484, 316] width 549 height 400
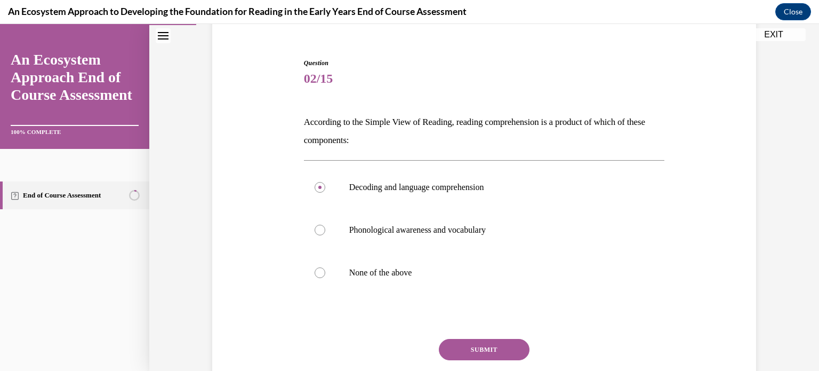
scroll to position [166, 0]
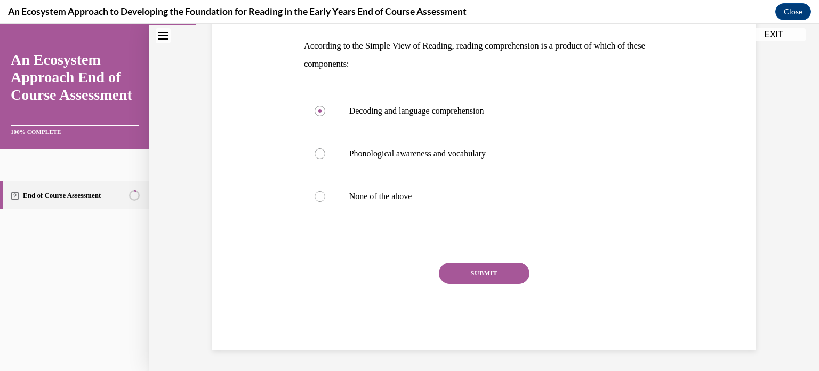
click at [503, 270] on button "SUBMIT" at bounding box center [484, 272] width 91 height 21
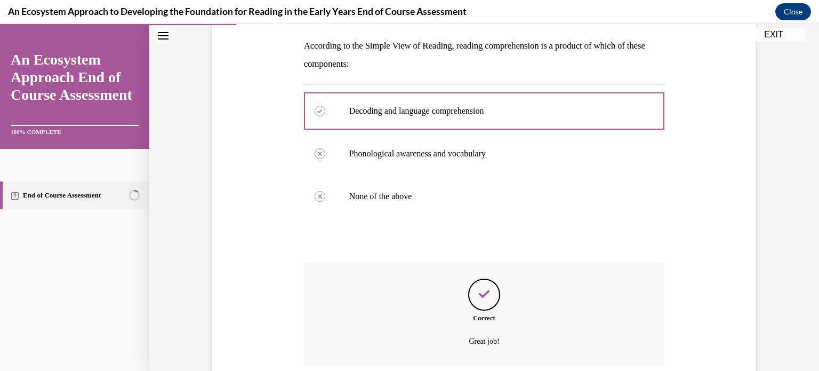
scroll to position [253, 0]
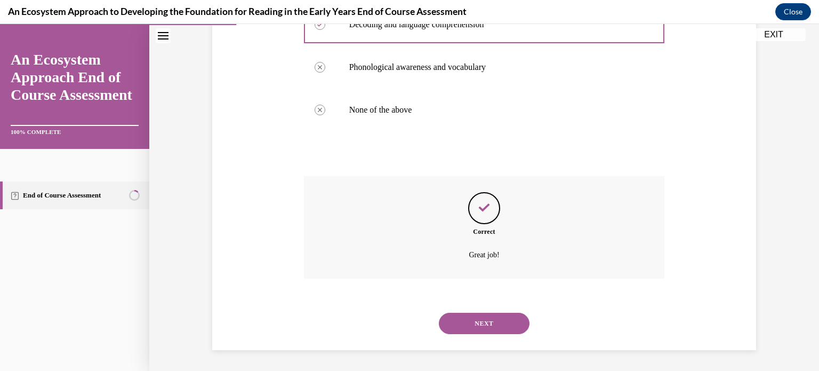
click at [480, 321] on button "NEXT" at bounding box center [484, 322] width 91 height 21
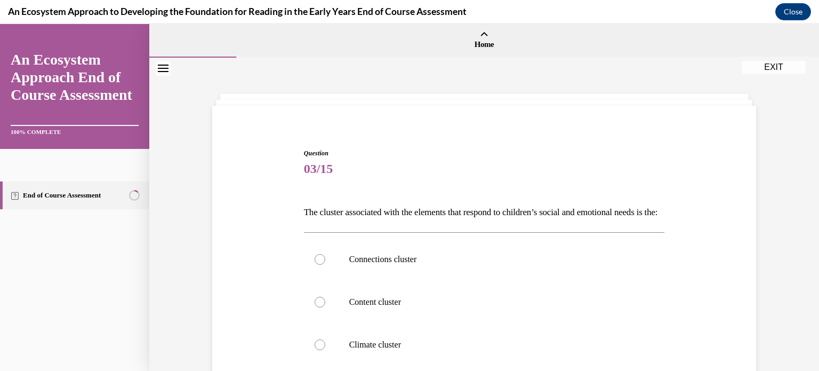
click at [708, 267] on div "Question 03/15 The cluster associated with the elements that respond to childre…" at bounding box center [484, 307] width 549 height 382
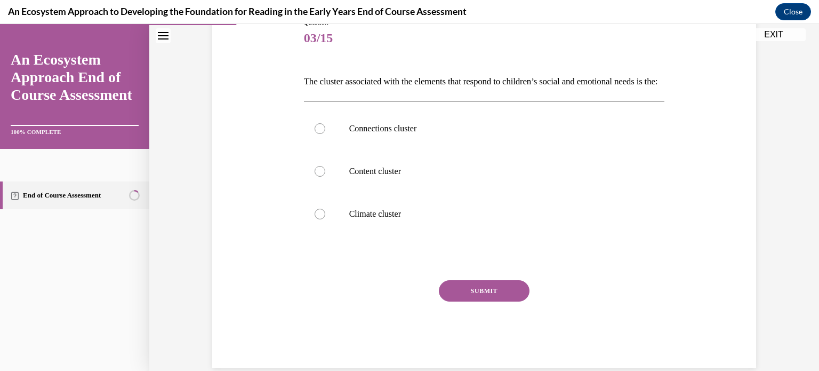
scroll to position [149, 0]
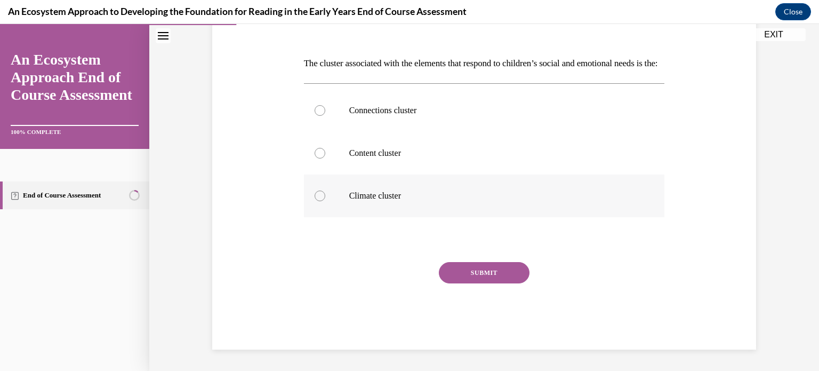
click at [516, 217] on label "Climate cluster" at bounding box center [484, 195] width 361 height 43
click at [325, 201] on input "Climate cluster" at bounding box center [320, 195] width 11 height 11
radio input "true"
click at [510, 283] on button "SUBMIT" at bounding box center [484, 272] width 91 height 21
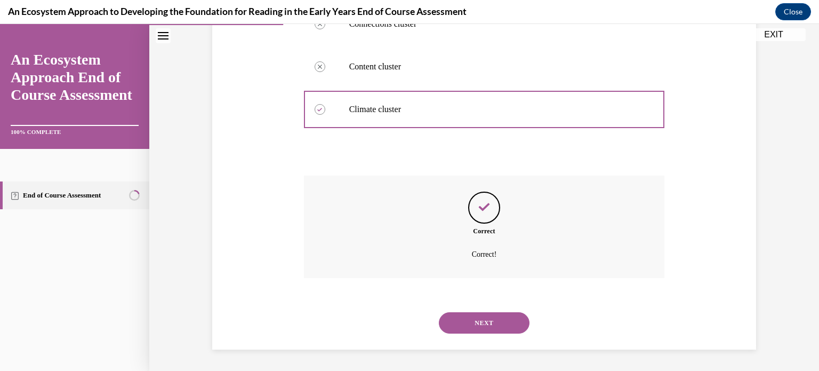
scroll to position [253, 0]
click at [495, 317] on button "NEXT" at bounding box center [484, 322] width 91 height 21
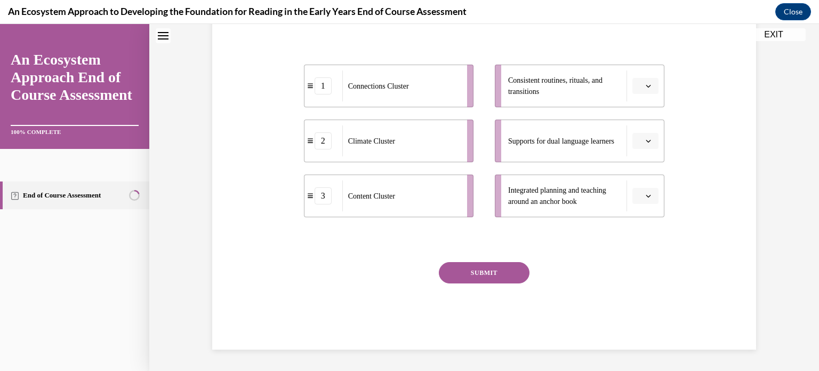
scroll to position [0, 0]
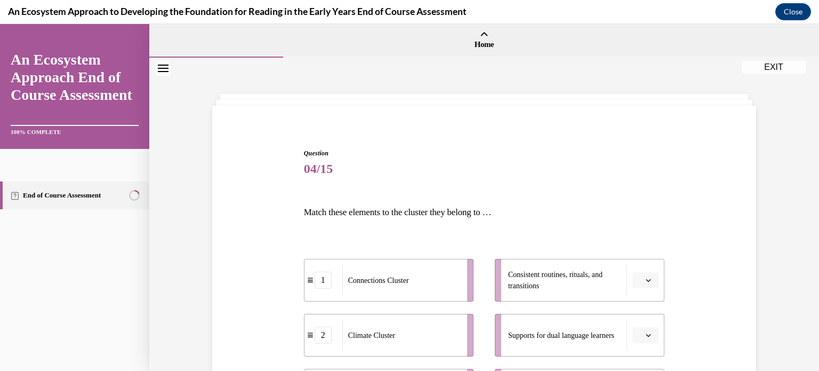
click at [709, 246] on div "Question 04/15 Match these elements to the cluster they belong to … 1 Connectio…" at bounding box center [484, 329] width 549 height 427
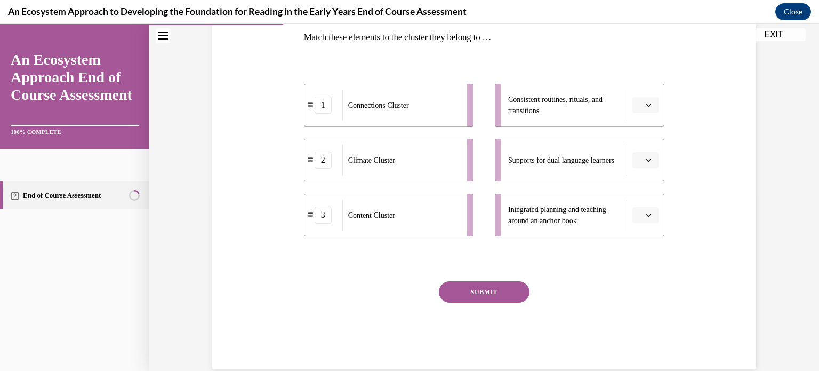
scroll to position [192, 0]
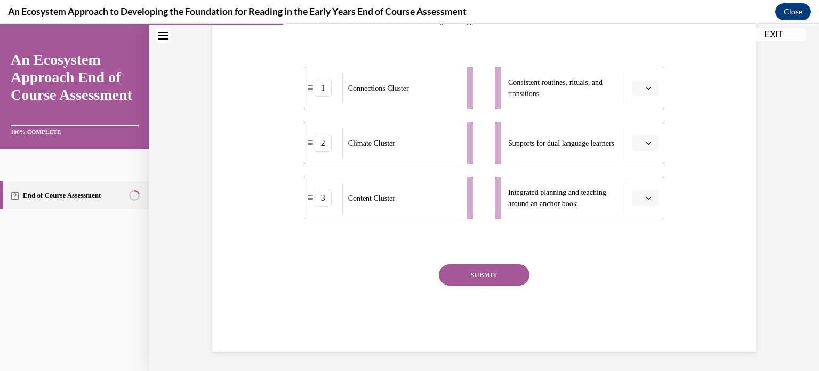
click at [649, 142] on icon "button" at bounding box center [648, 142] width 5 height 5
click at [642, 184] on span "1" at bounding box center [642, 188] width 4 height 9
click at [647, 195] on icon "button" at bounding box center [648, 197] width 5 height 5
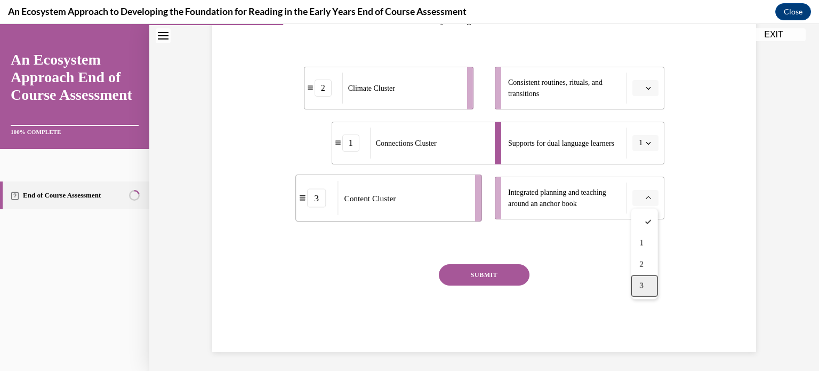
click at [650, 283] on div "3" at bounding box center [644, 285] width 27 height 21
click at [643, 88] on button "button" at bounding box center [645, 88] width 26 height 16
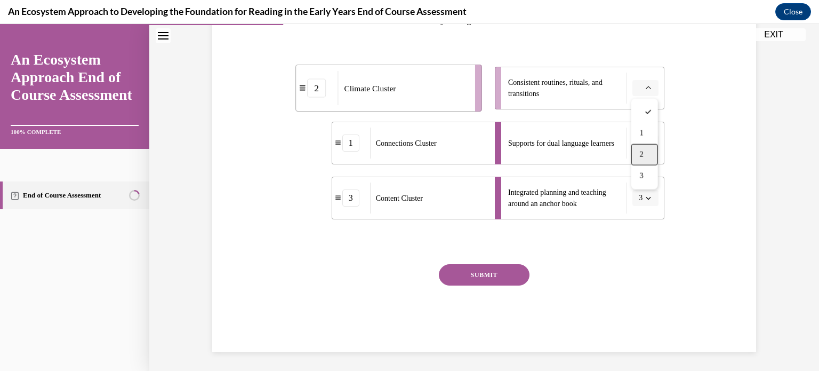
click at [644, 150] on div "2" at bounding box center [644, 154] width 27 height 21
click at [472, 276] on button "SUBMIT" at bounding box center [484, 274] width 91 height 21
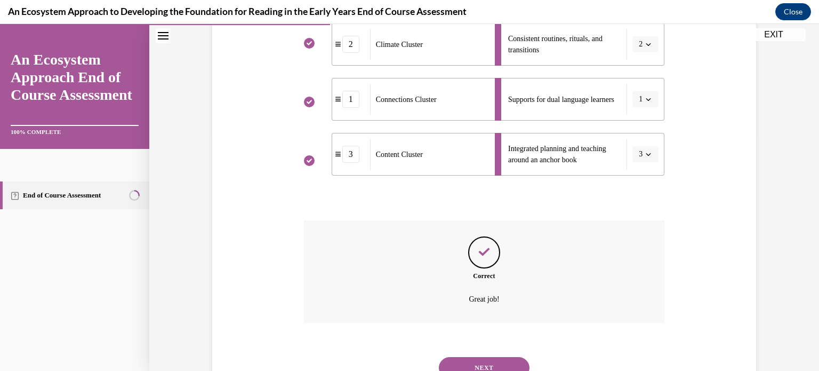
scroll to position [280, 0]
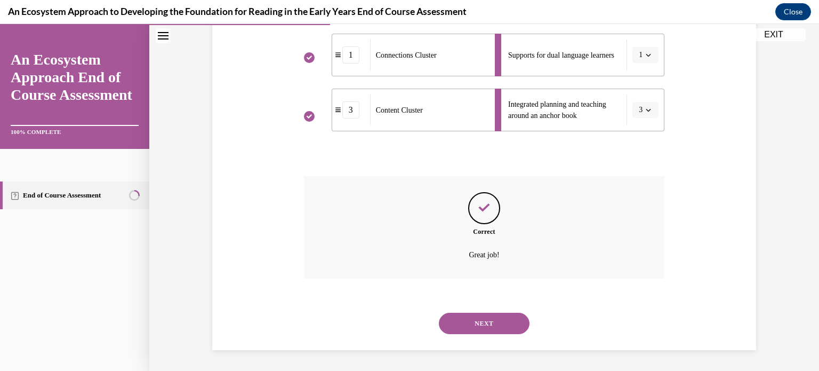
click at [485, 325] on button "NEXT" at bounding box center [484, 322] width 91 height 21
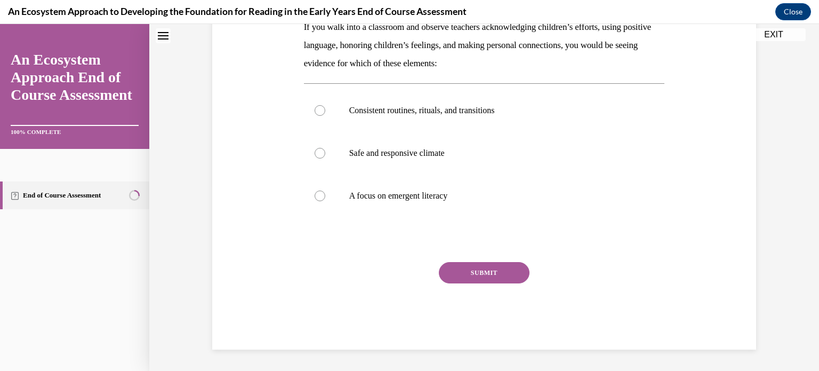
scroll to position [0, 0]
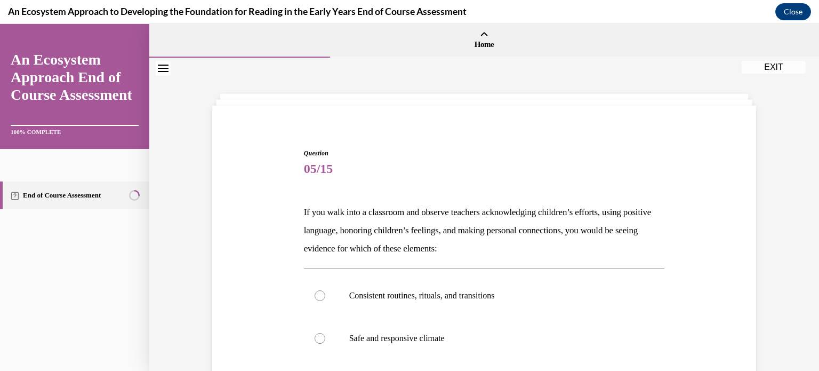
click at [742, 290] on div "Question 05/15 If you walk into a classroom and observe teachers acknowledging …" at bounding box center [484, 325] width 549 height 418
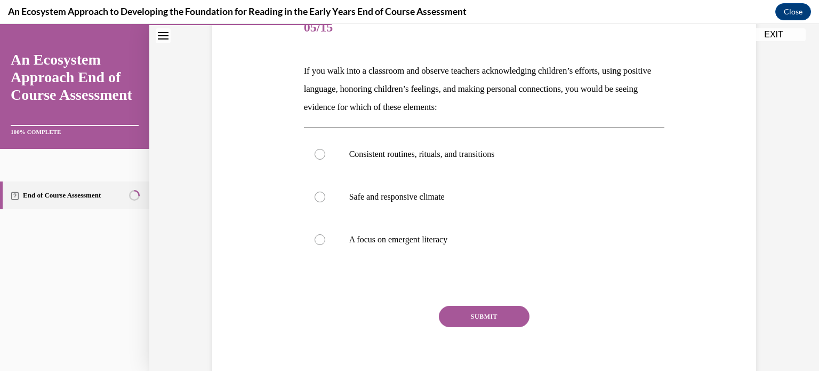
scroll to position [171, 0]
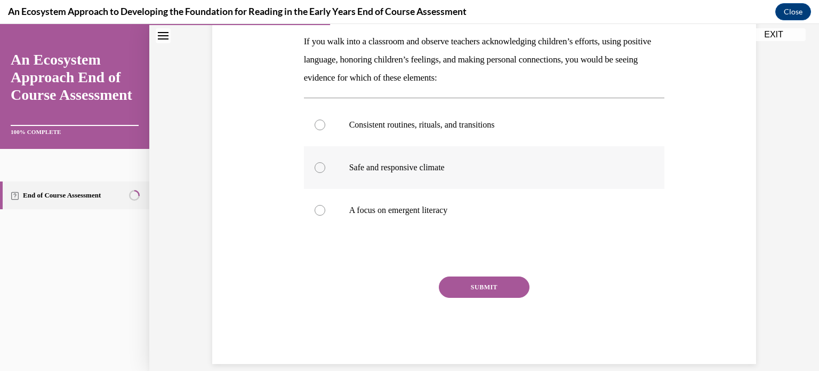
click at [503, 175] on label "Safe and responsive climate" at bounding box center [484, 167] width 361 height 43
click at [325, 173] on input "Safe and responsive climate" at bounding box center [320, 167] width 11 height 11
radio input "true"
click at [505, 277] on button "SUBMIT" at bounding box center [484, 286] width 91 height 21
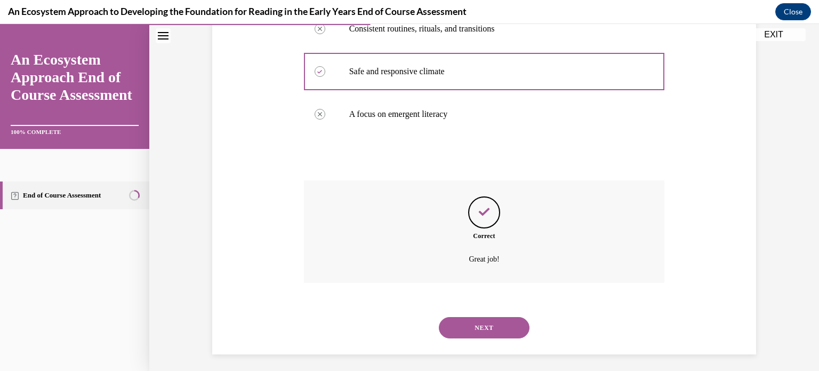
scroll to position [271, 0]
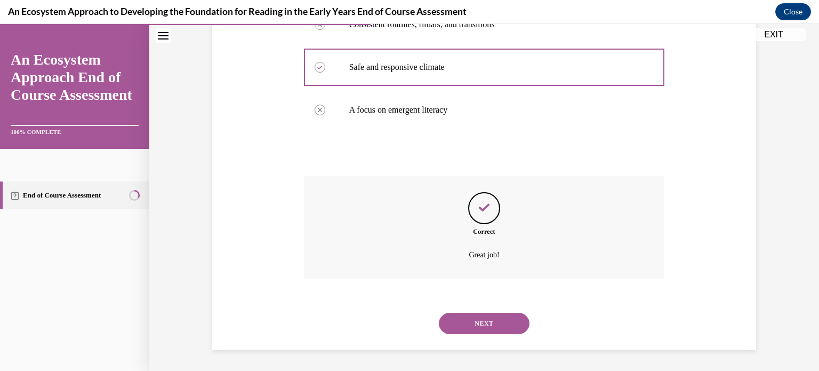
click at [494, 321] on button "NEXT" at bounding box center [484, 322] width 91 height 21
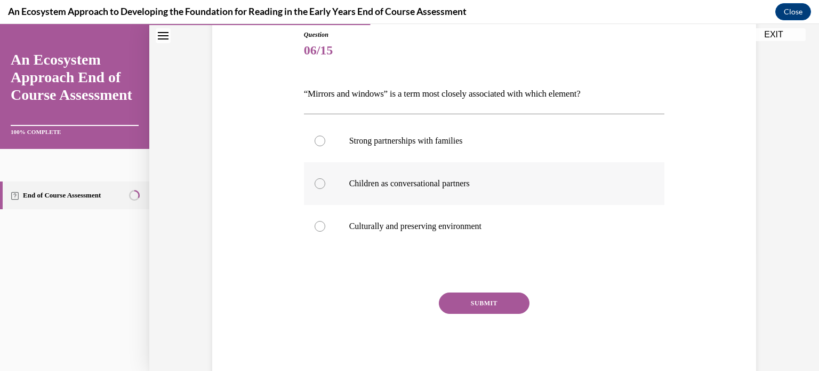
click at [487, 184] on p "Children as conversational partners" at bounding box center [493, 183] width 289 height 11
click at [325, 184] on input "Children as conversational partners" at bounding box center [320, 183] width 11 height 11
radio input "true"
click at [495, 303] on button "SUBMIT" at bounding box center [484, 302] width 91 height 21
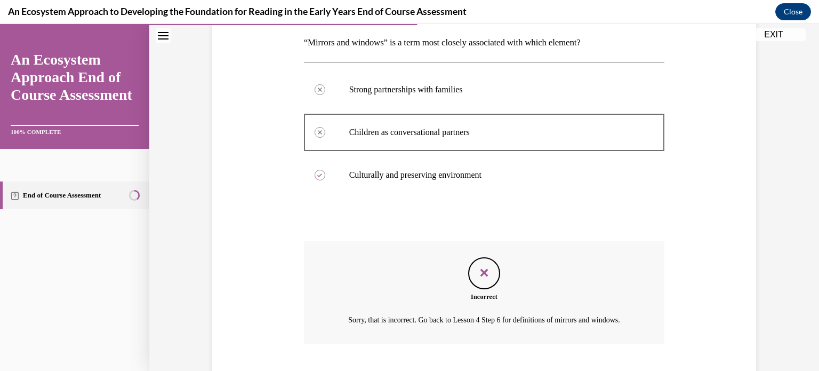
scroll to position [247, 0]
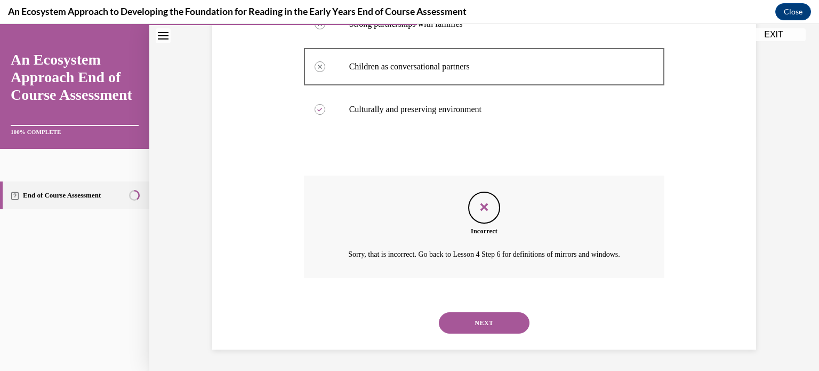
click at [495, 323] on button "NEXT" at bounding box center [484, 322] width 91 height 21
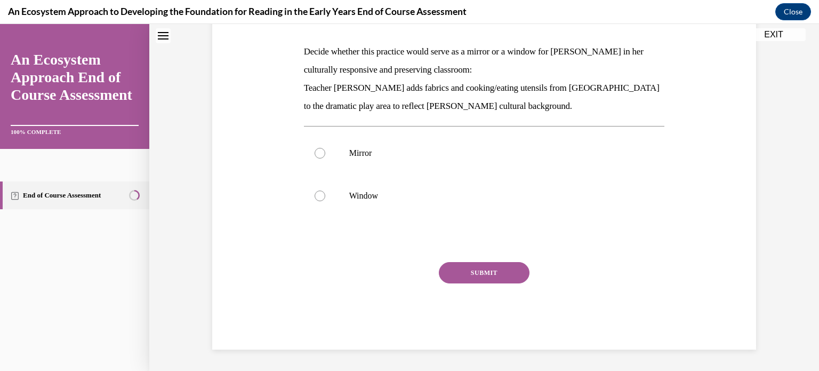
scroll to position [0, 0]
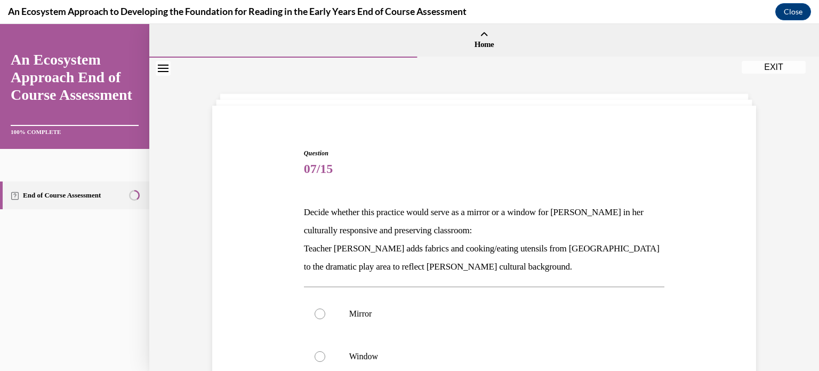
click at [735, 227] on div "Question 07/15 Decide whether this practice would serve as a mirror or a window…" at bounding box center [484, 312] width 549 height 393
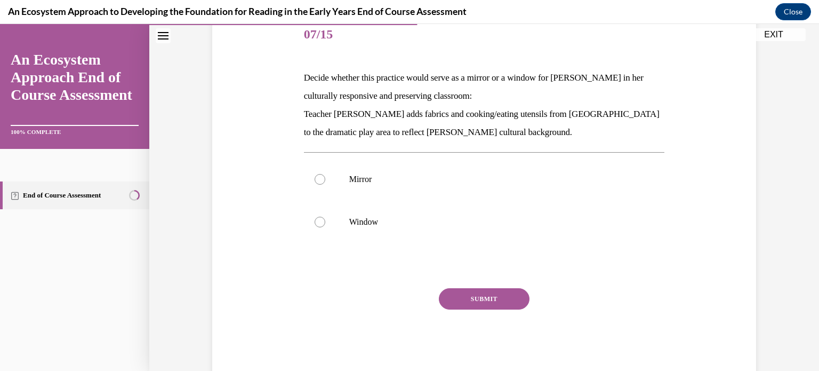
scroll to position [160, 0]
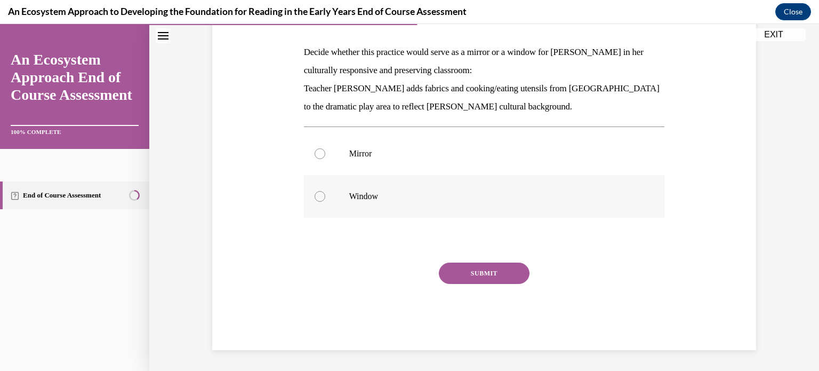
click at [543, 207] on label "Window" at bounding box center [484, 196] width 361 height 43
click at [325, 202] on input "Window" at bounding box center [320, 196] width 11 height 11
radio input "true"
click at [515, 270] on button "SUBMIT" at bounding box center [484, 272] width 91 height 21
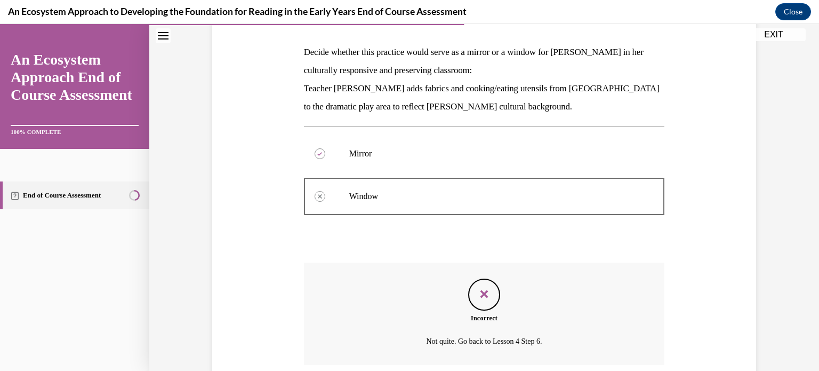
scroll to position [246, 0]
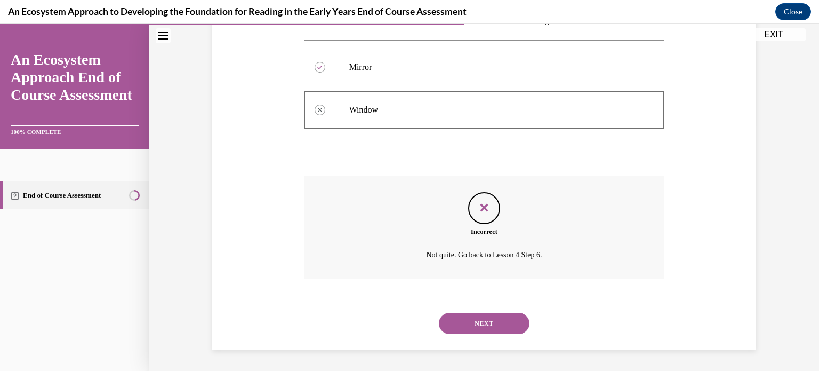
click at [495, 323] on button "NEXT" at bounding box center [484, 322] width 91 height 21
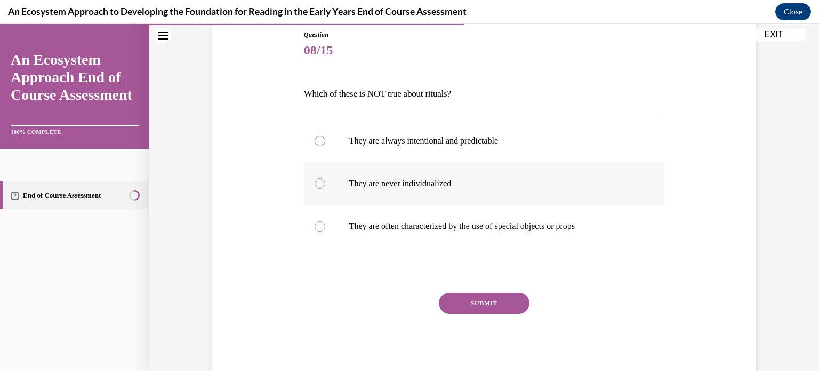
click at [358, 188] on p "They are never individualized" at bounding box center [493, 183] width 289 height 11
click at [325, 188] on input "They are never individualized" at bounding box center [320, 183] width 11 height 11
radio input "true"
click at [477, 306] on button "SUBMIT" at bounding box center [484, 302] width 91 height 21
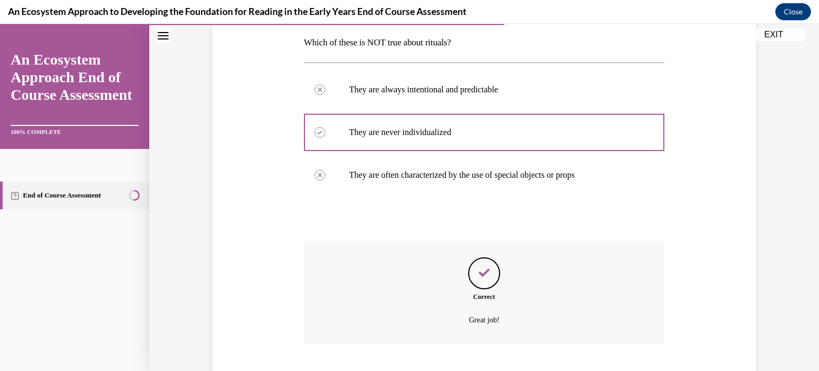
scroll to position [235, 0]
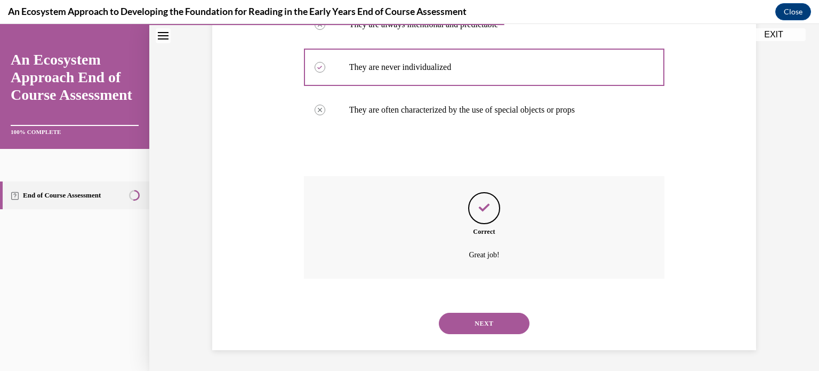
click at [479, 317] on button "NEXT" at bounding box center [484, 322] width 91 height 21
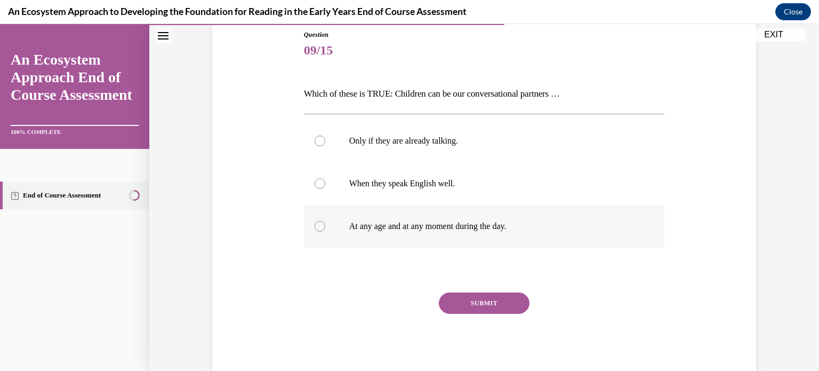
click at [402, 231] on label "At any age and at any moment during the day." at bounding box center [484, 226] width 361 height 43
click at [325, 231] on input "At any age and at any moment during the day." at bounding box center [320, 226] width 11 height 11
radio input "true"
click at [492, 301] on button "SUBMIT" at bounding box center [484, 302] width 91 height 21
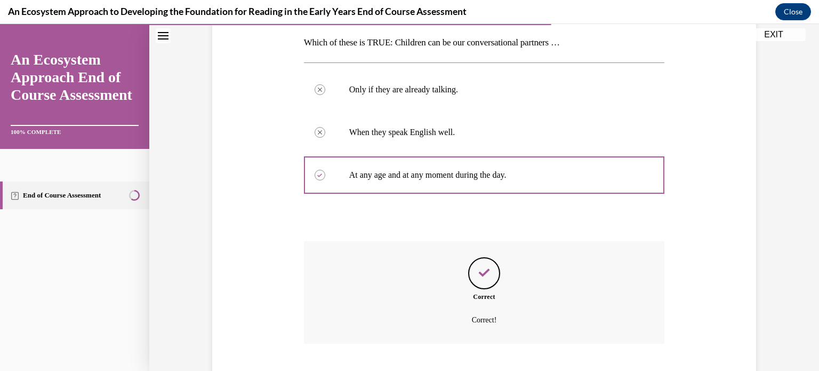
scroll to position [235, 0]
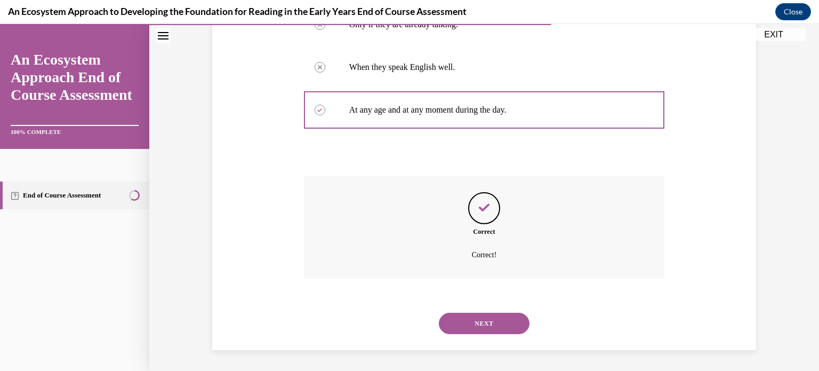
click at [492, 319] on button "NEXT" at bounding box center [484, 322] width 91 height 21
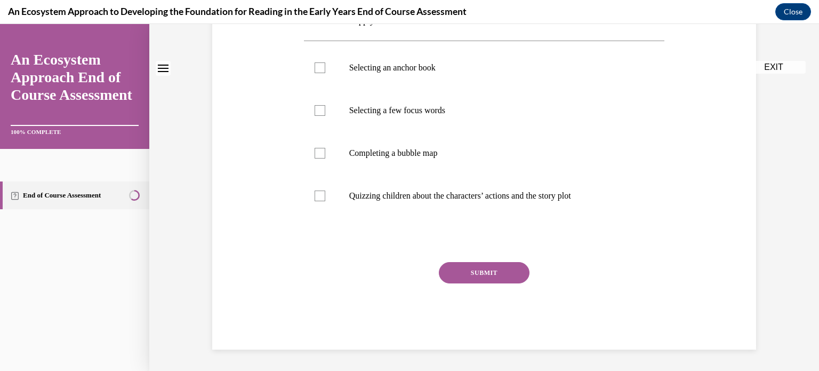
scroll to position [0, 0]
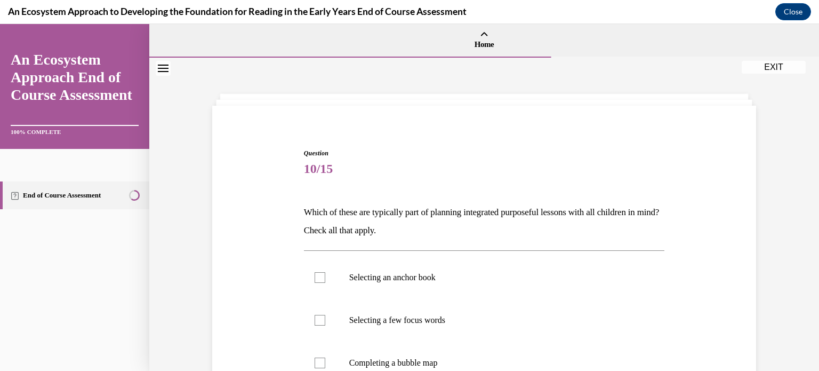
click at [701, 242] on div "Question 10/15 Which of these are typically part of planning integrated purpose…" at bounding box center [484, 337] width 549 height 442
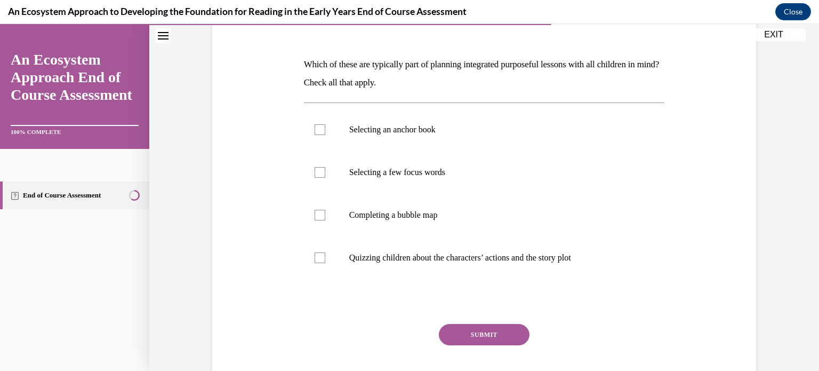
scroll to position [149, 0]
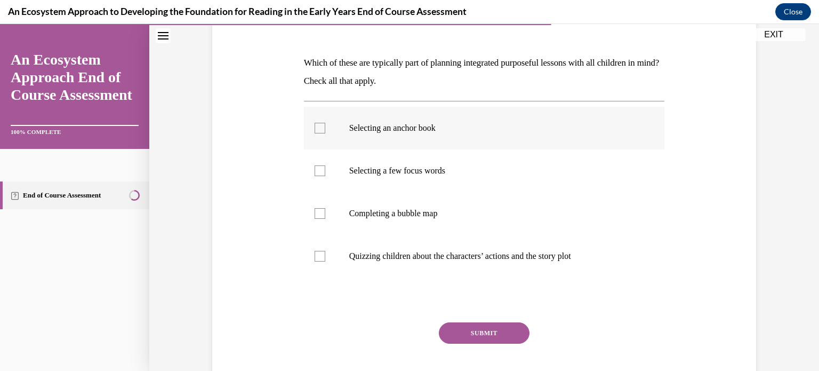
click at [508, 147] on label "Selecting an anchor book" at bounding box center [484, 128] width 361 height 43
click at [325, 133] on input "Selecting an anchor book" at bounding box center [320, 128] width 11 height 11
checkbox input "true"
click at [506, 163] on label "Selecting a few focus words" at bounding box center [484, 170] width 361 height 43
click at [325, 165] on input "Selecting a few focus words" at bounding box center [320, 170] width 11 height 11
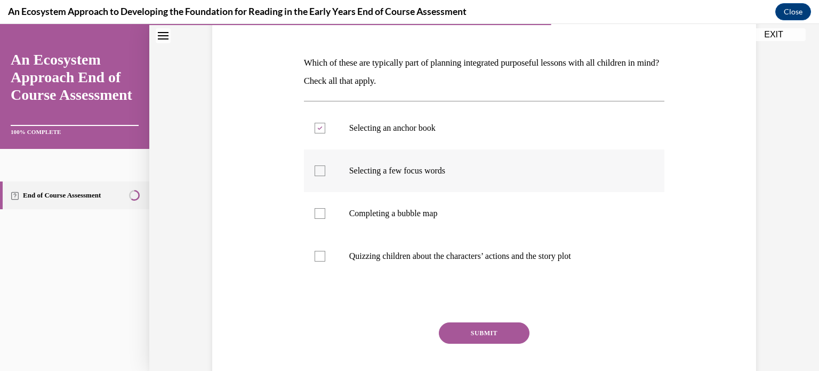
checkbox input "true"
click at [508, 202] on label "Completing a bubble map" at bounding box center [484, 213] width 361 height 43
click at [325, 208] on input "Completing a bubble map" at bounding box center [320, 213] width 11 height 11
checkbox input "true"
click at [477, 333] on button "SUBMIT" at bounding box center [484, 332] width 91 height 21
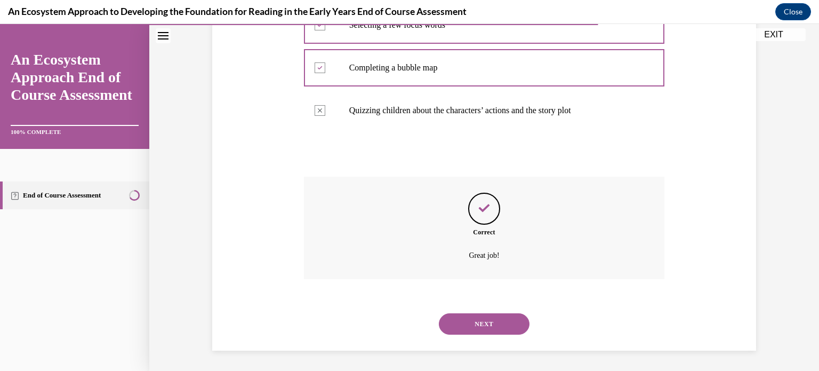
scroll to position [295, 0]
click at [477, 322] on button "NEXT" at bounding box center [484, 322] width 91 height 21
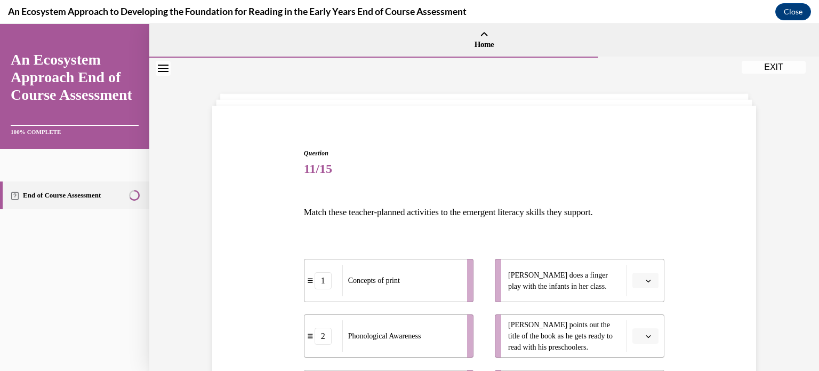
click at [757, 261] on div "Question 11/15 Match these teacher-planned activities to the emergent literacy …" at bounding box center [484, 330] width 549 height 429
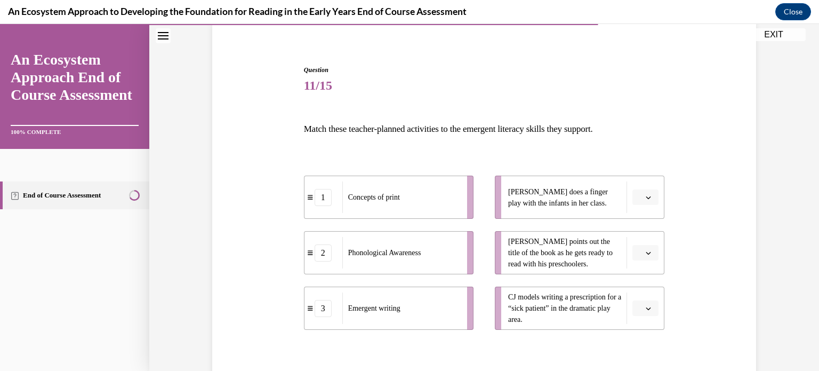
scroll to position [85, 0]
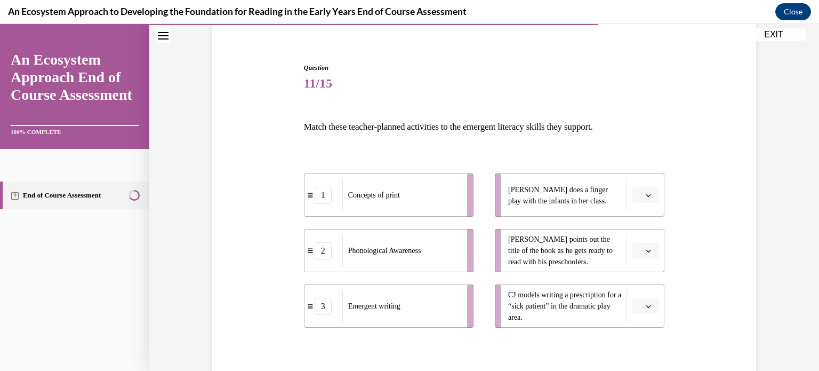
click at [645, 306] on span "button" at bounding box center [648, 305] width 7 height 7
click at [643, 284] on span "3" at bounding box center [642, 282] width 4 height 9
click at [654, 251] on button "button" at bounding box center [645, 251] width 26 height 16
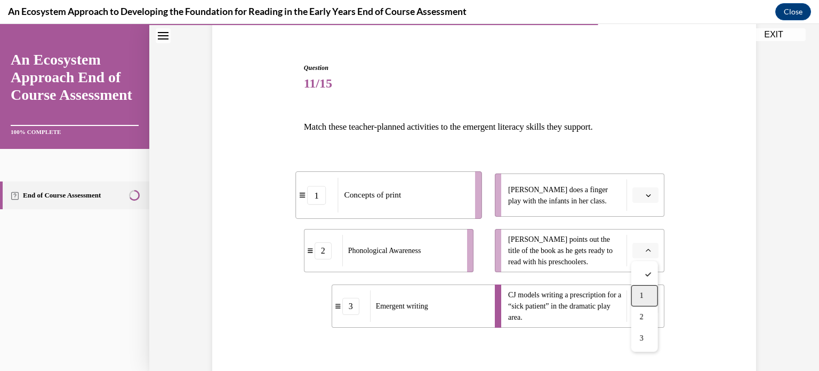
click at [650, 297] on div "1" at bounding box center [644, 295] width 27 height 21
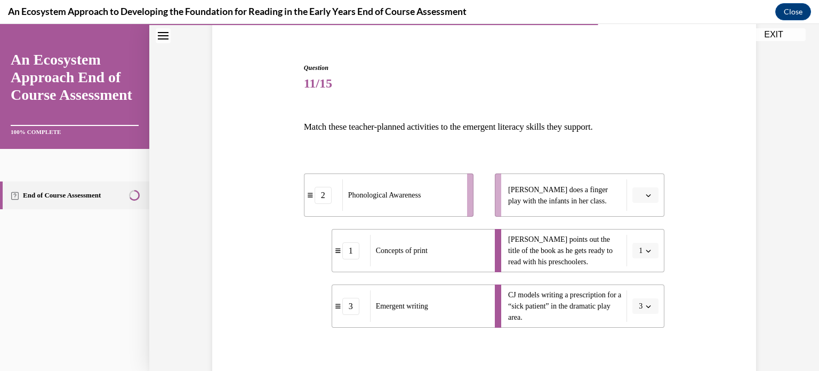
click at [646, 192] on icon "button" at bounding box center [648, 194] width 5 height 5
click at [646, 253] on div "2" at bounding box center [644, 261] width 27 height 21
click at [690, 287] on div "Question 11/15 Match these teacher-planned activities to the emergent literacy …" at bounding box center [484, 245] width 549 height 429
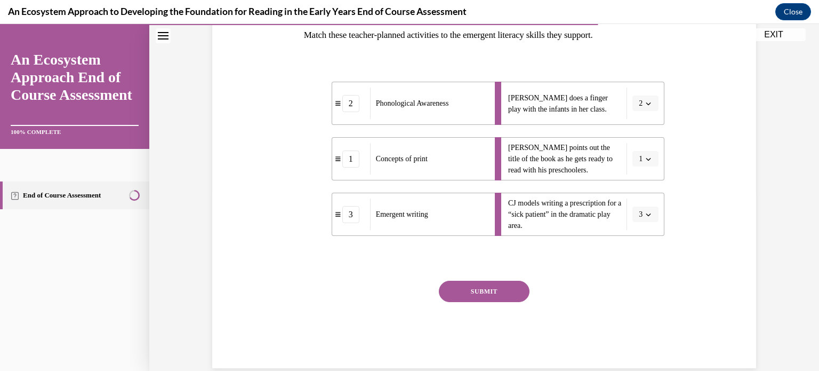
scroll to position [195, 0]
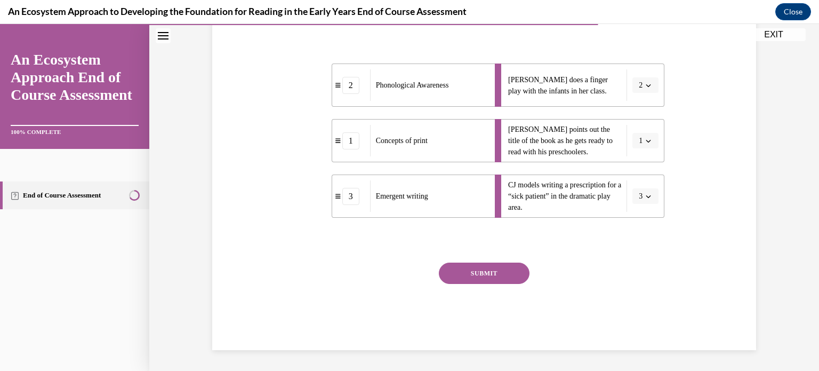
click at [496, 269] on button "SUBMIT" at bounding box center [484, 272] width 91 height 21
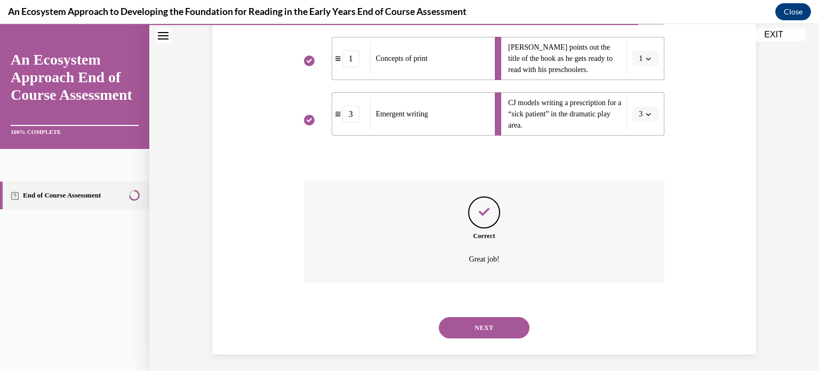
scroll to position [281, 0]
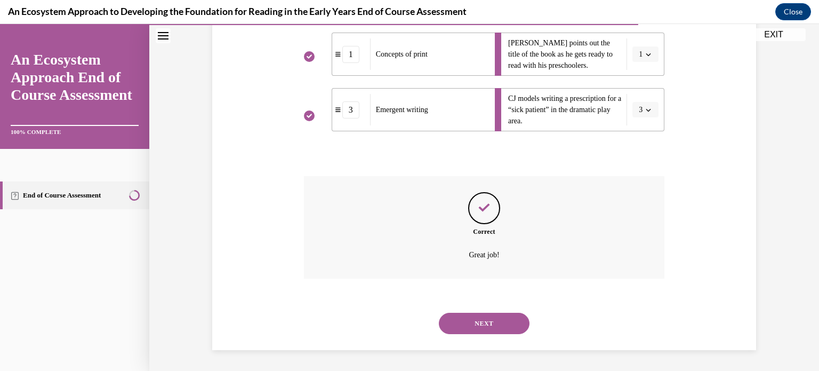
click at [490, 316] on button "NEXT" at bounding box center [484, 322] width 91 height 21
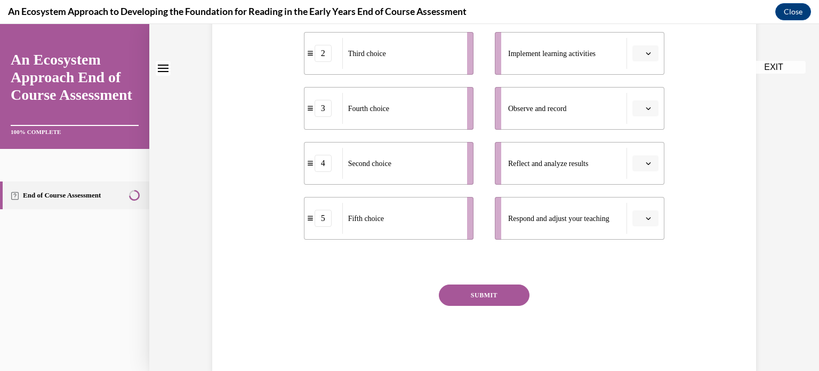
scroll to position [0, 0]
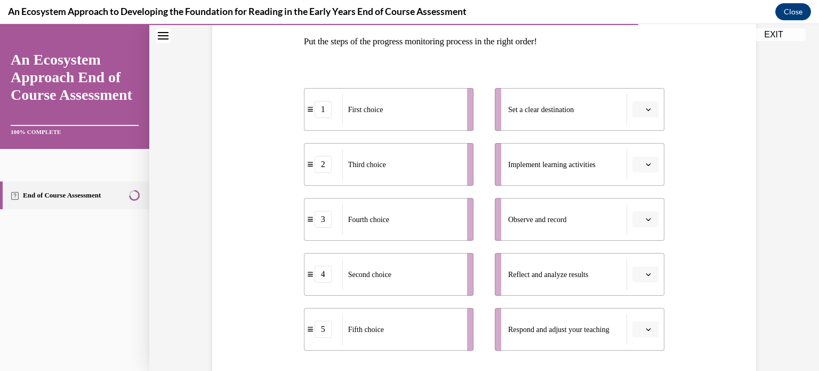
scroll to position [192, 0]
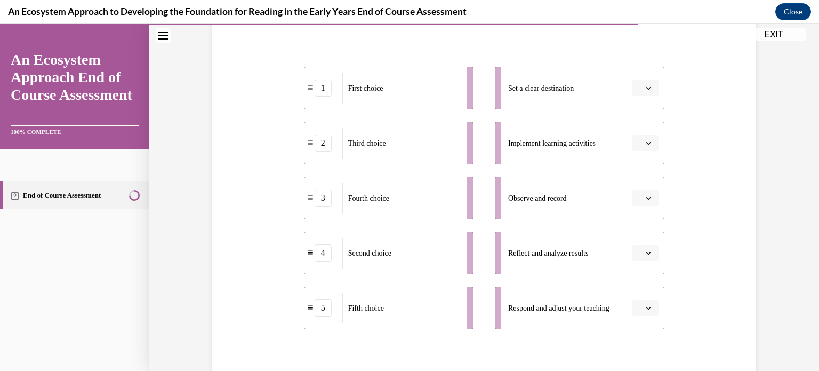
click at [641, 87] on span "Please select an option" at bounding box center [641, 88] width 4 height 11
click at [643, 129] on span "1" at bounding box center [642, 133] width 4 height 9
click at [649, 143] on icon "button" at bounding box center [648, 143] width 5 height 3
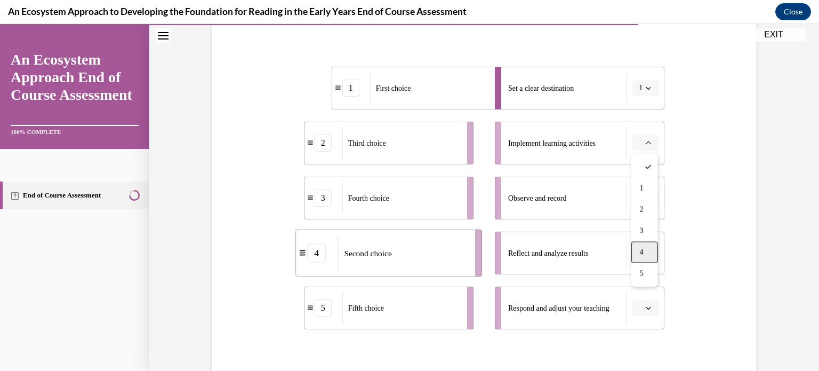
click at [645, 242] on div "4" at bounding box center [644, 252] width 27 height 21
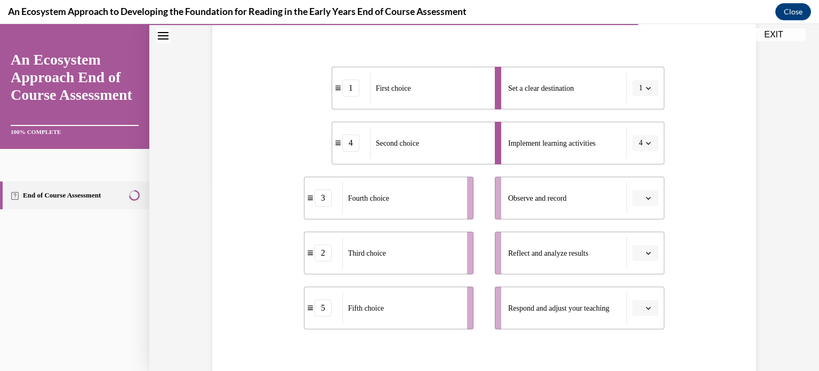
click at [652, 199] on span "button" at bounding box center [648, 197] width 7 height 7
click at [640, 259] on div "2" at bounding box center [644, 264] width 27 height 21
click at [642, 253] on span "Please select an option" at bounding box center [641, 252] width 4 height 11
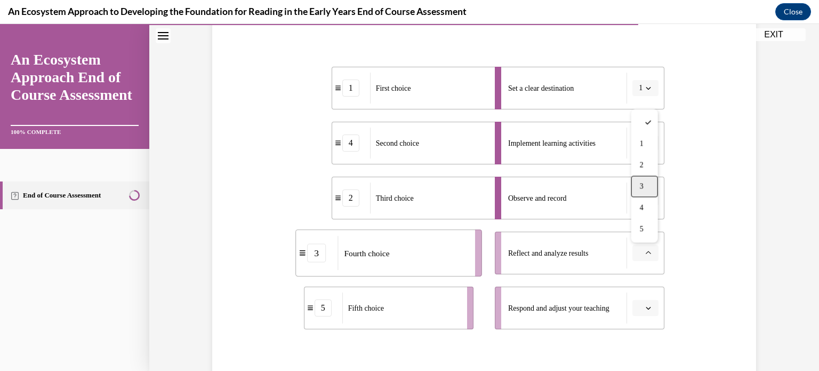
click at [643, 186] on div "3" at bounding box center [644, 185] width 27 height 21
click at [651, 308] on icon "button" at bounding box center [648, 307] width 5 height 5
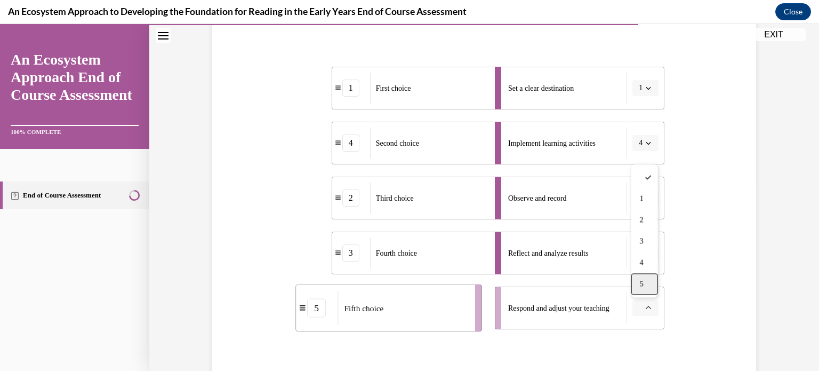
click at [645, 279] on div "5" at bounding box center [644, 283] width 27 height 21
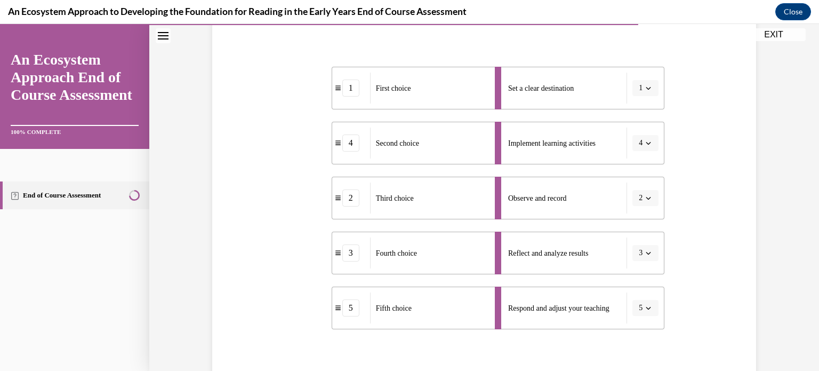
click at [757, 269] on div "Question 12/15 Put the steps of the progress monitoring process in the right or…" at bounding box center [484, 192] width 549 height 537
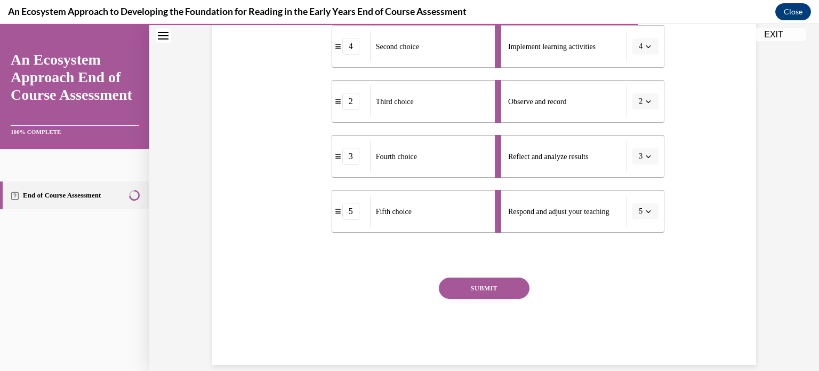
scroll to position [303, 0]
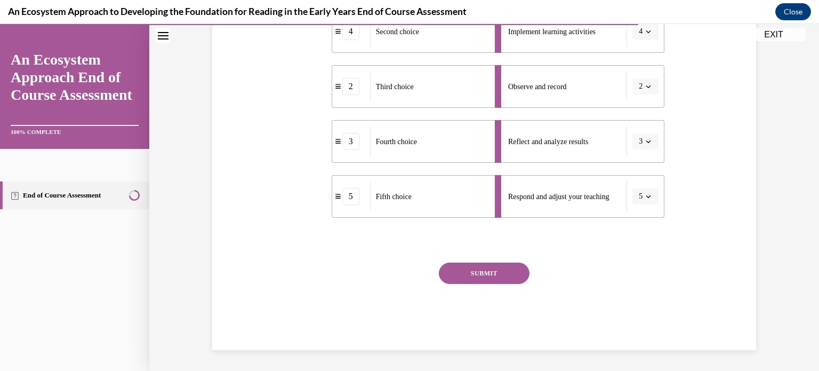
click at [503, 268] on button "SUBMIT" at bounding box center [484, 272] width 91 height 21
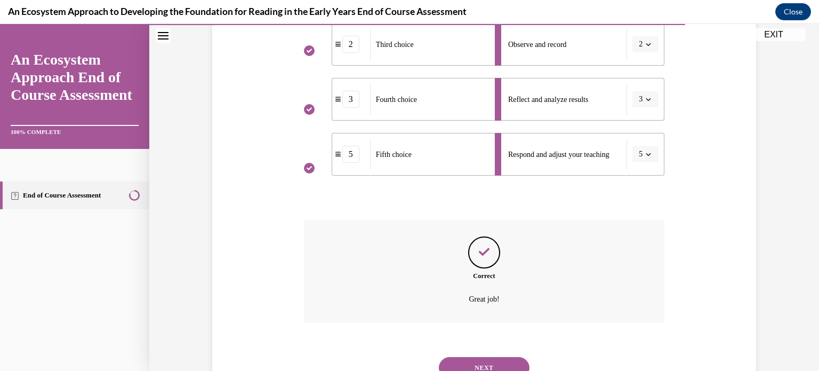
scroll to position [390, 0]
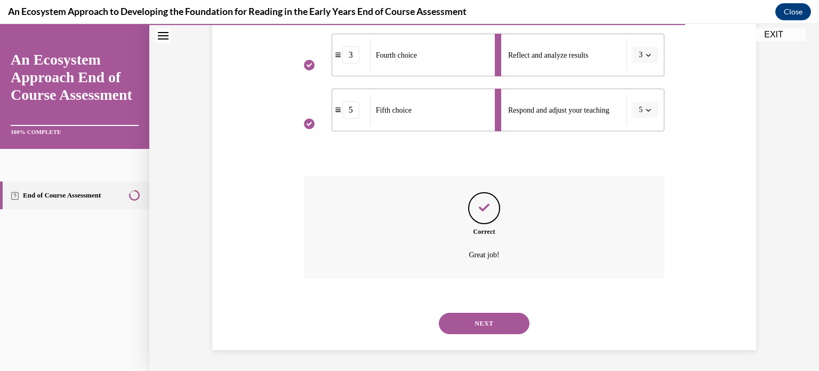
click at [493, 319] on button "NEXT" at bounding box center [484, 322] width 91 height 21
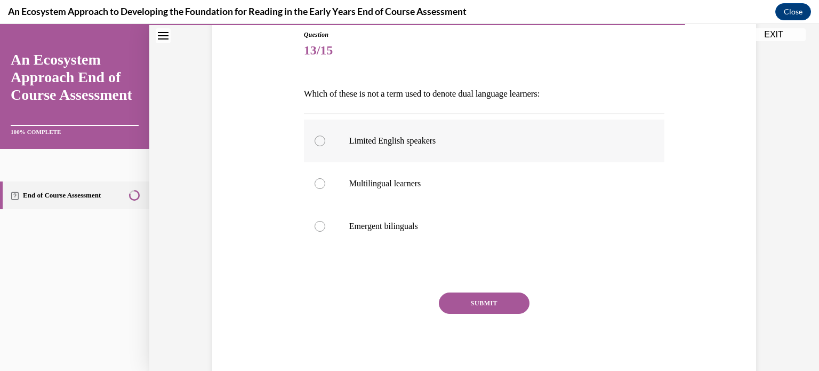
click at [395, 143] on p "Limited English speakers" at bounding box center [493, 140] width 289 height 11
click at [325, 143] on input "Limited English speakers" at bounding box center [320, 140] width 11 height 11
radio input "true"
click at [471, 299] on button "SUBMIT" at bounding box center [484, 302] width 91 height 21
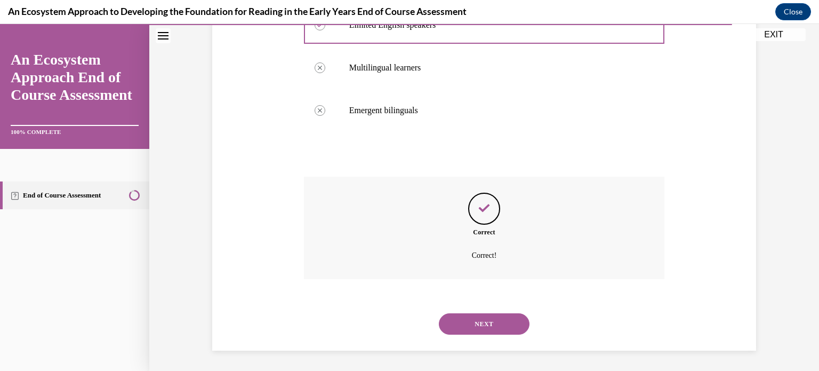
scroll to position [235, 0]
click at [477, 321] on button "NEXT" at bounding box center [484, 322] width 91 height 21
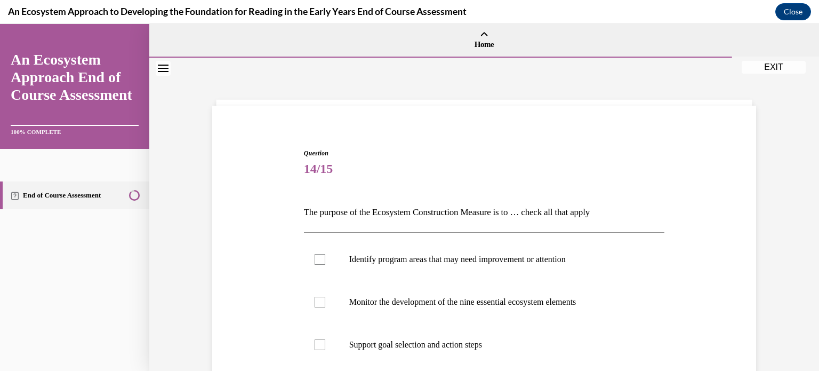
click at [681, 205] on div "Question 14/15 The purpose of the Ecosystem Construction Measure is to … check …" at bounding box center [484, 328] width 549 height 424
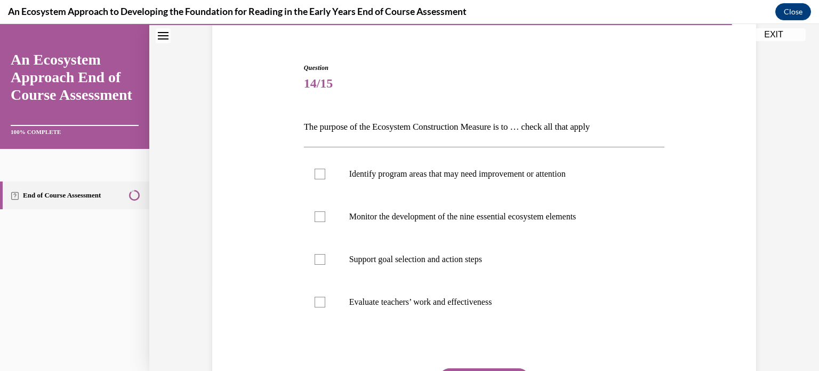
scroll to position [107, 0]
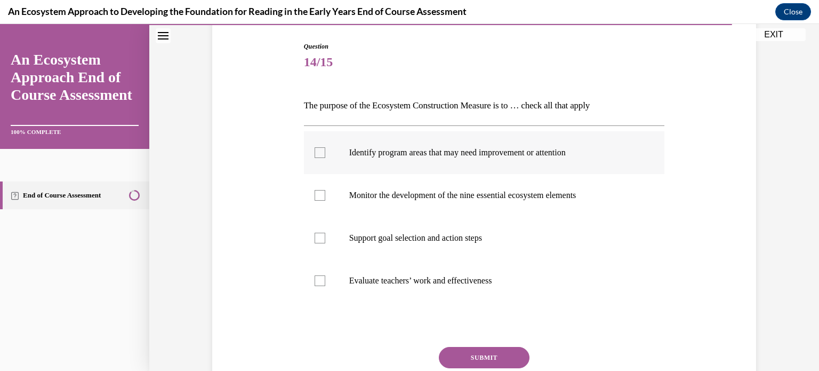
click at [474, 160] on label "Identify program areas that may need improvement or attention" at bounding box center [484, 152] width 361 height 43
click at [325, 158] on input "Identify program areas that may need improvement or attention" at bounding box center [320, 152] width 11 height 11
checkbox input "true"
click at [470, 195] on p "Monitor the development of the nine essential ecosystem elements" at bounding box center [493, 195] width 289 height 11
click at [325, 195] on input "Monitor the development of the nine essential ecosystem elements" at bounding box center [320, 195] width 11 height 11
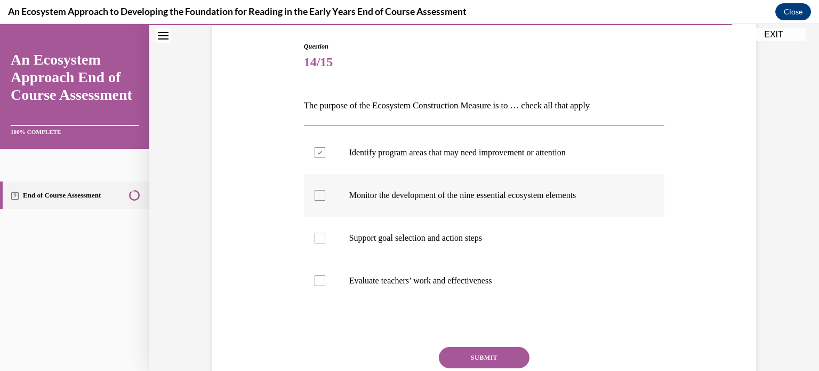
checkbox input "true"
click at [469, 239] on p "Support goal selection and action steps" at bounding box center [493, 237] width 289 height 11
click at [325, 239] on input "Support goal selection and action steps" at bounding box center [320, 237] width 11 height 11
checkbox input "true"
click at [481, 358] on button "SUBMIT" at bounding box center [484, 357] width 91 height 21
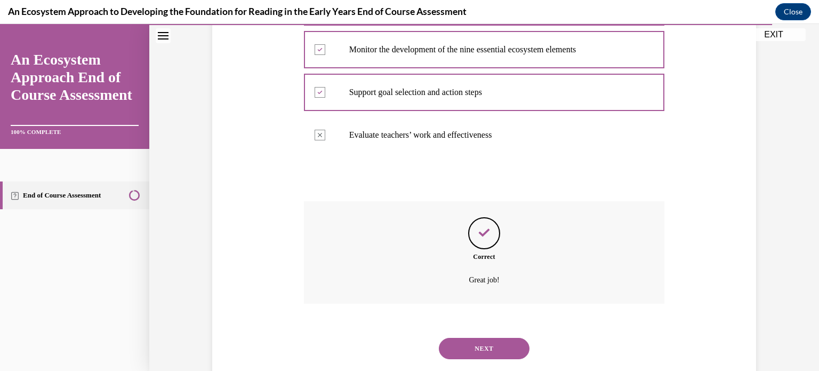
scroll to position [277, 0]
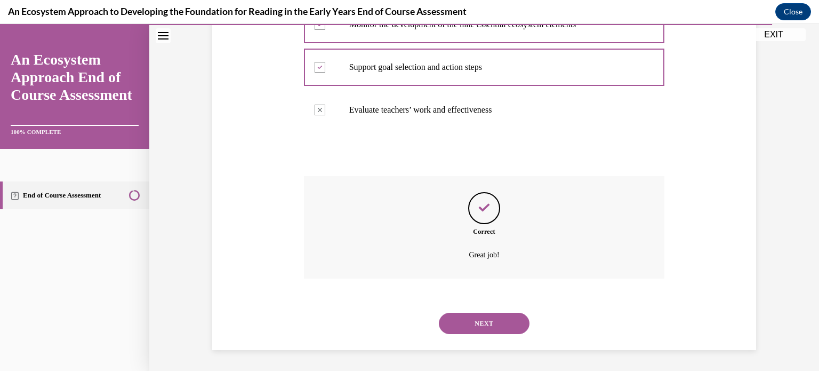
click at [481, 344] on div "NEXT" at bounding box center [484, 323] width 361 height 43
click at [494, 321] on button "NEXT" at bounding box center [484, 322] width 91 height 21
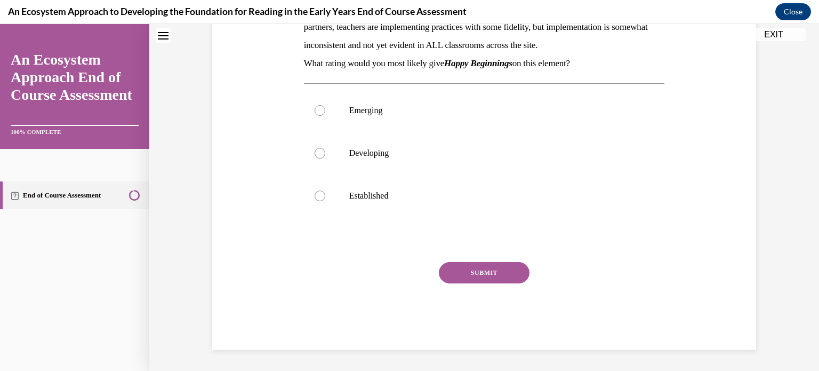
scroll to position [0, 0]
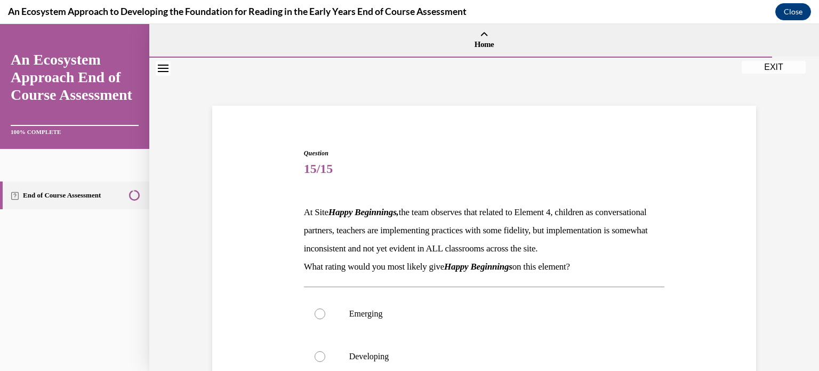
click at [699, 288] on div "Question 15/15 At Site Happy Beginnings, the team observes that related to Elem…" at bounding box center [484, 334] width 549 height 436
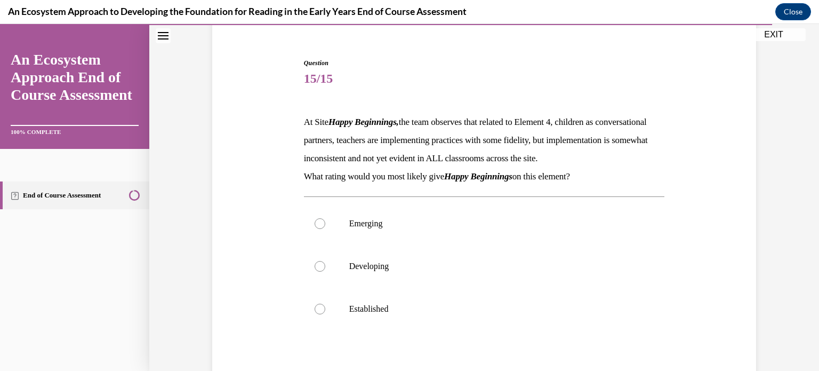
scroll to position [107, 0]
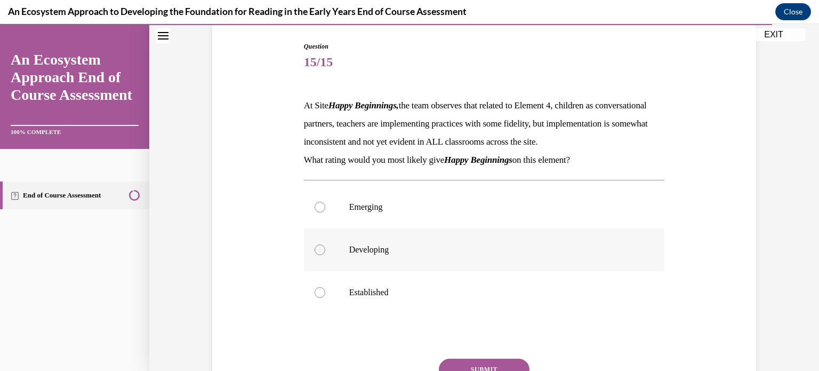
click at [592, 271] on label "Developing" at bounding box center [484, 249] width 361 height 43
click at [325, 255] on input "Developing" at bounding box center [320, 249] width 11 height 11
radio input "true"
click at [796, 275] on div "Question 15/15 At Site Happy Beginnings, the team observes that related to Elem…" at bounding box center [484, 209] width 670 height 516
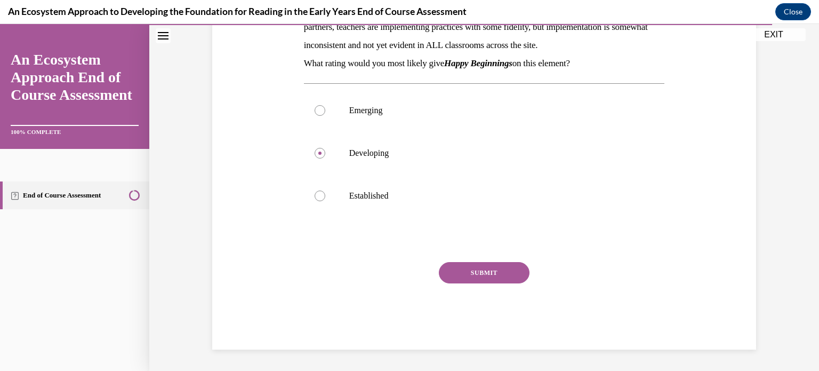
scroll to position [221, 0]
click at [502, 269] on button "SUBMIT" at bounding box center [484, 272] width 91 height 21
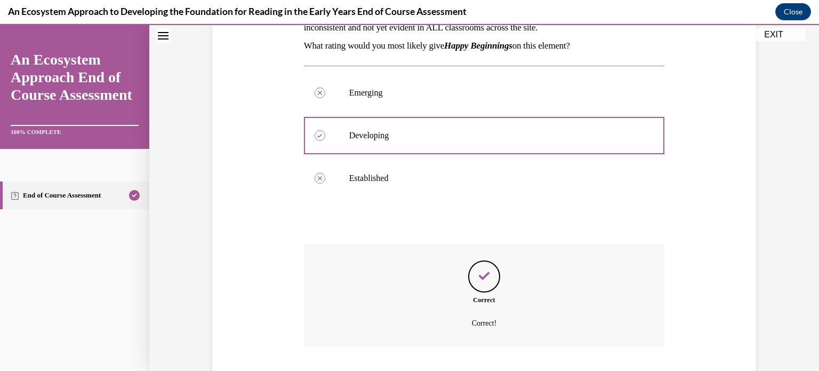
scroll to position [307, 0]
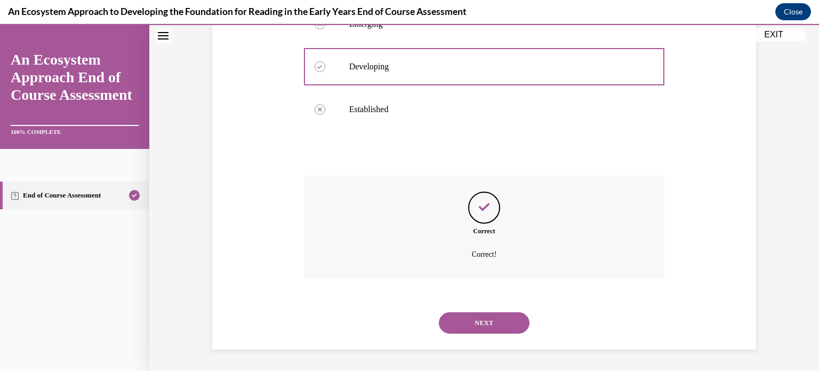
click at [487, 317] on button "NEXT" at bounding box center [484, 322] width 91 height 21
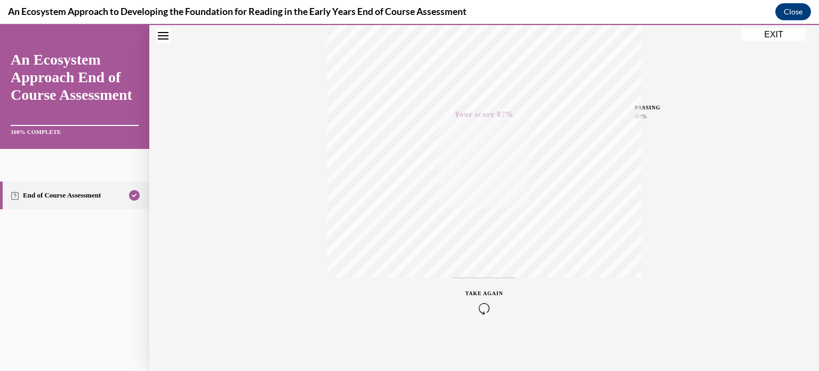
scroll to position [199, 0]
click at [771, 35] on button "EXIT" at bounding box center [774, 34] width 64 height 13
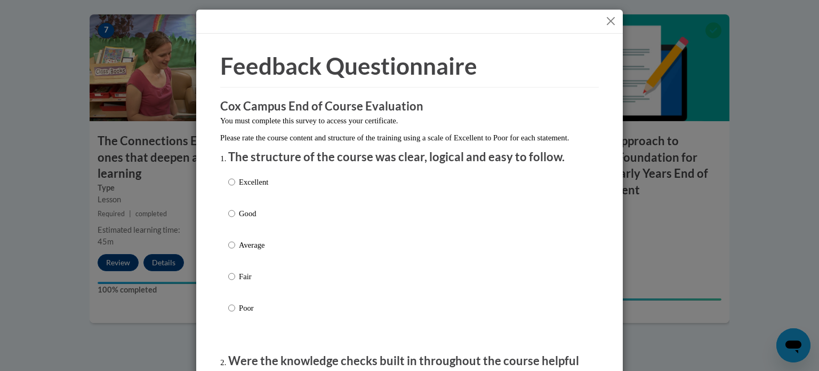
click at [539, 59] on h1 "Feedback Questionnaire" at bounding box center [409, 66] width 379 height 33
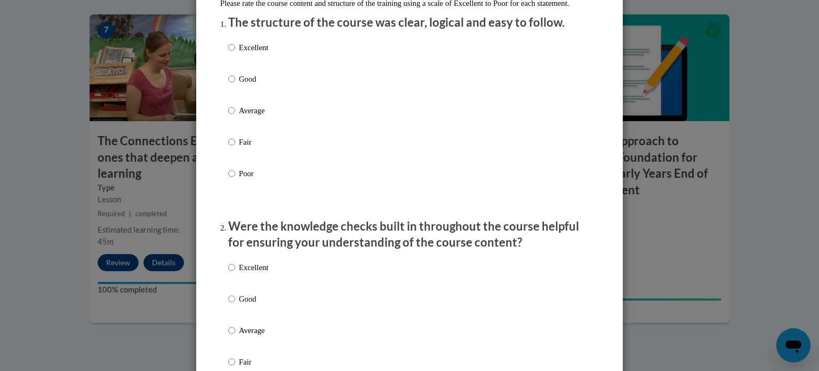
scroll to position [149, 0]
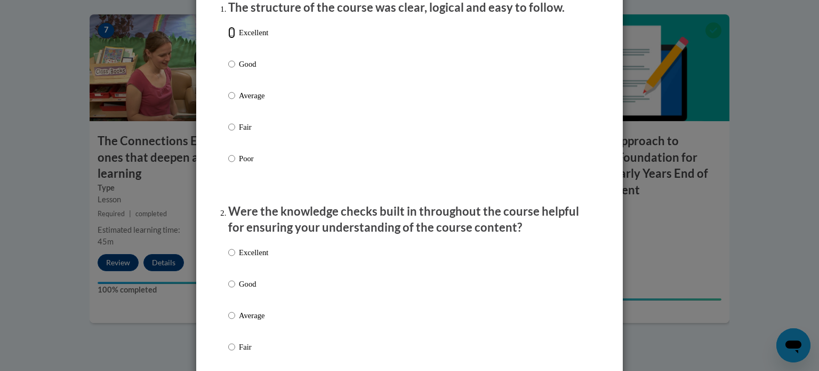
click at [231, 38] on input "Excellent" at bounding box center [231, 33] width 7 height 12
radio input "true"
click at [233, 258] on input "Excellent" at bounding box center [231, 252] width 7 height 12
radio input "true"
click at [510, 280] on div "Excellent Good Average Fair Poor" at bounding box center [409, 328] width 363 height 174
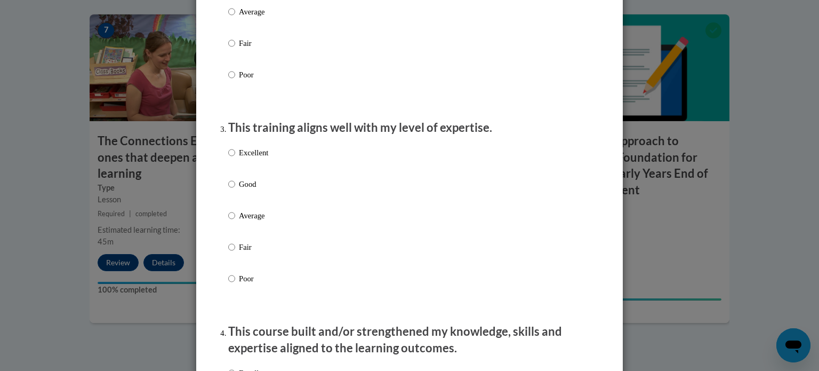
scroll to position [469, 0]
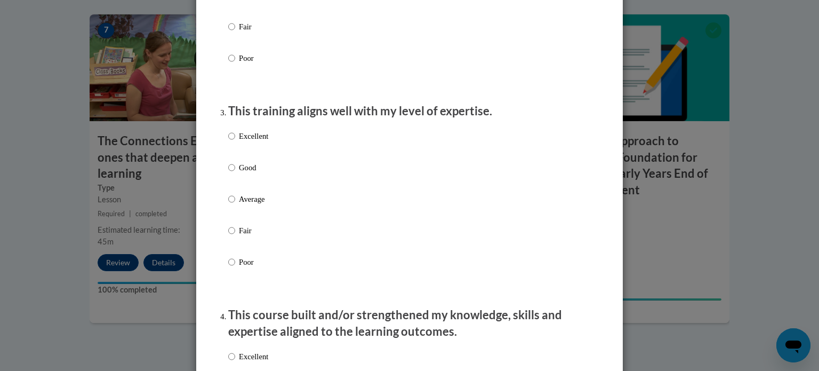
click at [253, 142] on p "Excellent" at bounding box center [253, 136] width 29 height 12
click at [235, 142] on input "Excellent" at bounding box center [231, 136] width 7 height 12
radio input "true"
click at [672, 262] on div "Feedback Questionnaire Rate Course Comments Cox Campus End of Course Evaluation…" at bounding box center [409, 185] width 819 height 371
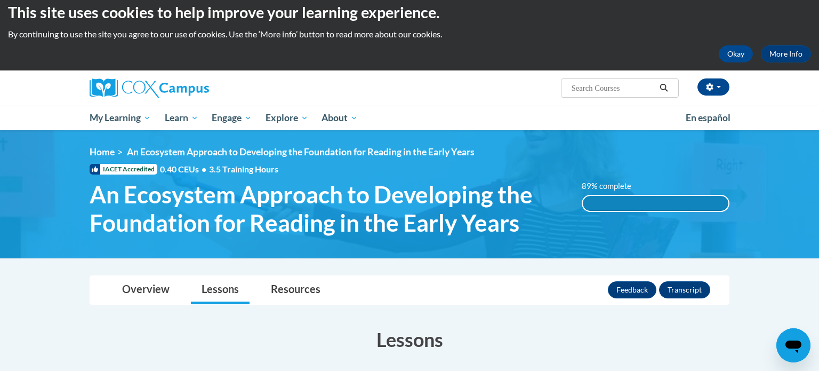
scroll to position [0, 0]
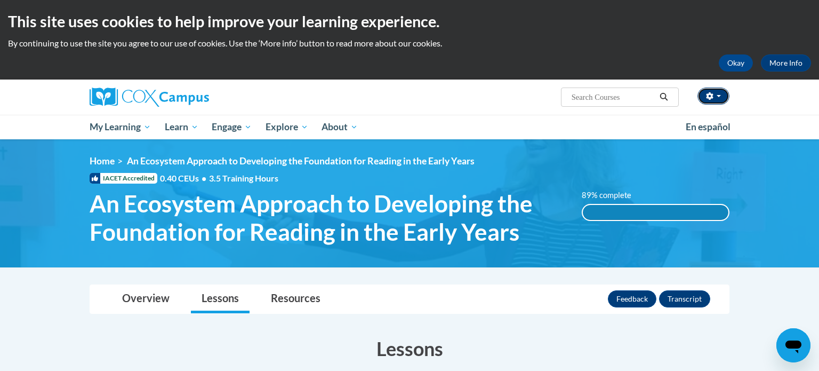
click at [703, 100] on button "button" at bounding box center [713, 95] width 32 height 17
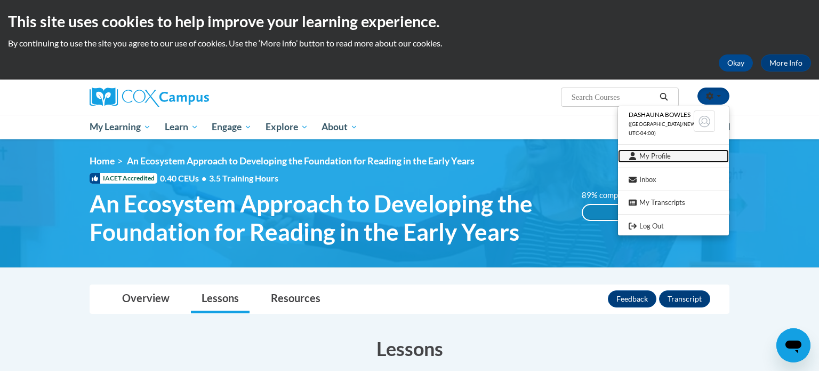
click at [663, 155] on link "My Profile" at bounding box center [673, 155] width 111 height 13
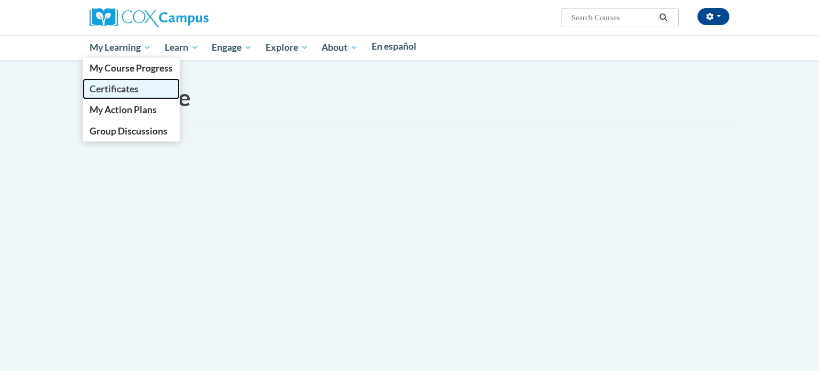
click at [122, 89] on span "Certificates" at bounding box center [114, 88] width 49 height 11
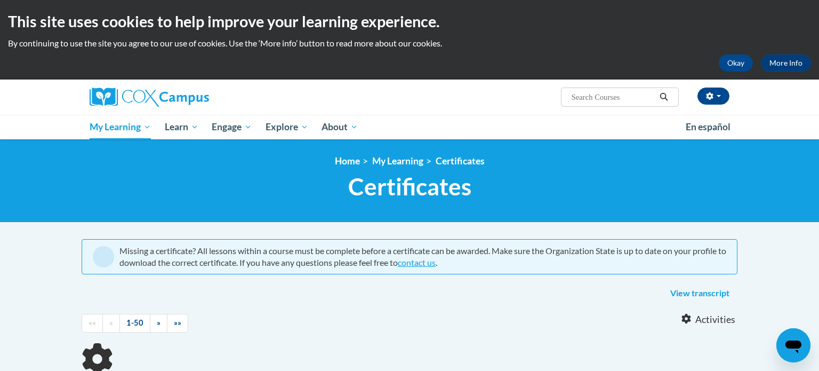
click at [789, 258] on body "This site uses cookies to help improve your learning experience. By continuing …" at bounding box center [409, 321] width 819 height 643
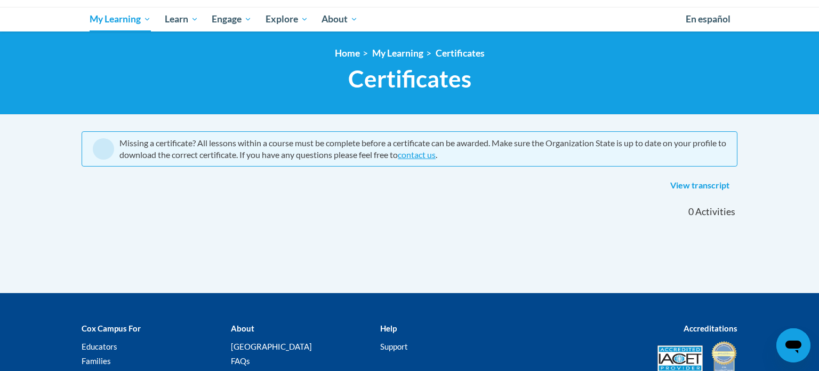
scroll to position [77, 0]
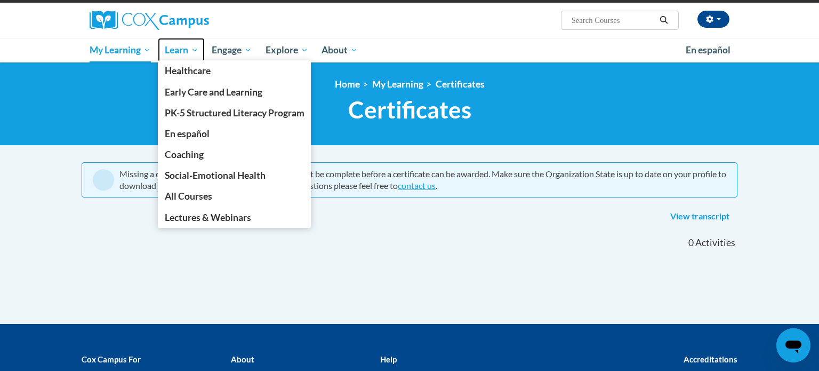
click at [191, 52] on span "Learn" at bounding box center [182, 50] width 34 height 13
